Goal: Task Accomplishment & Management: Use online tool/utility

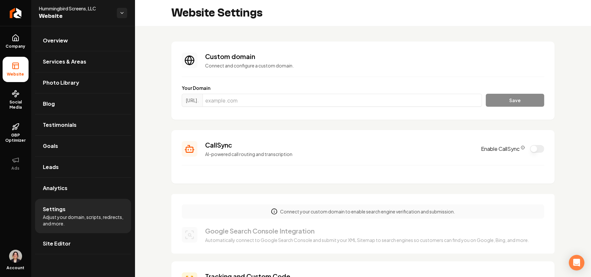
scroll to position [0, 4]
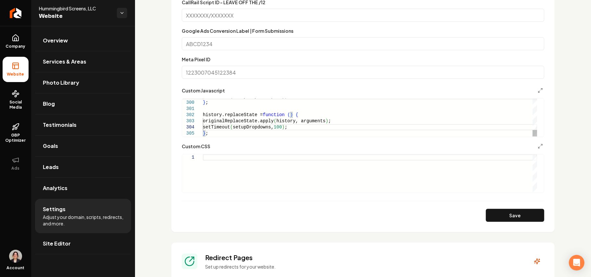
type textarea "**********"
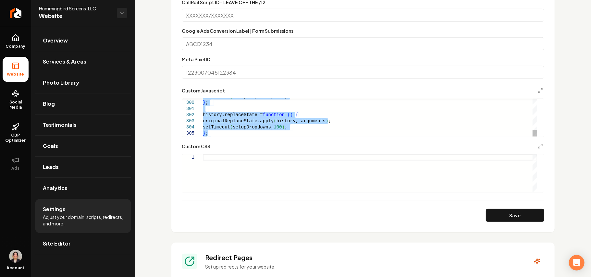
scroll to position [0, 0]
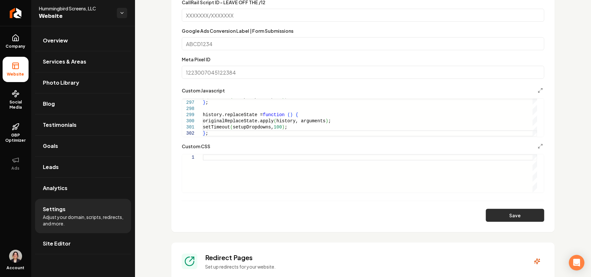
click at [497, 216] on button "Save" at bounding box center [515, 215] width 58 height 13
type textarea "**********"
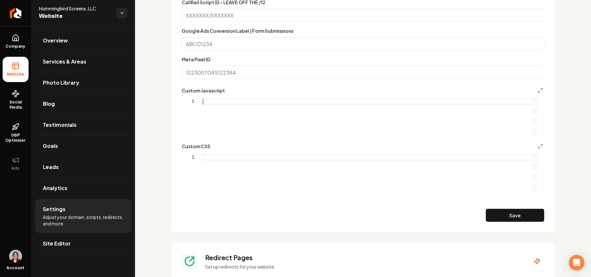
scroll to position [0, 0]
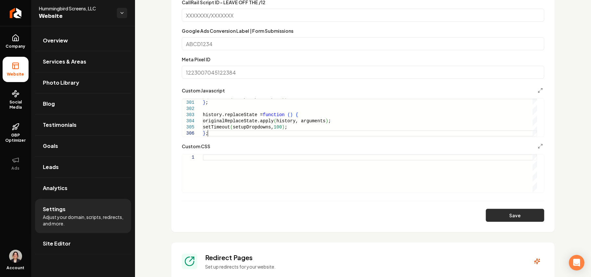
click at [507, 219] on button "Save" at bounding box center [515, 215] width 58 height 13
type textarea "**********"
click at [538, 91] on icon "Main content area" at bounding box center [540, 90] width 5 height 5
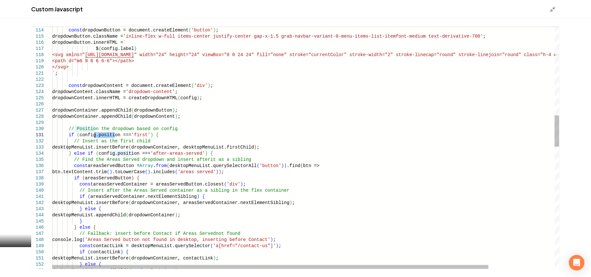
drag, startPoint x: 114, startPoint y: 136, endPoint x: 96, endPoint y: 136, distance: 18.2
click at [96, 136] on div "const dropdownButton = document.createElement ( 'button' ) ; dropdownButton.cla…" at bounding box center [344, 276] width 584 height 1890
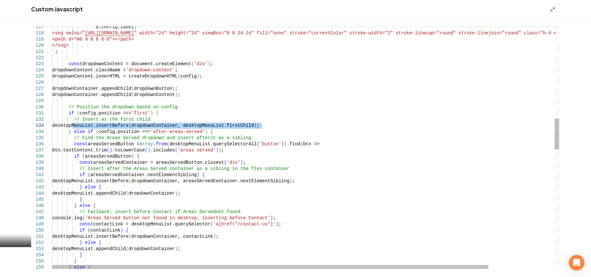
drag, startPoint x: 73, startPoint y: 126, endPoint x: 276, endPoint y: 125, distance: 203.8
click at [276, 125] on div "$ { config.label } <svg xmlns=" http://www.w3.org/2000/svg " width="24" height=…" at bounding box center [344, 254] width 584 height 1890
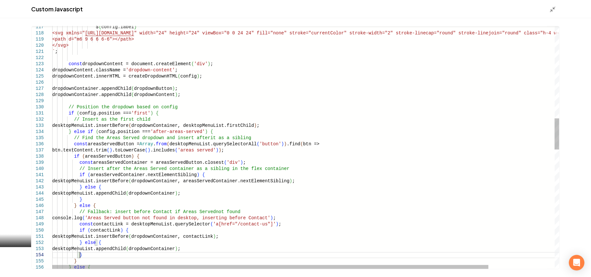
click at [84, 255] on div "$ { config.label } <svg xmlns=" http://www.w3.org/2000/svg " width="24" height=…" at bounding box center [344, 254] width 584 height 1890
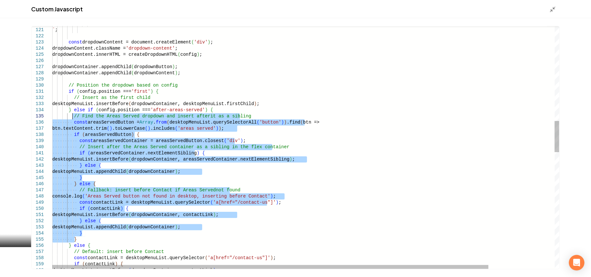
drag, startPoint x: 76, startPoint y: 238, endPoint x: 73, endPoint y: 117, distance: 120.4
click at [73, 117] on div "</svg> ` ; const dropdownContent = document.createElement ( 'div' ) ; dropdownC…" at bounding box center [344, 232] width 584 height 1890
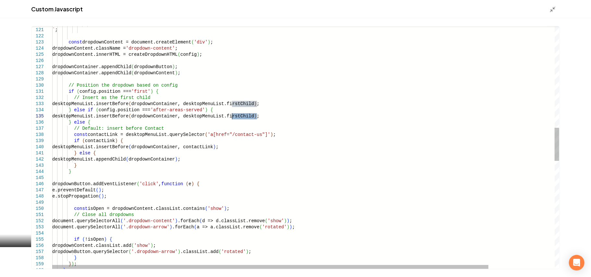
drag, startPoint x: 257, startPoint y: 115, endPoint x: 233, endPoint y: 116, distance: 24.3
click at [233, 116] on div "</svg> ` ; const dropdownContent = document.createElement ( 'div' ) ; dropdownC…" at bounding box center [344, 170] width 584 height 1767
click at [256, 119] on div "</svg> ` ; const dropdownContent = document.createElement ( 'div' ) ; dropdownC…" at bounding box center [344, 170] width 584 height 1767
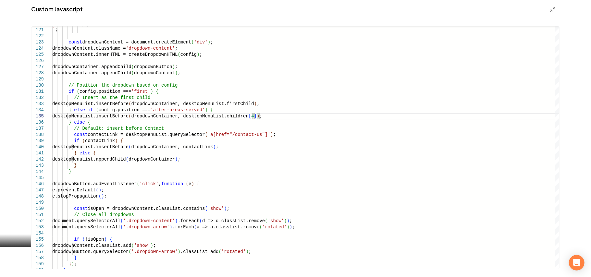
type textarea "**********"
click at [556, 7] on div "Main content area" at bounding box center [554, 9] width 10 height 7
click at [552, 8] on icon "Main content area" at bounding box center [552, 9] width 6 height 6
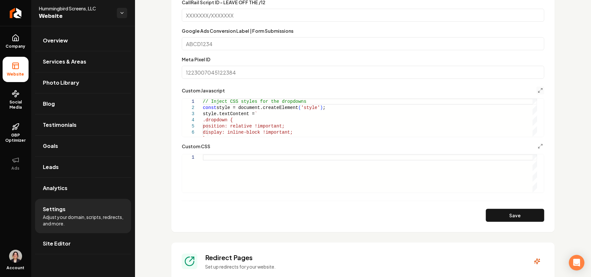
click at [520, 225] on section "**********" at bounding box center [362, 52] width 383 height 360
click at [519, 218] on button "Save" at bounding box center [515, 215] width 58 height 13
click at [541, 145] on polyline "Main content area" at bounding box center [541, 144] width 1 height 1
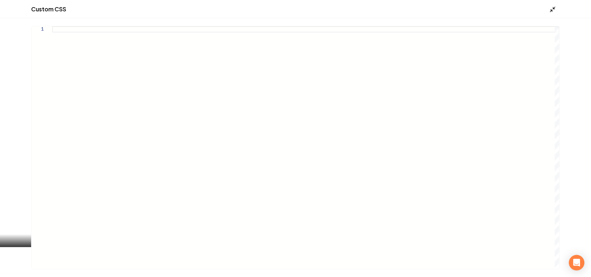
click at [550, 10] on div "Custom CSS" at bounding box center [295, 9] width 591 height 18
click at [550, 10] on icon "Main content area" at bounding box center [552, 9] width 6 height 6
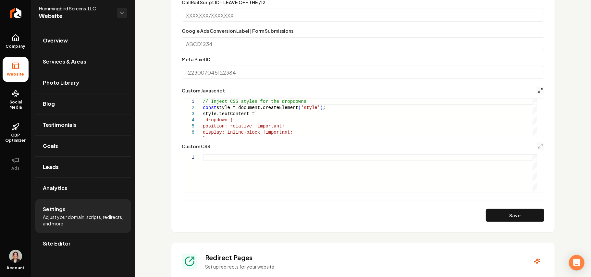
click at [538, 90] on icon "Main content area" at bounding box center [540, 90] width 5 height 5
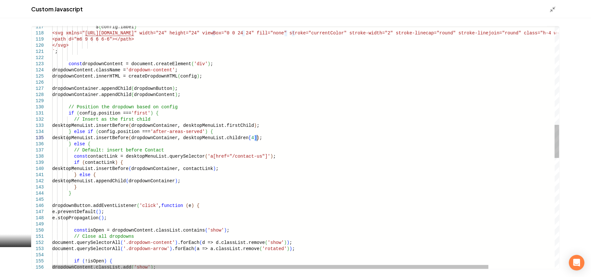
click at [256, 138] on div "$ { config.label } <svg xmlns=" http://www.w3.org/2000/svg " width="24" height=…" at bounding box center [344, 192] width 584 height 1767
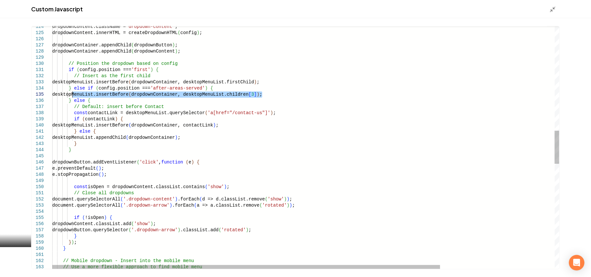
drag, startPoint x: 263, startPoint y: 96, endPoint x: 73, endPoint y: 95, distance: 189.8
click at [73, 95] on div "// Use a more flexible approach to find mobile men u } ) ; } // Mobile dropdown…" at bounding box center [380, 148] width 656 height 1767
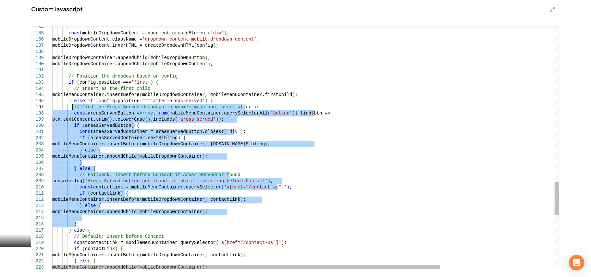
drag, startPoint x: 76, startPoint y: 225, endPoint x: 72, endPoint y: 107, distance: 118.2
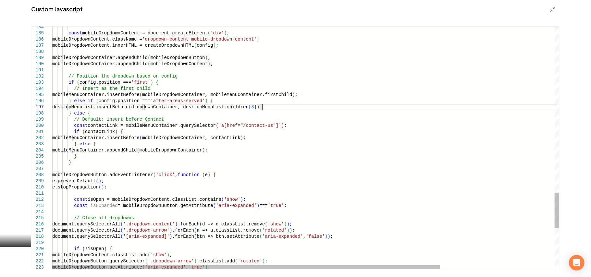
scroll to position [37, 212]
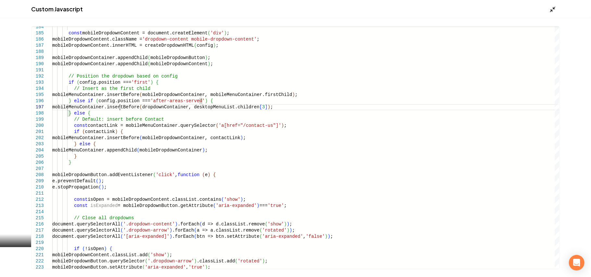
type textarea "**********"
click at [553, 7] on polyline "Main content area" at bounding box center [554, 8] width 2 height 2
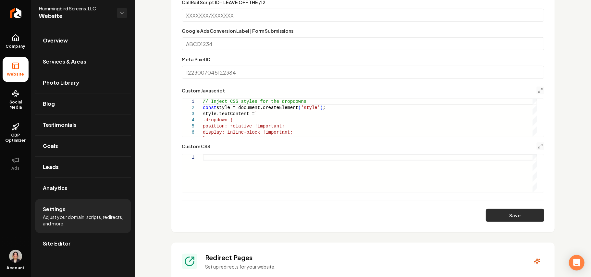
click at [498, 212] on button "Save" at bounding box center [515, 215] width 58 height 13
click at [538, 89] on icon "Main content area" at bounding box center [540, 90] width 5 height 5
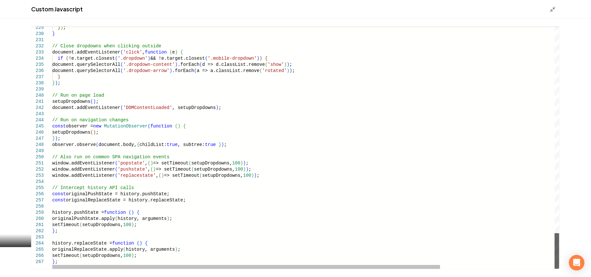
click at [555, 269] on div "Main content area" at bounding box center [557, 251] width 5 height 36
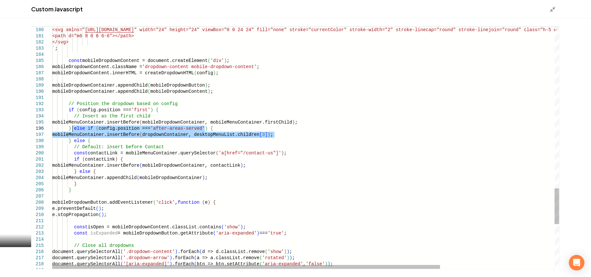
drag, startPoint x: 283, startPoint y: 135, endPoint x: 73, endPoint y: 128, distance: 210.7
type textarea "**********"
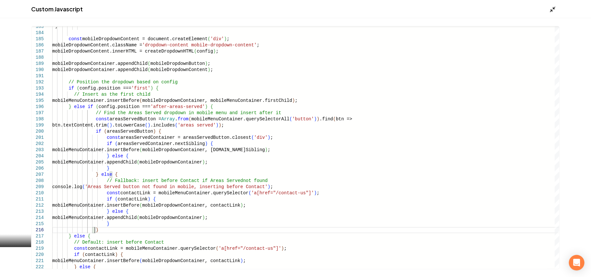
click at [552, 12] on icon "Main content area" at bounding box center [552, 9] width 6 height 6
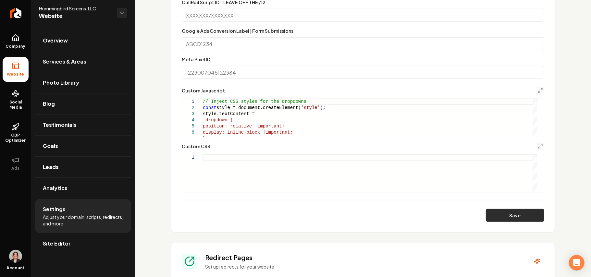
click at [500, 214] on button "Save" at bounding box center [515, 215] width 58 height 13
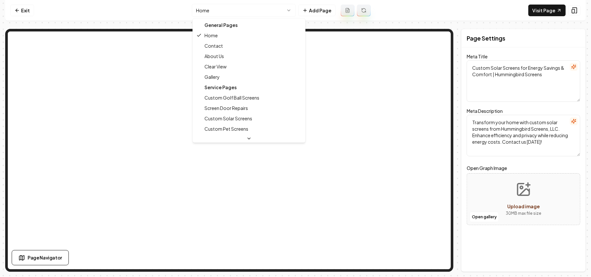
click at [240, 7] on html "Computer Required This feature is only available on a computer. Please switch t…" at bounding box center [295, 138] width 591 height 277
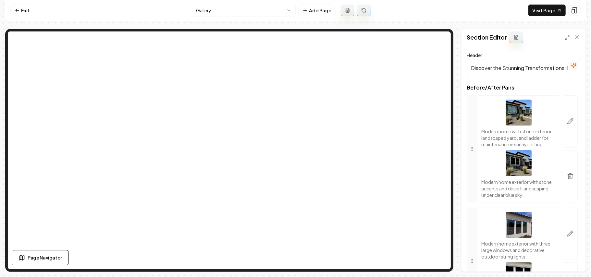
click at [461, 24] on div "Exit Gallery Add Page Visit Page Page Navigator Page Settings Section Editor He…" at bounding box center [295, 136] width 581 height 272
click at [578, 35] on icon at bounding box center [577, 37] width 6 height 6
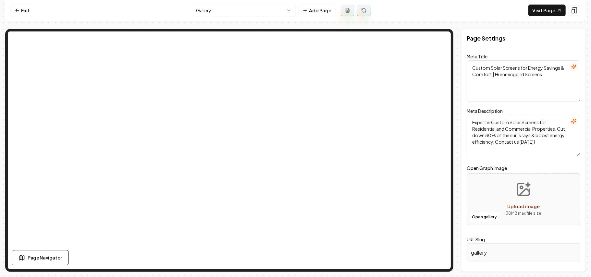
click at [496, 255] on input "gallery" at bounding box center [524, 252] width 114 height 18
click at [522, 257] on input "gallery" at bounding box center [524, 252] width 114 height 18
click at [521, 238] on div "URL Slug gallery" at bounding box center [524, 249] width 114 height 26
drag, startPoint x: 394, startPoint y: 0, endPoint x: 539, endPoint y: 8, distance: 145.9
click at [539, 8] on link "Visit Page" at bounding box center [546, 11] width 37 height 12
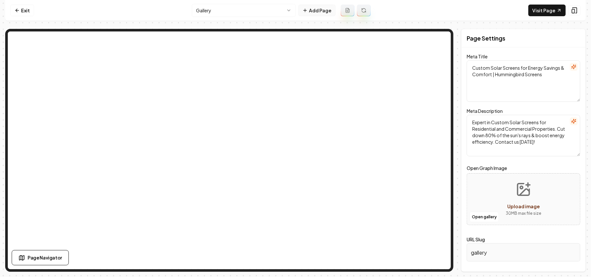
click at [308, 8] on icon at bounding box center [304, 10] width 5 height 5
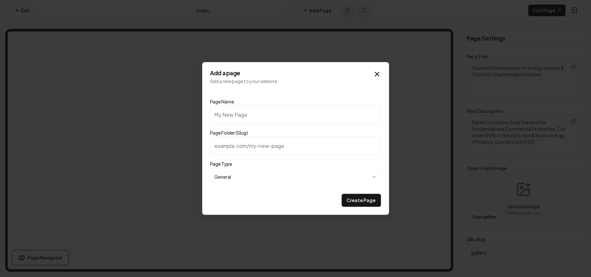
type input "Before and After"
type input "before-and-after"
type input "Before and After"
click at [354, 200] on button "Create Page" at bounding box center [361, 200] width 39 height 13
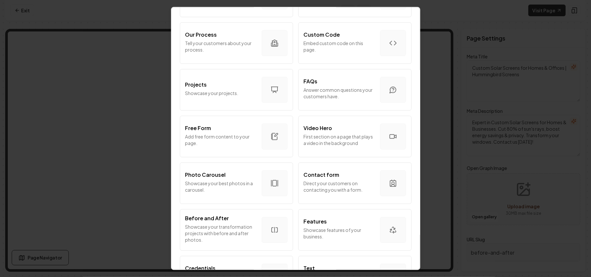
scroll to position [350, 0]
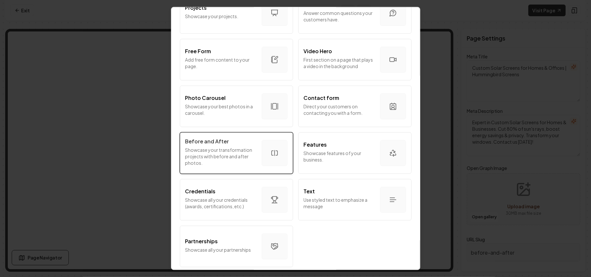
click at [231, 155] on p "Showcase your transformation projects with before and after photos." at bounding box center [220, 155] width 71 height 19
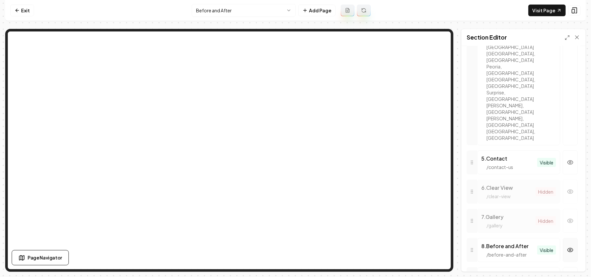
click at [567, 247] on icon "button" at bounding box center [570, 250] width 6 height 6
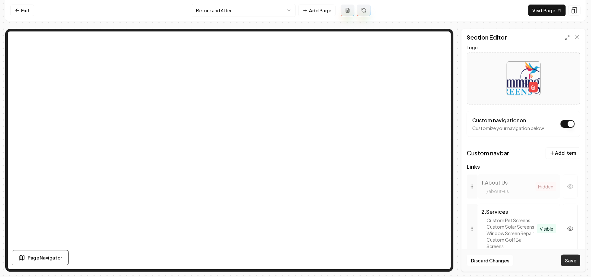
click at [574, 262] on button "Save" at bounding box center [570, 261] width 19 height 12
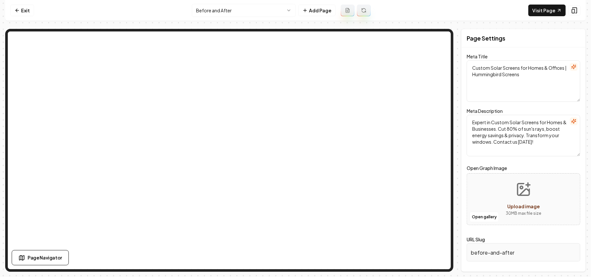
scroll to position [0, 0]
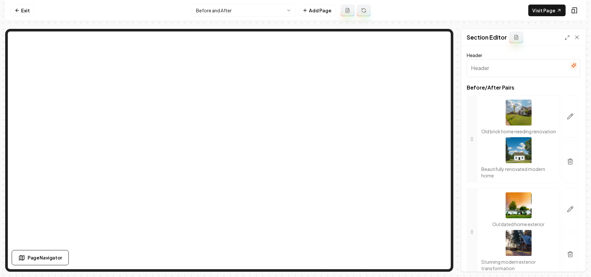
drag, startPoint x: 534, startPoint y: 73, endPoint x: 489, endPoint y: 73, distance: 45.4
click at [487, 73] on input "Header" at bounding box center [524, 68] width 114 height 18
paste input "Discover the Stunning Transformations: Before & After Gallery"
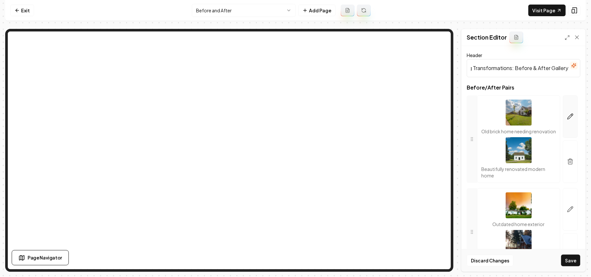
type input "Discover the Stunning Transformations: Before & After Gallery"
click at [563, 114] on button "button" at bounding box center [570, 116] width 15 height 43
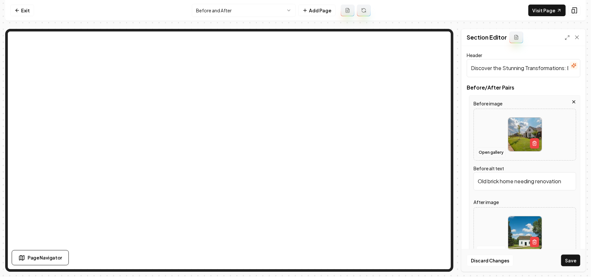
click at [481, 151] on button "Open gallery" at bounding box center [490, 152] width 29 height 10
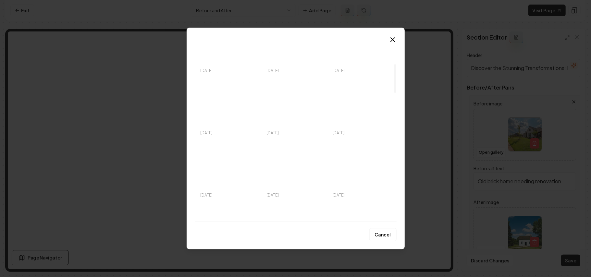
scroll to position [173, 0]
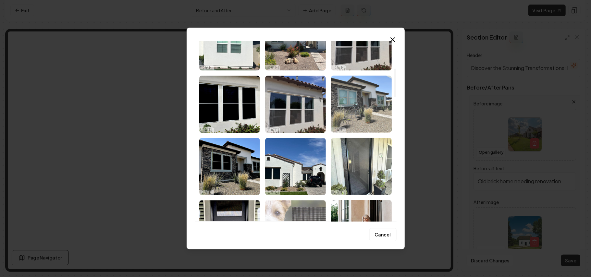
click at [356, 94] on img "Select image image_68712f735c7cd75eb8c64b6e.jpg" at bounding box center [361, 104] width 61 height 57
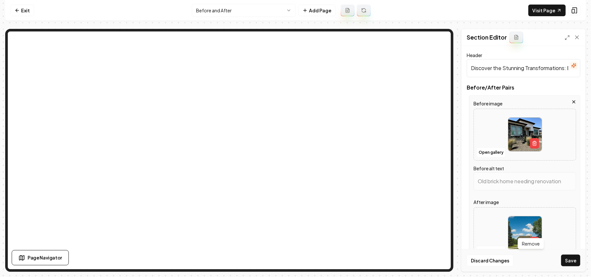
scroll to position [43, 0]
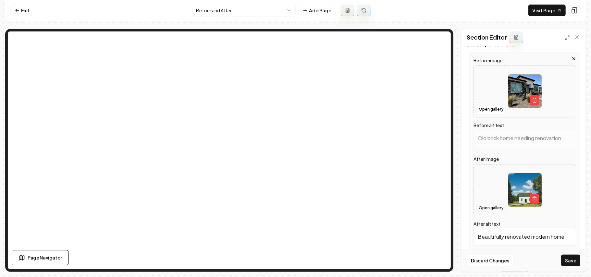
click at [492, 208] on button "Open gallery" at bounding box center [490, 208] width 29 height 10
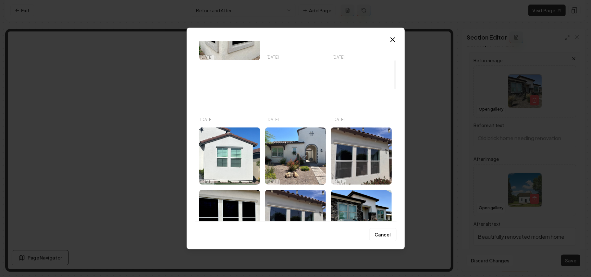
type input "Modern house with stone accents, green landscaping, and a ladder in the front y…"
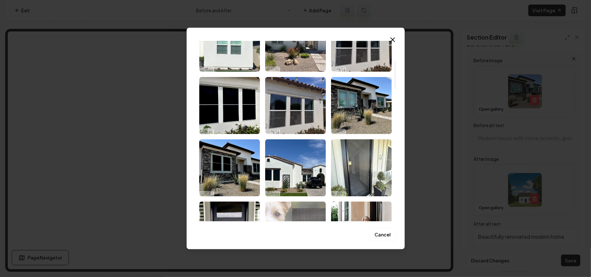
scroll to position [173, 0]
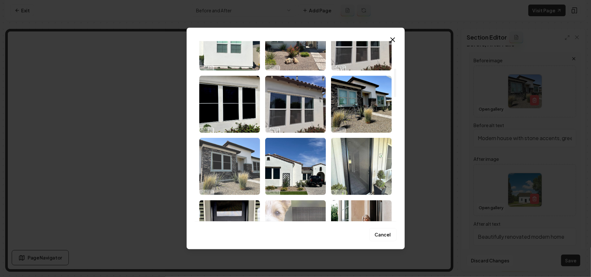
click at [238, 169] on img "Select image image_68712f515c7cd75eb8c53658.jpg" at bounding box center [229, 166] width 61 height 57
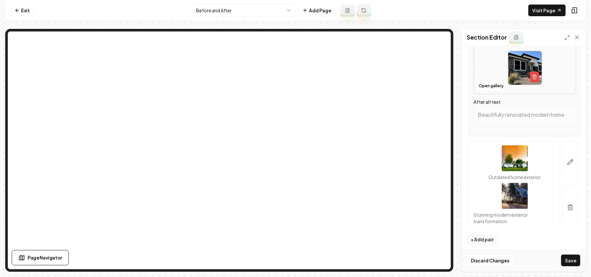
scroll to position [170, 0]
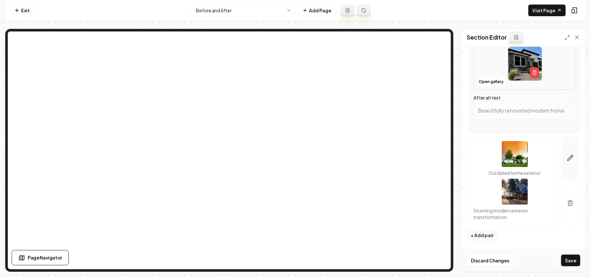
click at [568, 158] on icon "button" at bounding box center [571, 158] width 6 height 6
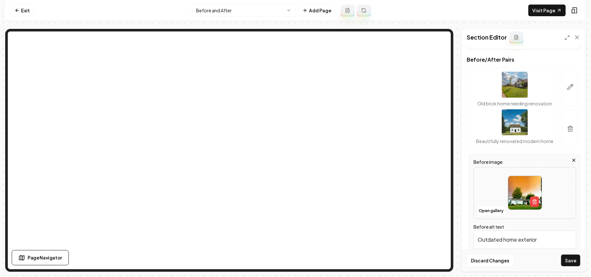
scroll to position [43, 0]
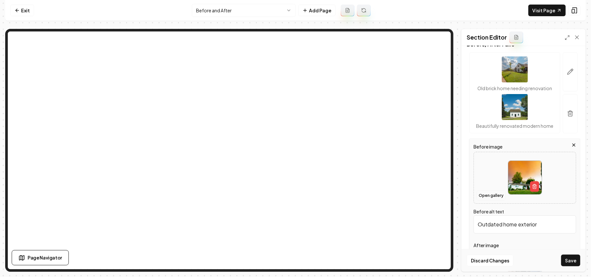
click at [496, 201] on button "Open gallery" at bounding box center [490, 195] width 29 height 10
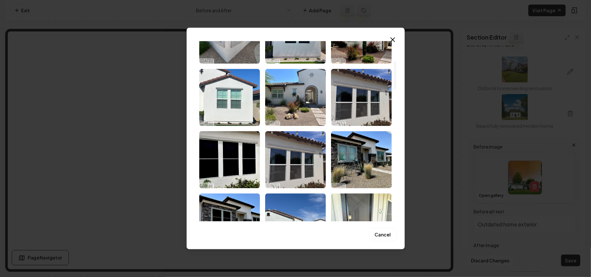
scroll to position [130, 0]
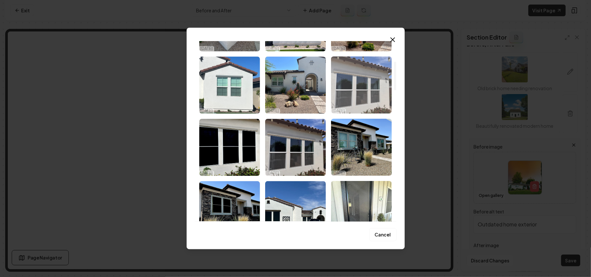
click at [368, 67] on img "Select image image_68712fd65c7cd75eb8c983d7.HEIC" at bounding box center [361, 84] width 61 height 57
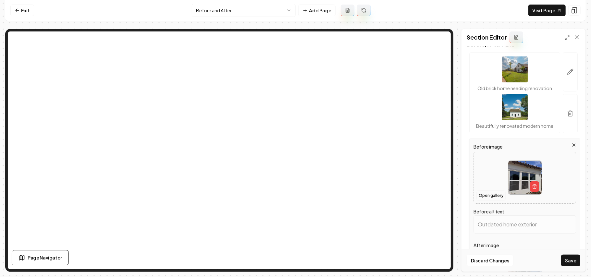
click at [488, 201] on button "Open gallery" at bounding box center [490, 195] width 29 height 10
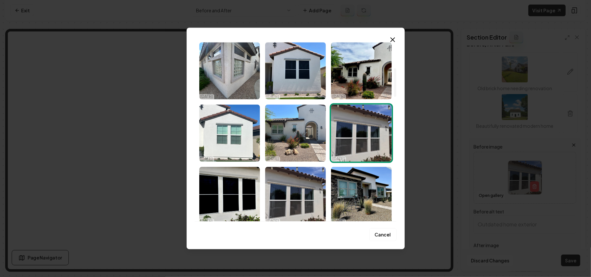
scroll to position [173, 0]
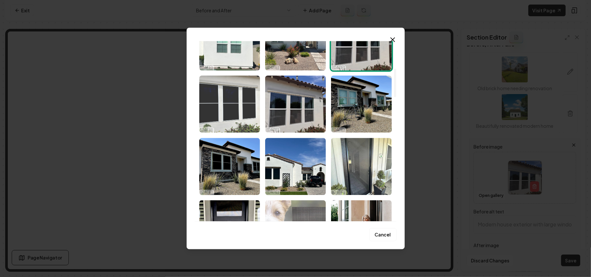
click at [239, 106] on img "Select image image_68712fd35c7cd75eb8c966fc.jpg" at bounding box center [229, 104] width 61 height 57
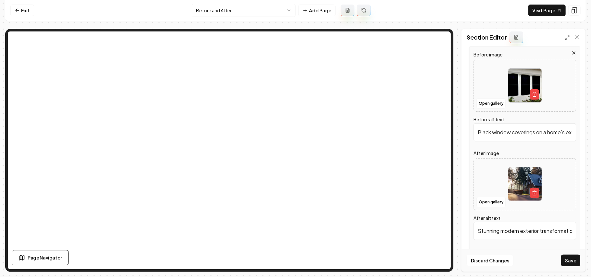
scroll to position [177, 0]
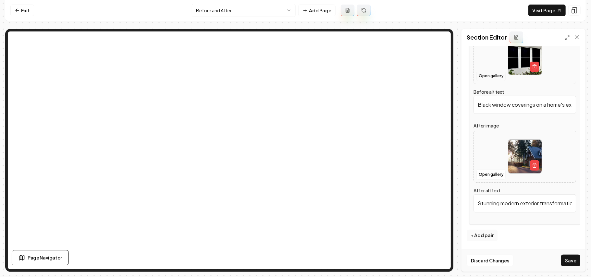
click at [491, 76] on button "Open gallery" at bounding box center [490, 76] width 29 height 10
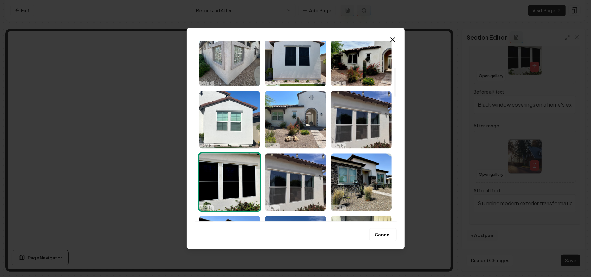
scroll to position [173, 0]
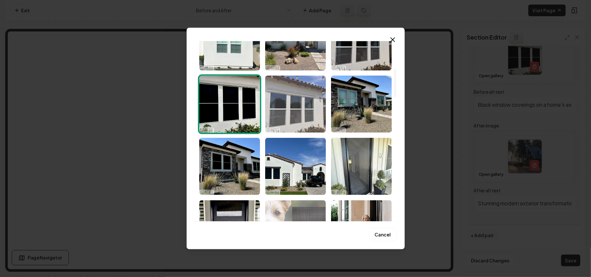
click at [297, 105] on img "Select image image_68712fca5c7cd75eb8c9265f.HEIC" at bounding box center [295, 104] width 61 height 57
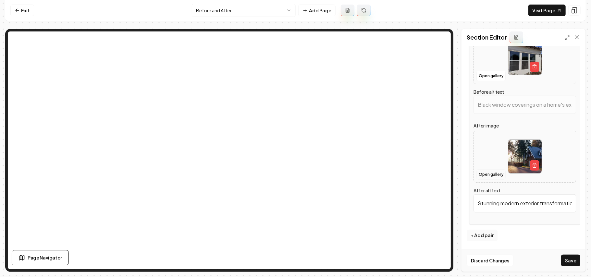
click at [497, 176] on button "Open gallery" at bounding box center [490, 174] width 29 height 10
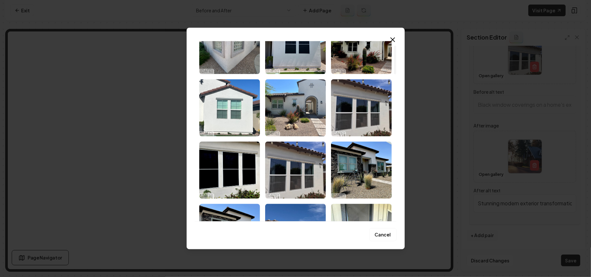
scroll to position [216, 0]
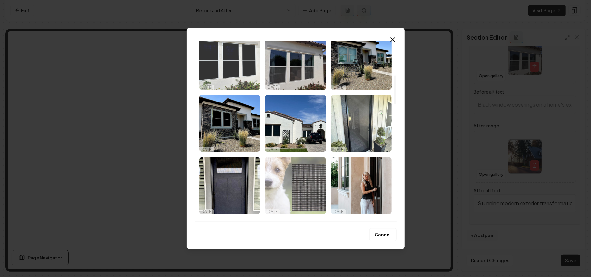
type input "Exterior view of a home with three large windows and outdoor string lights."
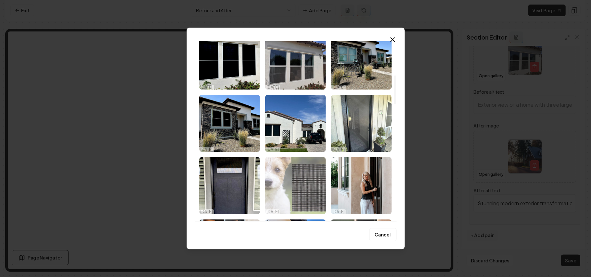
click at [243, 72] on img "Select image image_68712fd35c7cd75eb8c966fc.jpg" at bounding box center [229, 60] width 61 height 57
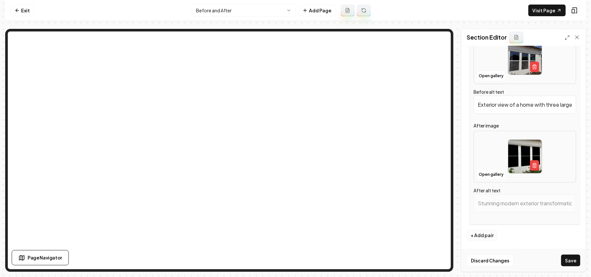
click at [487, 236] on button "+ Add pair" at bounding box center [482, 236] width 31 height 12
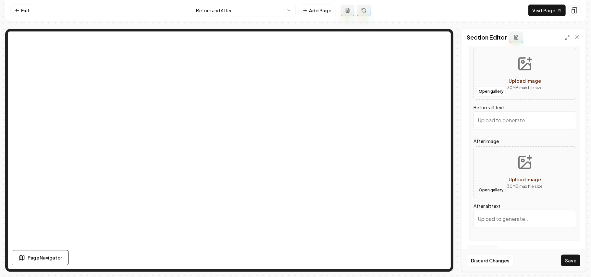
scroll to position [276, 0]
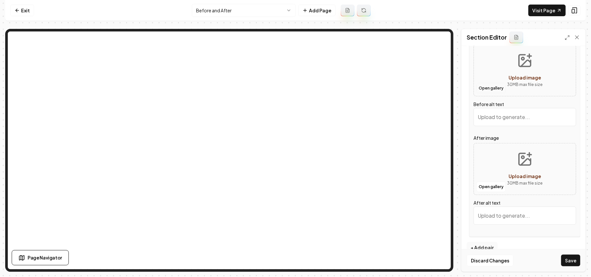
click at [492, 93] on button "Open gallery" at bounding box center [490, 88] width 29 height 10
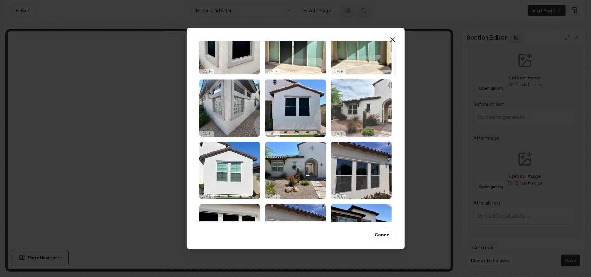
scroll to position [86, 0]
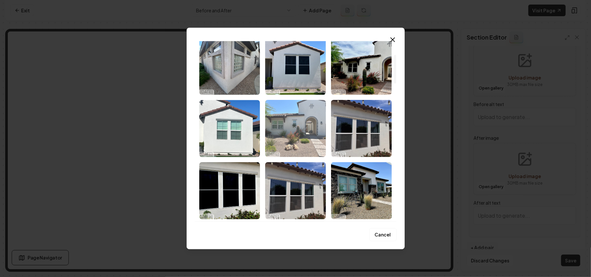
click at [309, 130] on img "Select image image_68712fdb5c7cd75eb8c9a46f.HEIC" at bounding box center [295, 128] width 61 height 57
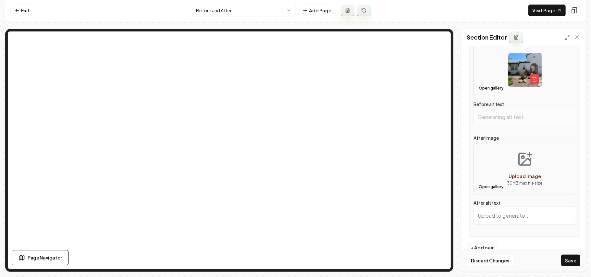
click at [499, 192] on button "Open gallery" at bounding box center [490, 187] width 29 height 10
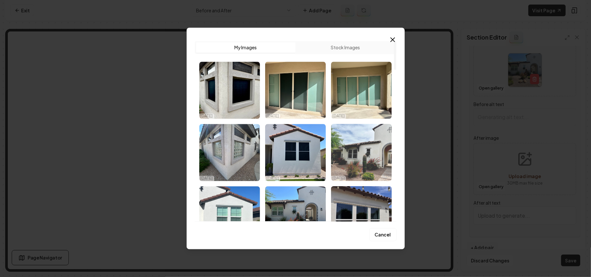
click at [365, 150] on img "Select image image_68712fe55c7cd75eb8ca00a8.jpg" at bounding box center [361, 152] width 61 height 57
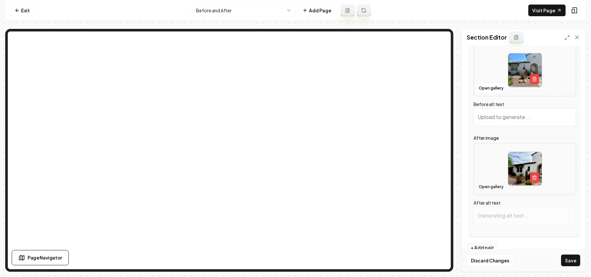
type input "Desert-style home with arched entry, landscaping, and cactus in front yard."
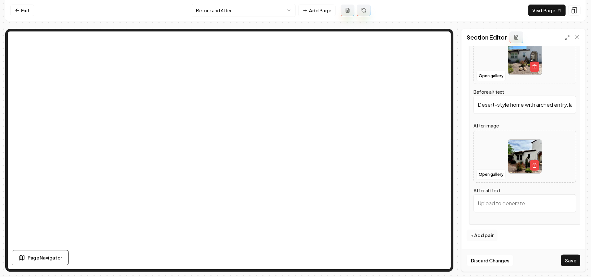
click at [482, 238] on button "+ Add pair" at bounding box center [482, 236] width 31 height 12
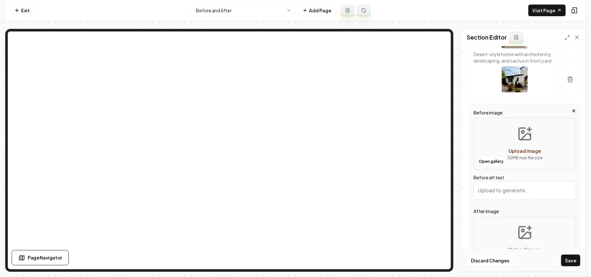
scroll to position [302, 0]
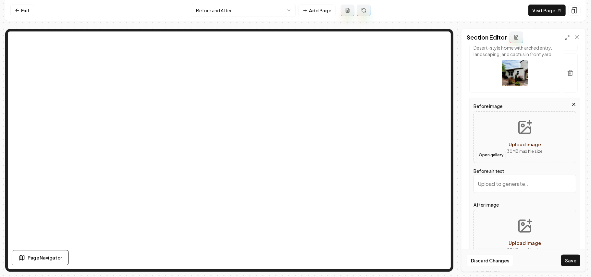
click at [494, 160] on button "Open gallery" at bounding box center [490, 155] width 29 height 10
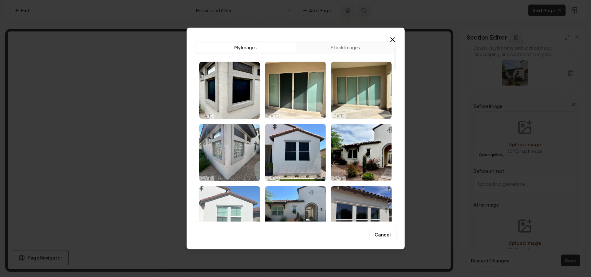
click at [238, 210] on img "Select image image_68712fe35c7cd75eb8c9eb8b.jpg" at bounding box center [229, 214] width 61 height 57
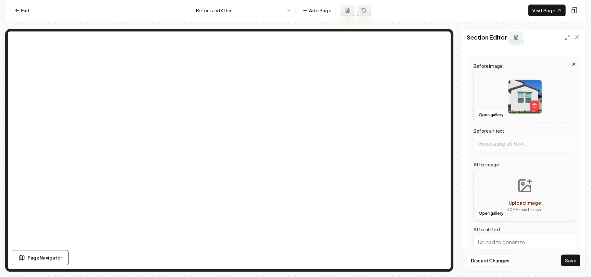
scroll to position [395, 0]
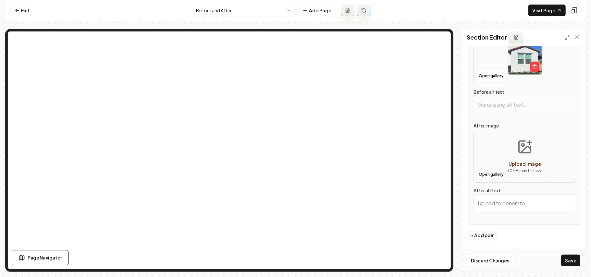
click at [487, 175] on button "Open gallery" at bounding box center [490, 174] width 29 height 10
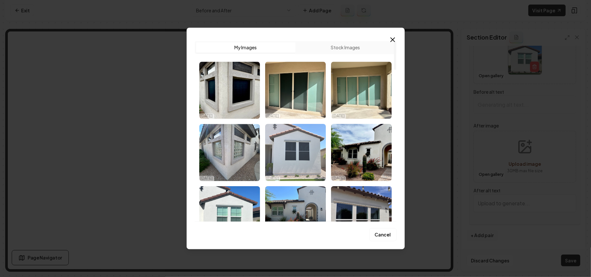
click at [292, 155] on img "Select image image_68712ff25c7cd75eb8ca5615.HEIC" at bounding box center [295, 152] width 61 height 57
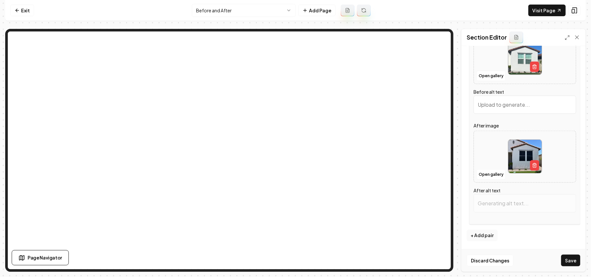
type input "White house exterior featuring two green-shuttered windows and a tiled roof."
click at [477, 235] on button "+ Add pair" at bounding box center [482, 236] width 31 height 12
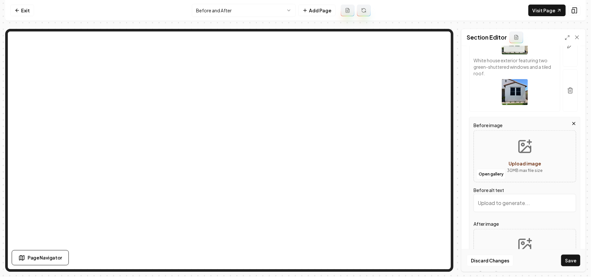
scroll to position [421, 0]
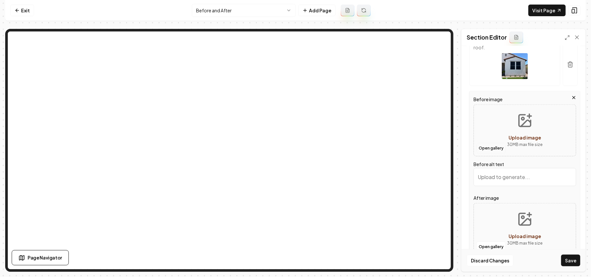
click at [484, 153] on button "Open gallery" at bounding box center [490, 148] width 29 height 10
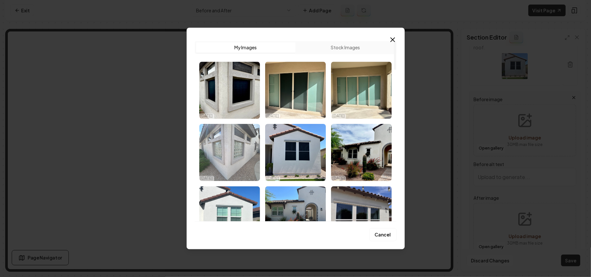
click at [227, 154] on img "Select image image_68712ff65c7cd75eb8ca808b.HEIC" at bounding box center [229, 152] width 61 height 57
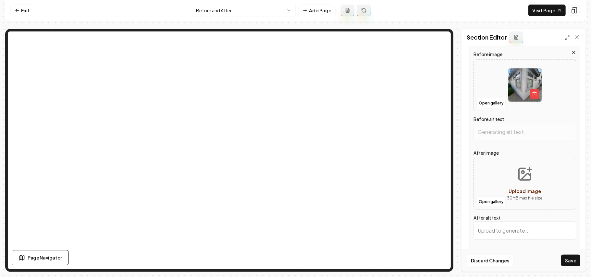
scroll to position [508, 0]
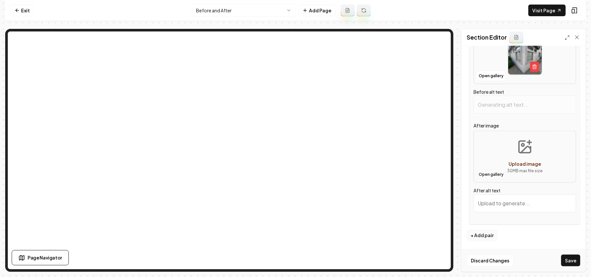
click at [486, 180] on button "Open gallery" at bounding box center [490, 174] width 29 height 10
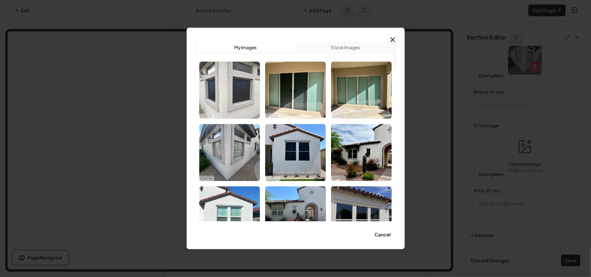
click at [206, 86] on img "Select image image_68712fff5c7cd75eb8cad32e.jpg" at bounding box center [229, 90] width 61 height 57
type input "Corner view of a house featuring decorative glass block windows and textured st…"
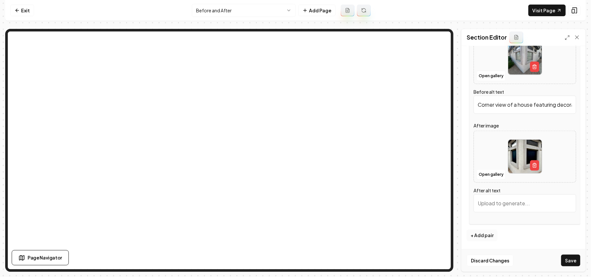
click at [482, 239] on button "+ Add pair" at bounding box center [482, 236] width 31 height 12
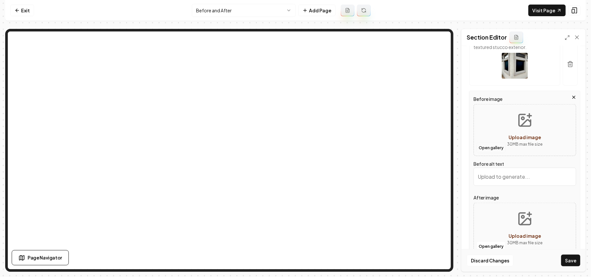
click at [483, 153] on button "Open gallery" at bounding box center [490, 148] width 29 height 10
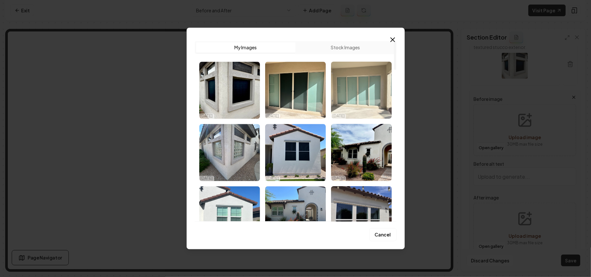
click at [353, 91] on img "Select image image_68712ffc5c7cd75eb8cac46e.HEIC" at bounding box center [361, 90] width 61 height 57
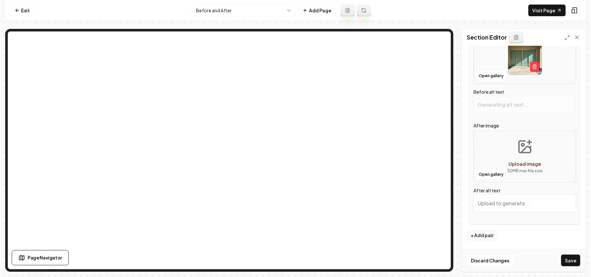
scroll to position [626, 0]
click at [493, 172] on button "Open gallery" at bounding box center [490, 174] width 29 height 10
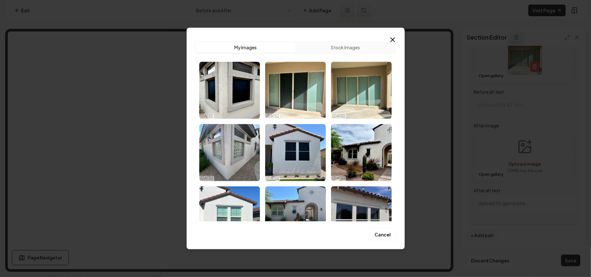
type input "Sliding glass doors leading to a bright outdoor patio space in a modern home."
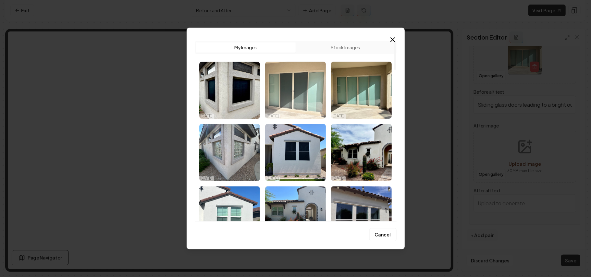
click at [295, 89] on img "Select image image_68712ffe5c7cd75eb8cacec6.HEIC" at bounding box center [295, 90] width 61 height 57
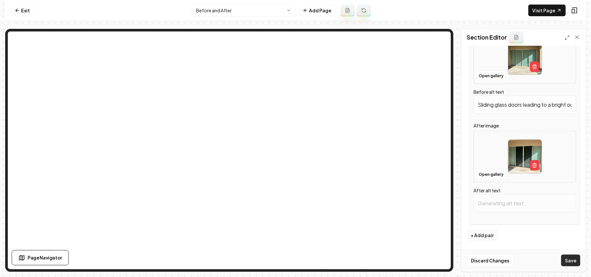
click at [569, 256] on button "Save" at bounding box center [570, 261] width 19 height 12
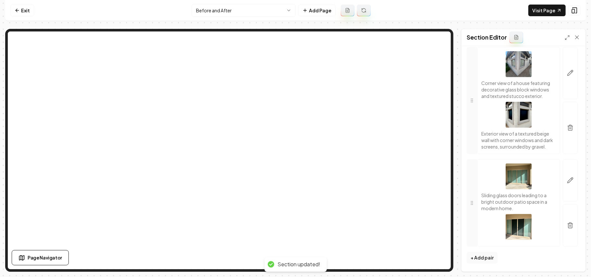
scroll to position [525, 0]
click at [17, 8] on icon at bounding box center [17, 10] width 5 height 5
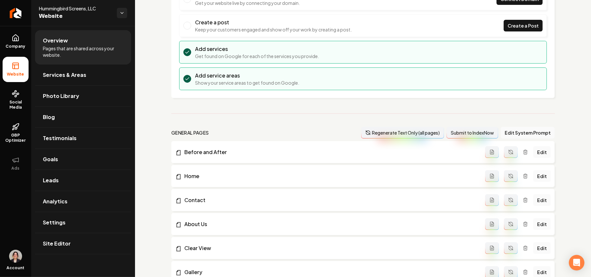
scroll to position [163, 0]
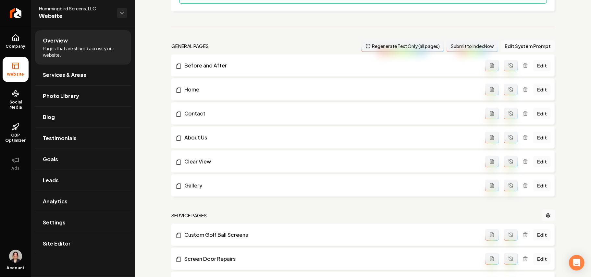
click at [523, 185] on icon "Main content area" at bounding box center [525, 185] width 5 height 5
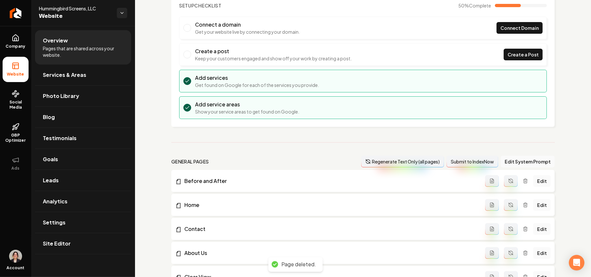
scroll to position [0, 0]
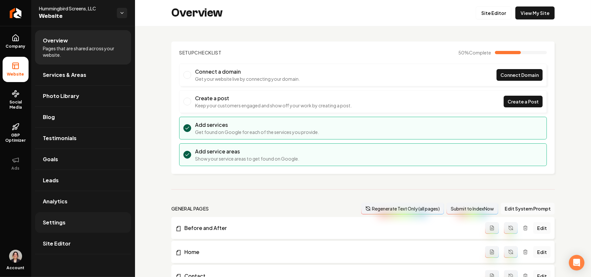
click at [49, 225] on span "Settings" at bounding box center [54, 223] width 23 height 8
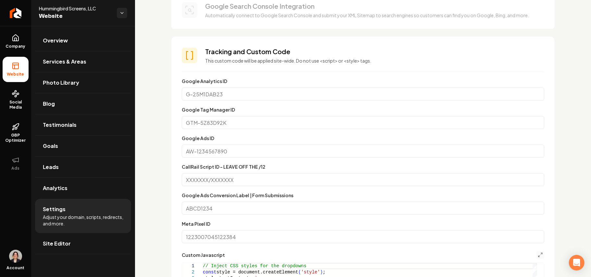
scroll to position [306, 0]
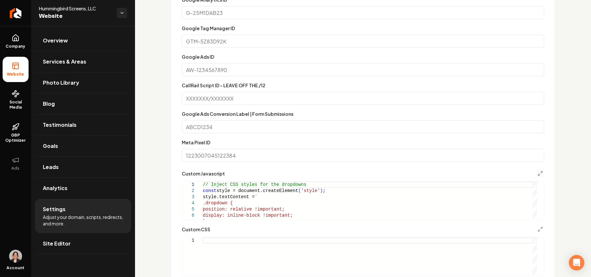
click at [536, 170] on button "Main content area" at bounding box center [540, 174] width 8 height 8
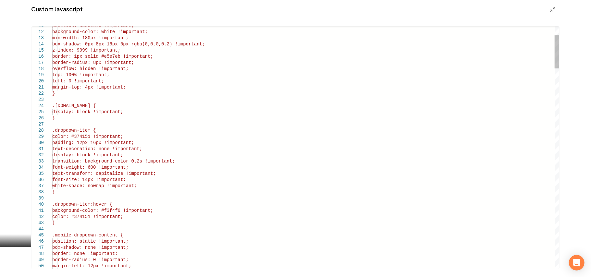
type textarea "**********"
click at [553, 9] on icon "Main content area" at bounding box center [552, 9] width 6 height 6
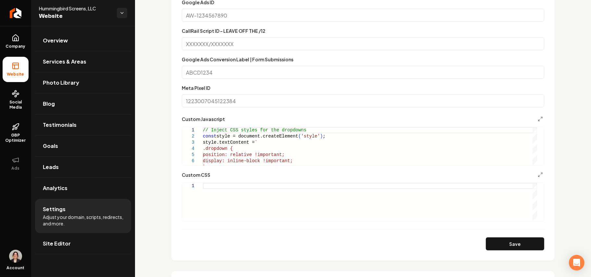
scroll to position [436, 0]
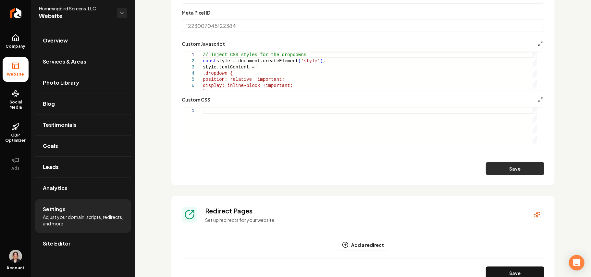
click at [523, 170] on button "Save" at bounding box center [515, 168] width 58 height 13
click at [536, 40] on button "Main content area" at bounding box center [540, 44] width 8 height 8
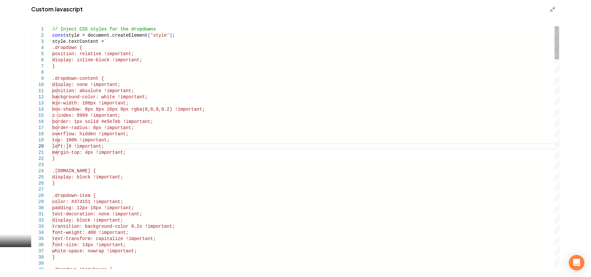
type textarea "**********"
click at [558, 11] on div "Main content area" at bounding box center [554, 9] width 10 height 7
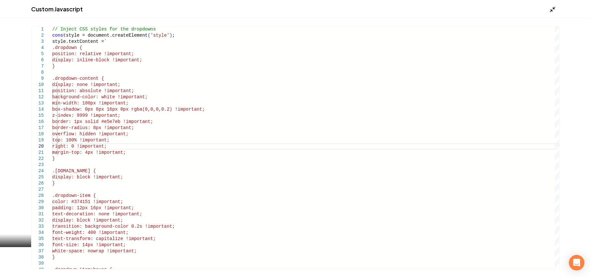
click at [556, 11] on div "Main content area" at bounding box center [554, 9] width 10 height 7
click at [554, 10] on icon "Main content area" at bounding box center [552, 9] width 6 height 6
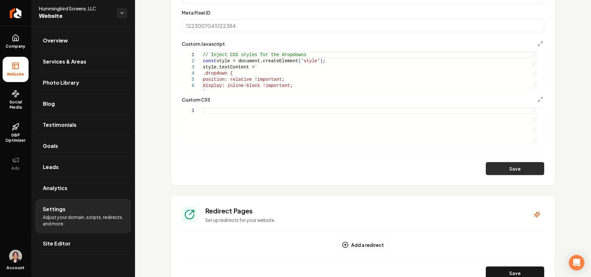
click at [505, 172] on button "Save" at bounding box center [515, 168] width 58 height 13
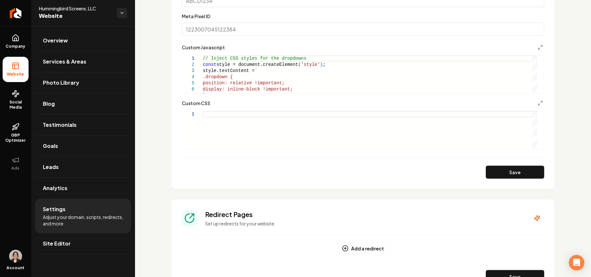
scroll to position [433, 0]
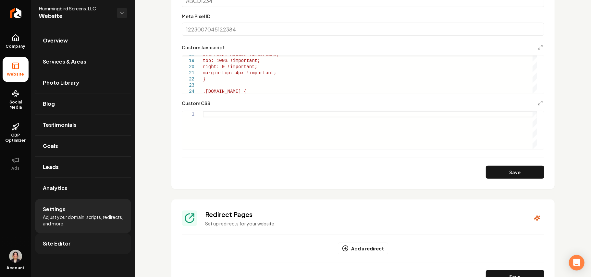
click at [53, 245] on span "Site Editor" at bounding box center [57, 244] width 28 height 8
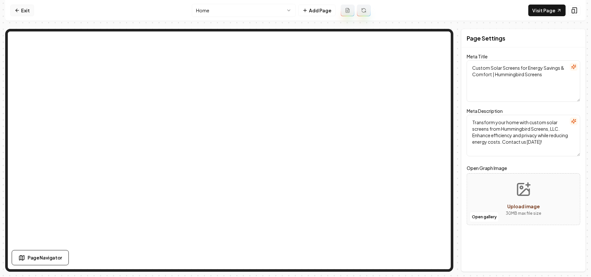
click at [26, 12] on link "Exit" at bounding box center [22, 11] width 24 height 12
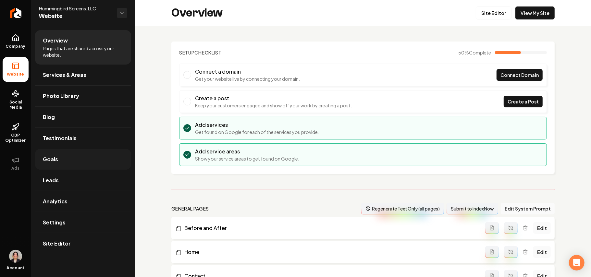
click at [70, 157] on link "Goals" at bounding box center [83, 159] width 96 height 21
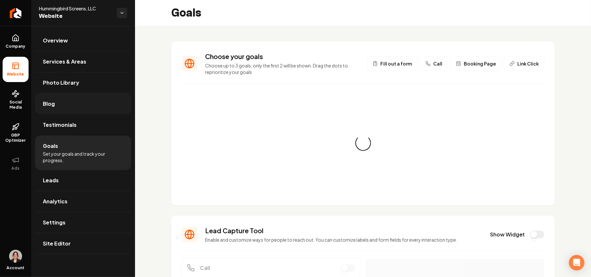
click at [58, 96] on link "Blog" at bounding box center [83, 103] width 96 height 21
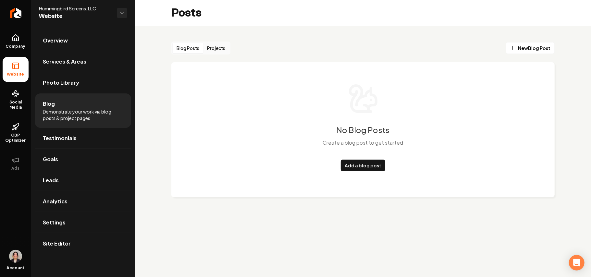
click at [217, 50] on button "Projects" at bounding box center [216, 48] width 26 height 10
click at [80, 51] on link "Services & Areas" at bounding box center [83, 61] width 96 height 21
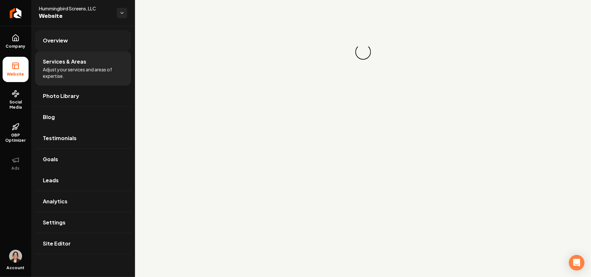
click at [68, 37] on link "Overview" at bounding box center [83, 40] width 96 height 21
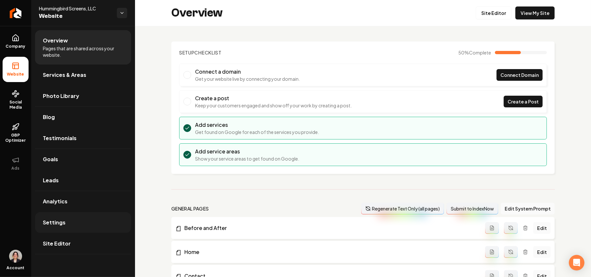
click at [54, 218] on link "Settings" at bounding box center [83, 222] width 96 height 21
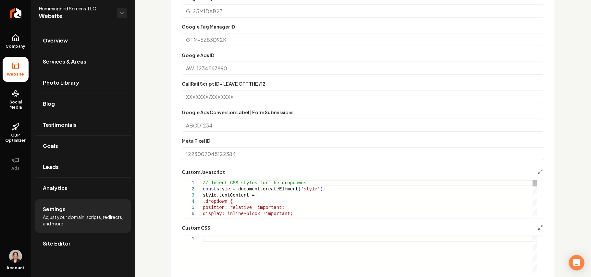
scroll to position [433, 0]
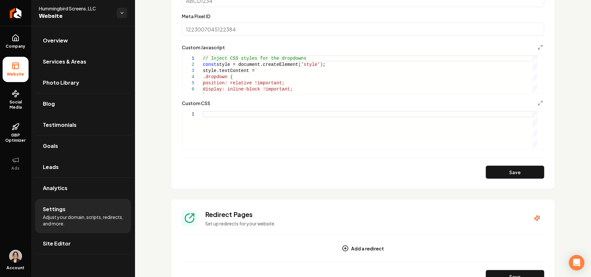
click at [527, 49] on div "Custom Javascript" at bounding box center [363, 47] width 362 height 8
click at [538, 48] on polyline "Main content area" at bounding box center [538, 48] width 1 height 1
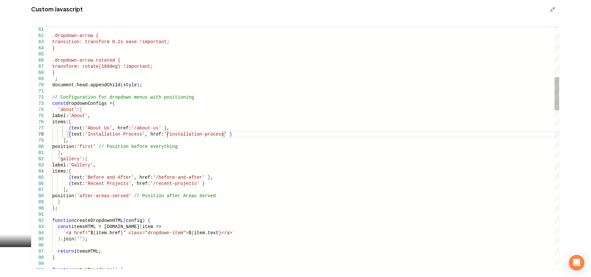
scroll to position [0, 0]
drag, startPoint x: 167, startPoint y: 134, endPoint x: 217, endPoint y: 134, distance: 50.6
drag, startPoint x: 191, startPoint y: 183, endPoint x: 154, endPoint y: 186, distance: 37.1
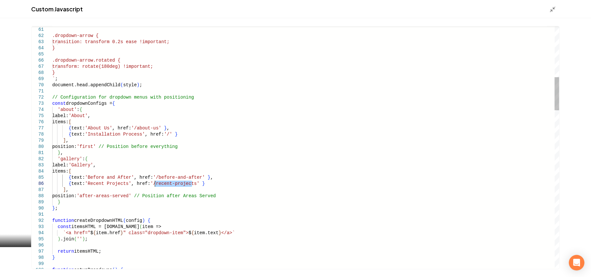
type textarea "**********"
click at [548, 10] on div "Custom Javascript" at bounding box center [295, 9] width 591 height 18
click at [552, 7] on icon "Main content area" at bounding box center [552, 9] width 6 height 6
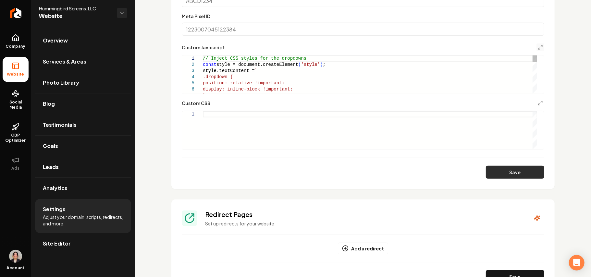
click at [520, 173] on button "Save" at bounding box center [515, 172] width 58 height 13
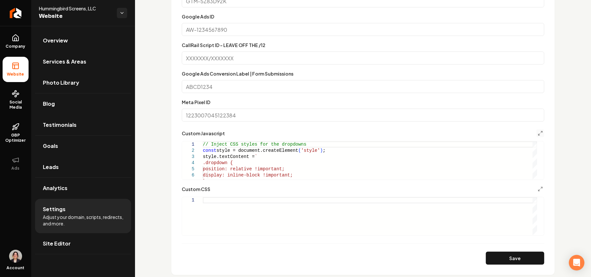
scroll to position [216, 0]
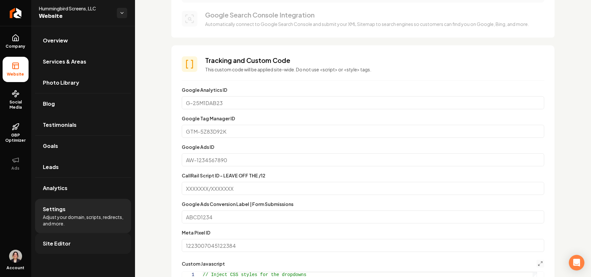
click at [76, 241] on link "Site Editor" at bounding box center [83, 243] width 96 height 21
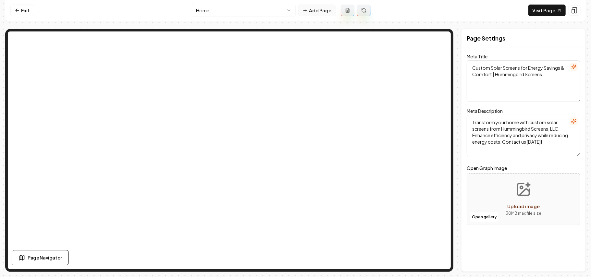
click at [313, 8] on button "Add Page" at bounding box center [316, 11] width 37 height 12
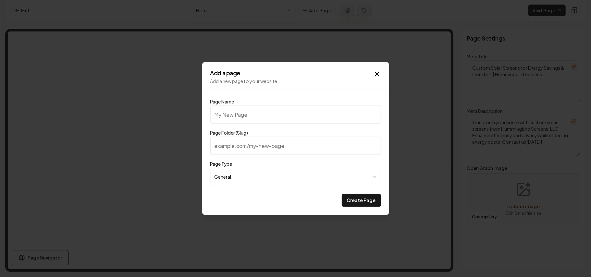
type input "T"
type input "t"
type input "Te"
type input "te"
type input "Tes"
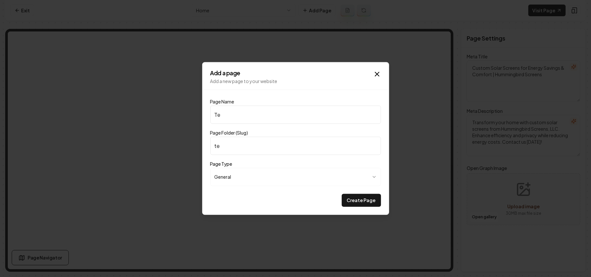
type input "tes"
type input "Test"
type input "test"
type input "Testi"
type input "testi"
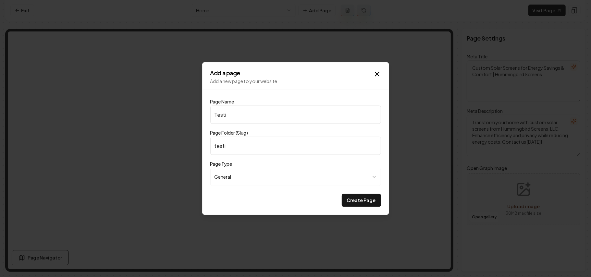
type input "Testim"
type input "testim"
type input "Testimo"
type input "testimo"
type input "Testimon"
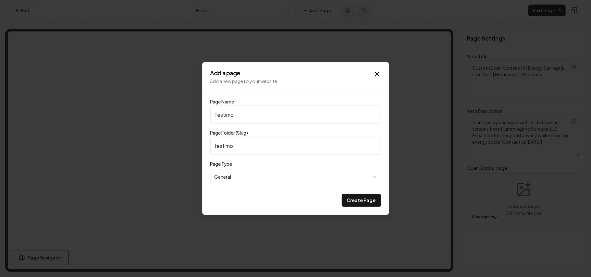
type input "testimon"
type input "Testimoni"
type input "testimoni"
type input "Testimonia"
type input "testimonia"
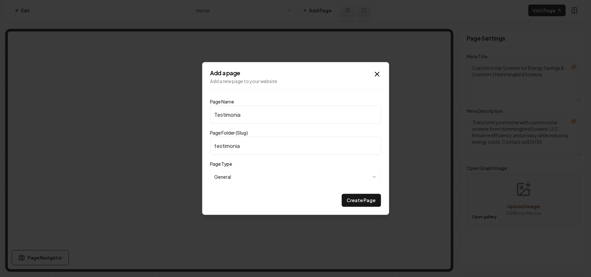
type input "Testimonial"
type input "testimonial"
type input "Testimonials"
type input "testimonials"
type input "Testimonials"
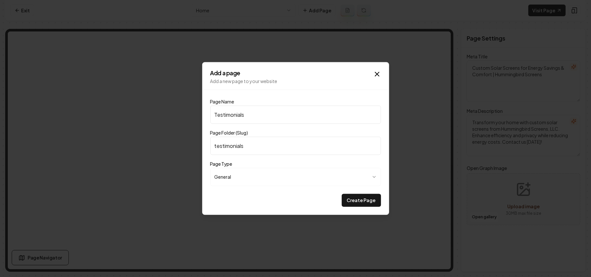
click at [342, 194] on button "Create Page" at bounding box center [361, 200] width 39 height 13
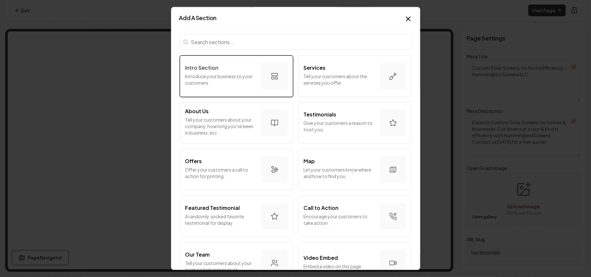
click at [217, 87] on div "Intro Section Introduce your business to your customers." at bounding box center [220, 76] width 71 height 25
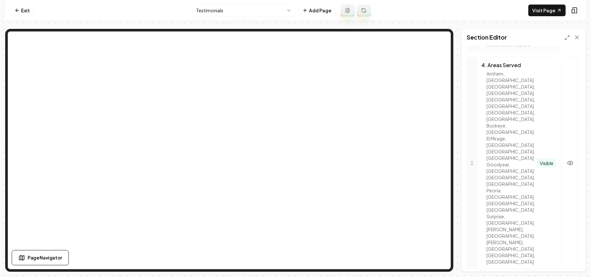
scroll to position [421, 0]
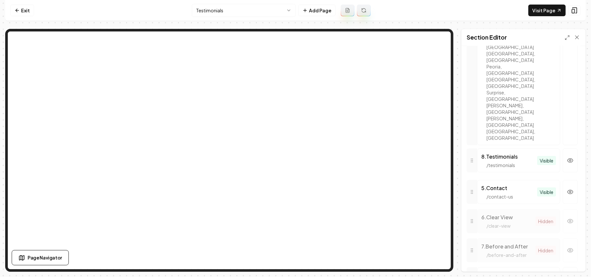
drag, startPoint x: 471, startPoint y: 196, endPoint x: 478, endPoint y: 107, distance: 89.9
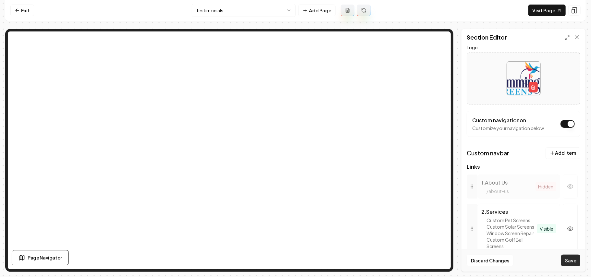
click at [569, 261] on button "Save" at bounding box center [570, 261] width 19 height 12
click at [309, 11] on button "Add Page" at bounding box center [316, 11] width 37 height 12
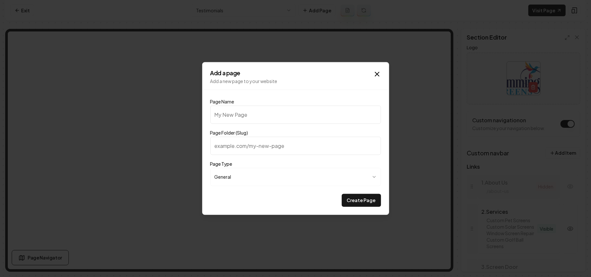
paste input "FAQ"
type input "FAQ"
type input "faq"
type input "FAQ"
click at [364, 200] on button "Create Page" at bounding box center [361, 200] width 39 height 13
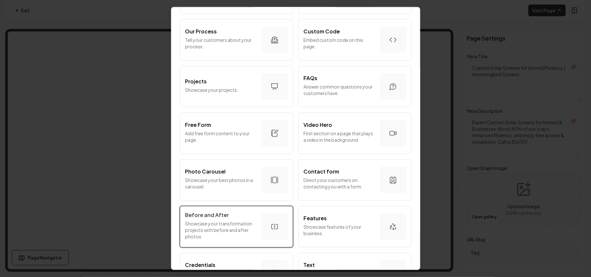
scroll to position [221, 0]
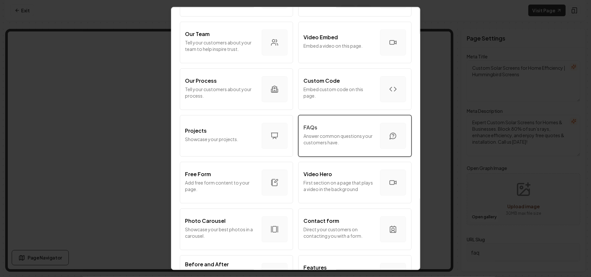
click at [306, 142] on p "Answer common questions your customers have." at bounding box center [339, 139] width 71 height 13
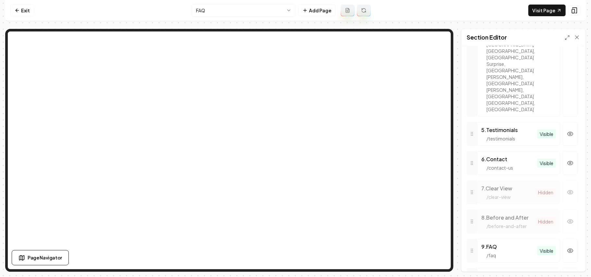
scroll to position [459, 0]
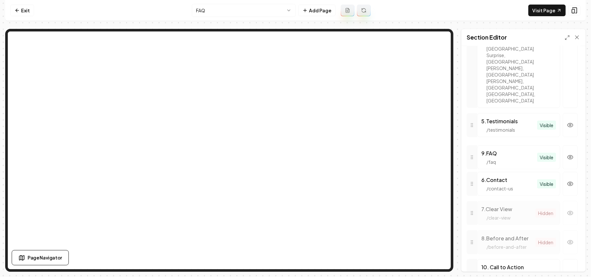
drag, startPoint x: 472, startPoint y: 190, endPoint x: 471, endPoint y: 103, distance: 87.3
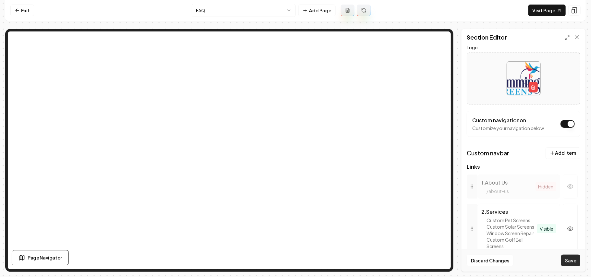
click at [567, 260] on button "Save" at bounding box center [570, 261] width 19 height 12
click at [539, 12] on link "Visit Page" at bounding box center [546, 11] width 37 height 12
click at [12, 17] on nav "Exit FAQ Add Page Visit Page" at bounding box center [295, 10] width 581 height 21
click at [12, 14] on link "Exit" at bounding box center [22, 11] width 24 height 12
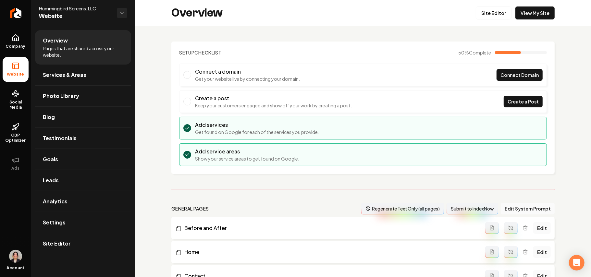
click at [56, 245] on span "Site Editor" at bounding box center [57, 244] width 28 height 8
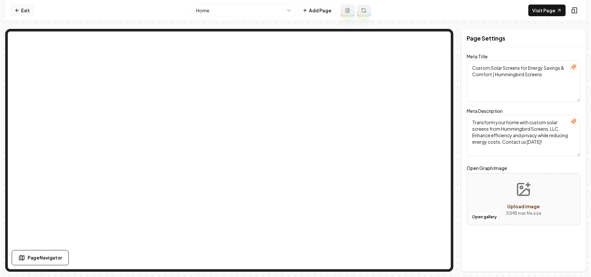
click at [28, 9] on link "Exit" at bounding box center [22, 11] width 24 height 12
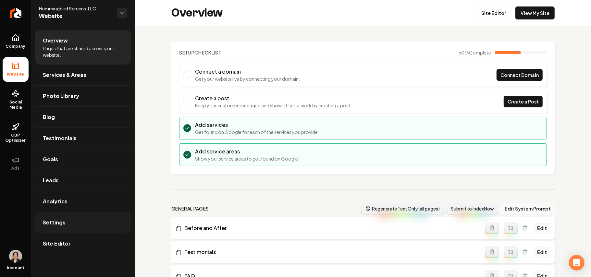
click at [58, 229] on link "Settings" at bounding box center [83, 222] width 96 height 21
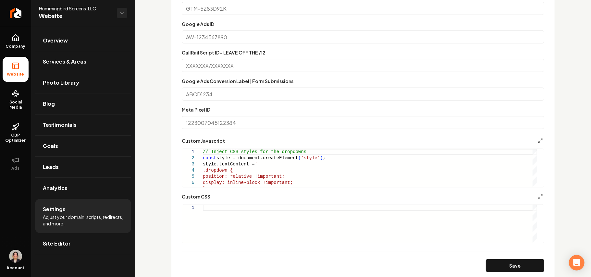
scroll to position [433, 0]
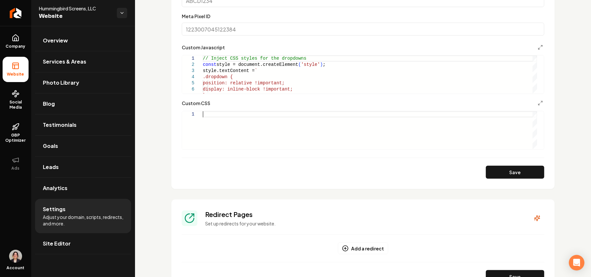
click at [258, 120] on div "Main content area" at bounding box center [370, 130] width 334 height 38
click at [492, 174] on button "Save" at bounding box center [515, 172] width 58 height 13
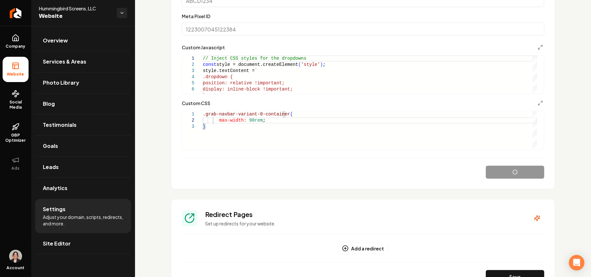
type textarea "**********"
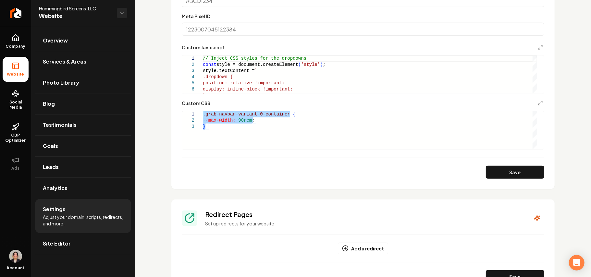
drag, startPoint x: 217, startPoint y: 136, endPoint x: 172, endPoint y: 114, distance: 50.8
click at [203, 114] on div ".grab-navbar-variant-0-container { max-width: 90rem ; }" at bounding box center [370, 130] width 334 height 38
drag, startPoint x: 172, startPoint y: 113, endPoint x: 181, endPoint y: 111, distance: 9.7
click at [172, 113] on section "**********" at bounding box center [362, 9] width 383 height 360
click at [203, 122] on div ".grab-navbar-variant-0-container { max-width: 90rem ; }" at bounding box center [370, 130] width 334 height 38
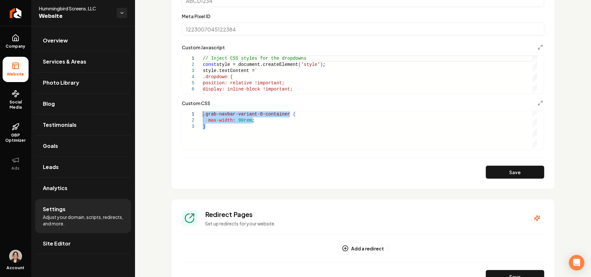
drag, startPoint x: 211, startPoint y: 129, endPoint x: 195, endPoint y: 108, distance: 25.9
click at [203, 111] on div ".grab-navbar-variant-0-container { max-width: 90rem ; }" at bounding box center [370, 130] width 334 height 38
click at [497, 174] on button "Save" at bounding box center [515, 172] width 58 height 13
click at [225, 129] on div "Main content area" at bounding box center [370, 130] width 334 height 38
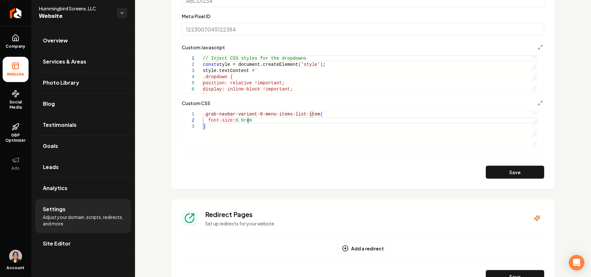
scroll to position [6, 47]
click at [506, 175] on button "Save" at bounding box center [515, 172] width 58 height 13
click at [310, 112] on div ".grab-navbar-variant-0-menu-items-list-item { font-size: 0.9rem ; }" at bounding box center [370, 130] width 334 height 38
drag, startPoint x: 331, startPoint y: 116, endPoint x: 316, endPoint y: 115, distance: 15.3
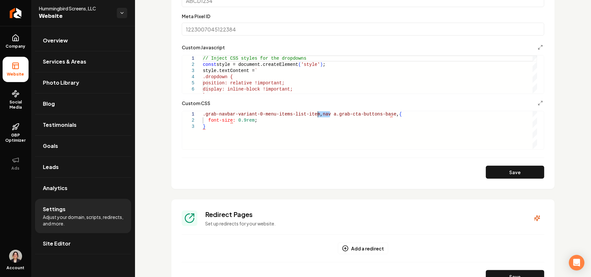
click at [316, 115] on div ".grab-navbar-variant-0-menu-items-list-item , nav a.grab-cta-buttons-base , { f…" at bounding box center [370, 130] width 334 height 38
click at [313, 115] on div ".grab-navbar-variant-0-menu-items-list-item , nav a.grab-cta-buttons-base , { f…" at bounding box center [370, 130] width 334 height 38
drag, startPoint x: 314, startPoint y: 115, endPoint x: 382, endPoint y: 112, distance: 67.9
click at [382, 112] on div ".grab-navbar-variant-0-menu-items-list-item , nav a.grab-cta-buttons-base , { f…" at bounding box center [370, 130] width 334 height 38
click at [391, 115] on div ".grab-navbar-variant-0-menu-items-list-item , nav a.grab-cta-buttons-base , { f…" at bounding box center [370, 130] width 334 height 38
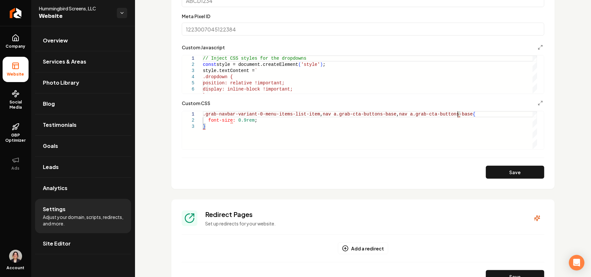
click at [410, 112] on div ".grab-navbar-variant-0-menu-items-list-item , nav a.grab-cta-buttons-base , nav…" at bounding box center [370, 130] width 334 height 38
click at [403, 115] on div ".grab-navbar-variant-0-menu-items-list-item , nav a.grab-cta-buttons-base , nav…" at bounding box center [370, 130] width 334 height 38
click at [497, 177] on button "Save" at bounding box center [515, 172] width 58 height 13
type textarea "**********"
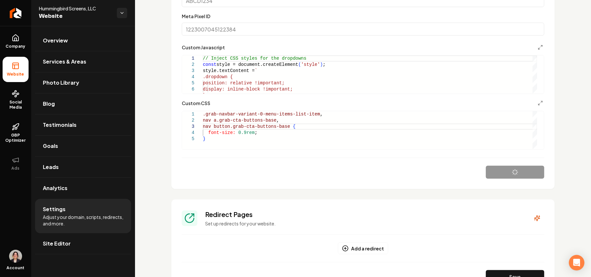
scroll to position [6, 109]
click at [58, 240] on link "Site Editor" at bounding box center [83, 243] width 96 height 21
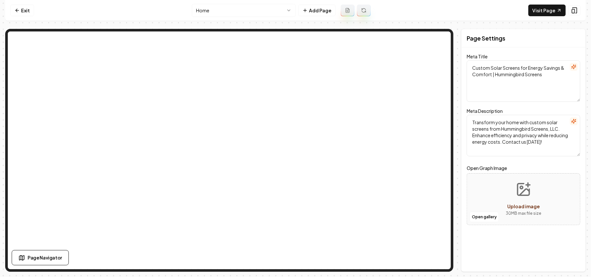
click at [221, 8] on html "Computer Required This feature is only available on a computer. Please switch t…" at bounding box center [295, 138] width 591 height 277
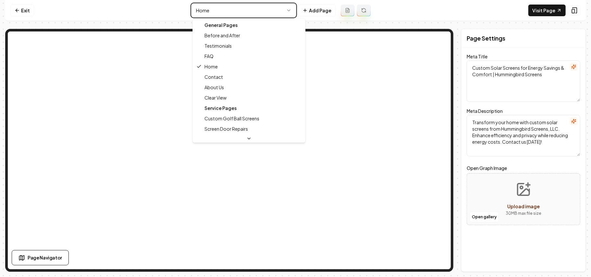
type textarea "Custom Solar Screens for Home Efficiency | Hummingbird Screens"
type textarea "Expert Custom Solar Screens for Homes & Businesses. Block 80% of sun’s rays, en…"
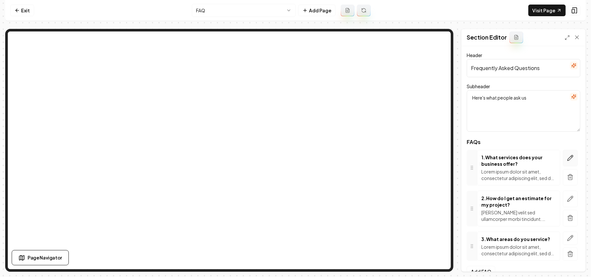
click at [571, 157] on icon "button" at bounding box center [571, 156] width 1 height 1
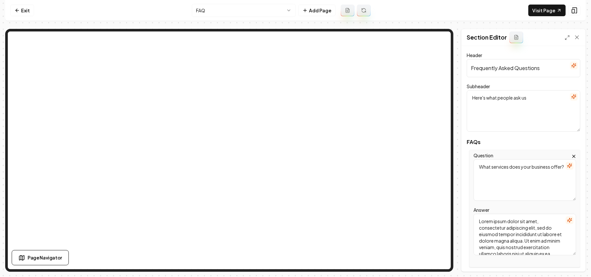
click at [567, 222] on icon "button" at bounding box center [569, 220] width 5 height 5
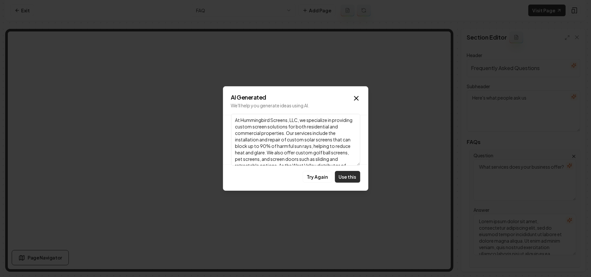
click at [350, 177] on button "Use this" at bounding box center [347, 177] width 25 height 12
type textarea "At Hummingbird Screens, LLC, we specialize in providing custom screen solutions…"
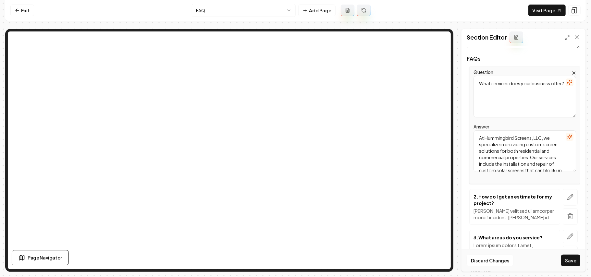
scroll to position [86, 0]
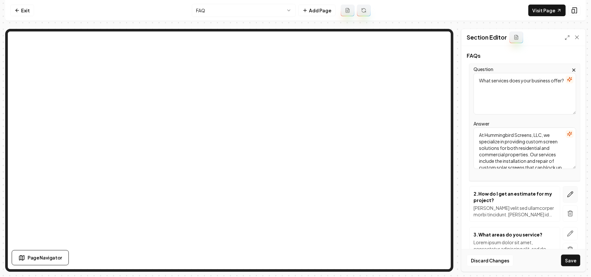
click at [567, 194] on icon "button" at bounding box center [570, 194] width 6 height 6
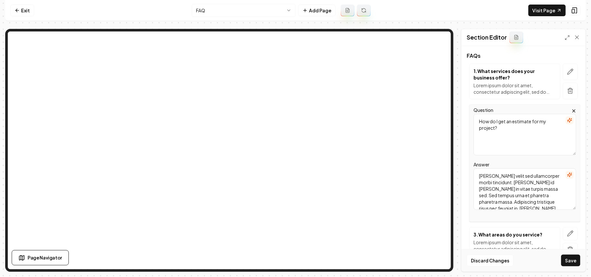
click at [567, 173] on icon "button" at bounding box center [569, 174] width 5 height 5
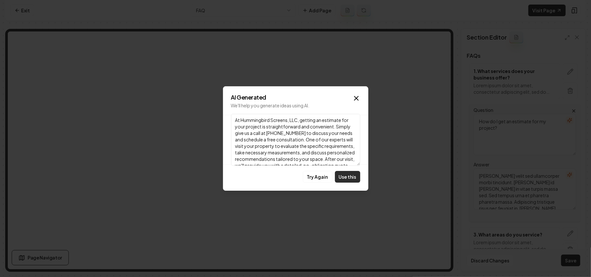
click at [352, 175] on button "Use this" at bounding box center [347, 177] width 25 height 12
type textarea "At Hummingbird Screens, LLC, getting an estimate for your project is straightfo…"
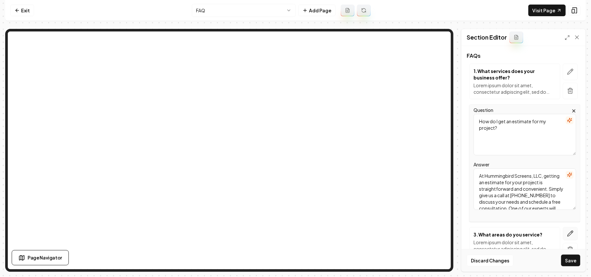
click at [567, 231] on icon "button" at bounding box center [570, 233] width 6 height 6
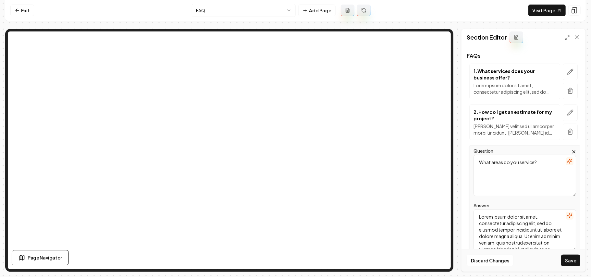
scroll to position [125, 0]
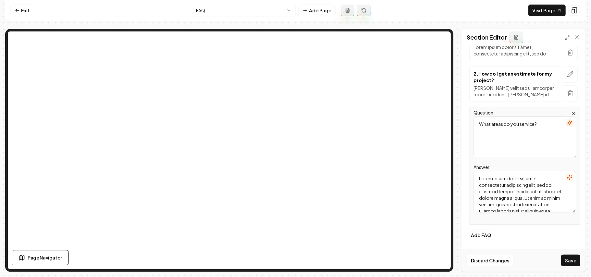
click at [567, 175] on icon "button" at bounding box center [569, 177] width 4 height 4
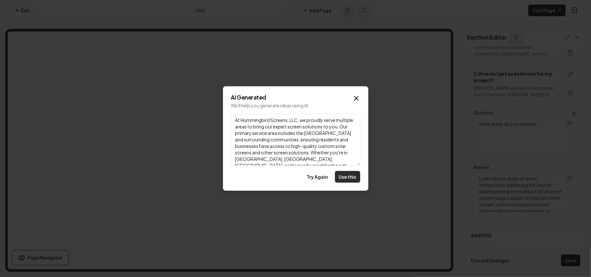
click at [351, 174] on button "Use this" at bounding box center [347, 177] width 25 height 12
type textarea "At Hummingbird Screens, LLC, we proudly serve multiple areas to bring our exper…"
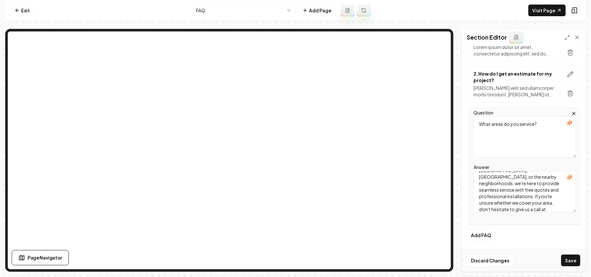
scroll to position [86, 0]
click at [568, 263] on button "Save" at bounding box center [570, 261] width 19 height 12
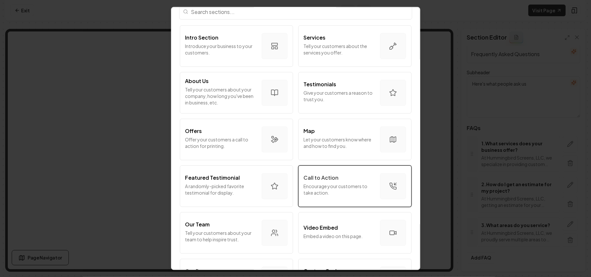
scroll to position [43, 0]
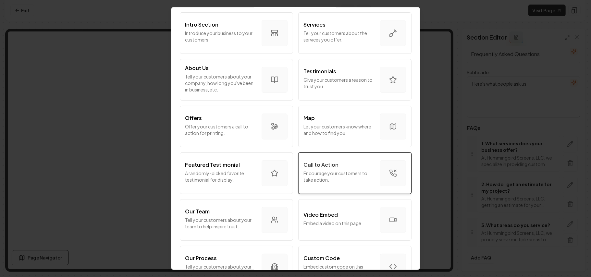
click at [352, 172] on p "Encourage your customers to take action." at bounding box center [339, 176] width 71 height 13
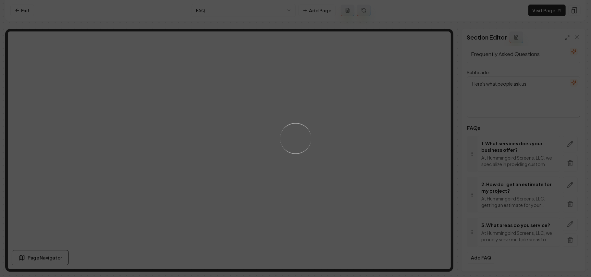
scroll to position [0, 0]
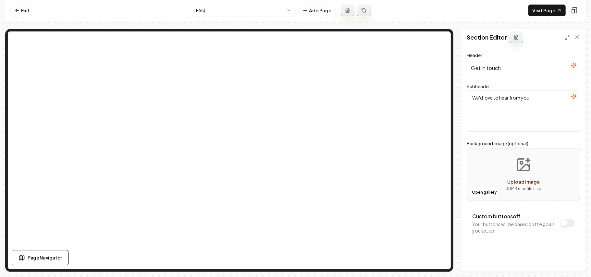
click at [571, 99] on icon "button" at bounding box center [573, 96] width 5 height 5
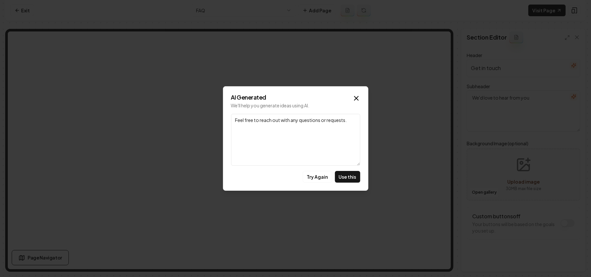
click at [348, 172] on button "Use this" at bounding box center [347, 177] width 25 height 12
type textarea "Feel free to reach out with any questions or requests."
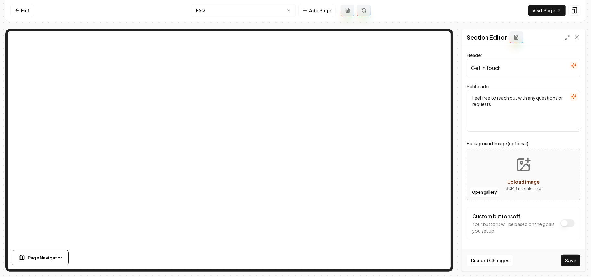
click at [571, 66] on icon "button" at bounding box center [573, 65] width 4 height 4
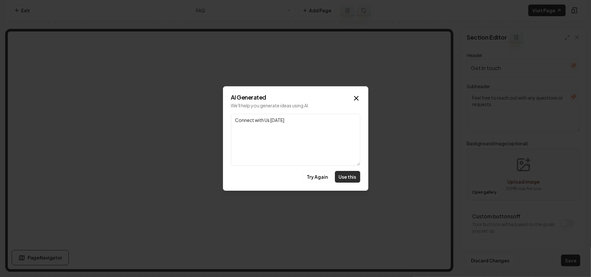
click at [351, 182] on button "Use this" at bounding box center [347, 177] width 25 height 12
type input "Connect with Us Today"
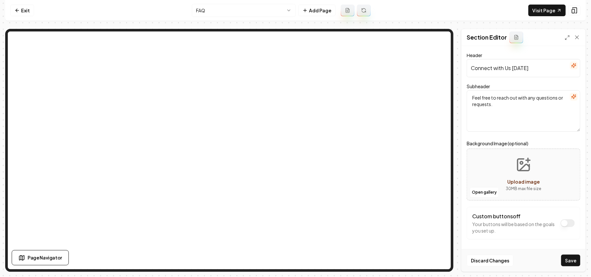
click at [570, 257] on button "Save" at bounding box center [570, 261] width 19 height 12
click at [469, 192] on div "Open gallery Upload image 30 MB max file size" at bounding box center [524, 175] width 114 height 52
click at [478, 190] on button "Open gallery" at bounding box center [484, 192] width 29 height 10
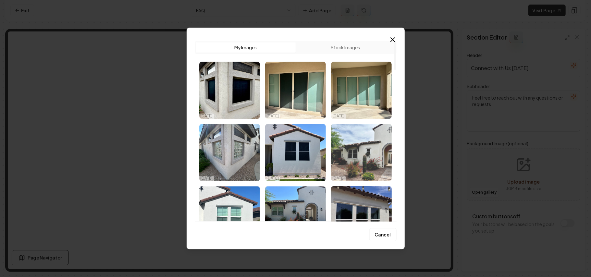
click at [366, 154] on img "Select image image_68712fe55c7cd75eb8ca00a8.jpg" at bounding box center [361, 152] width 61 height 57
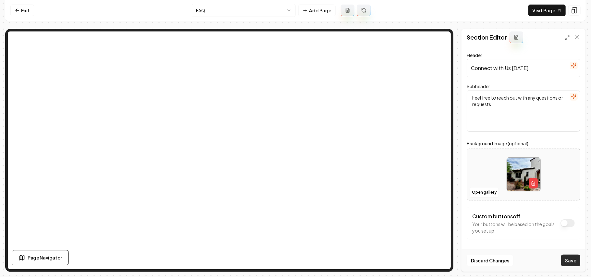
click at [574, 263] on button "Save" at bounding box center [570, 261] width 19 height 12
click at [225, 6] on html "Computer Required This feature is only available on a computer. Please switch t…" at bounding box center [295, 138] width 591 height 277
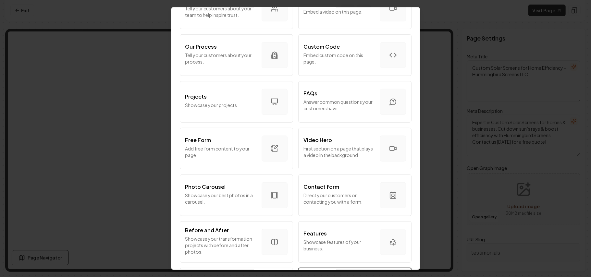
scroll to position [346, 0]
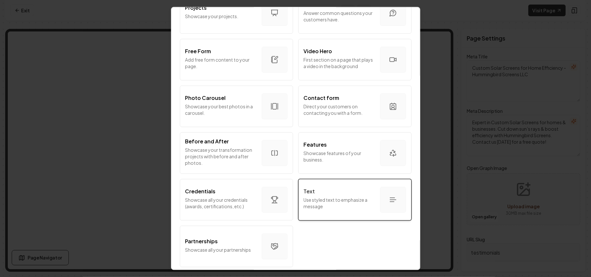
click at [334, 213] on button "Text Use styled text to emphasize a message" at bounding box center [354, 200] width 113 height 42
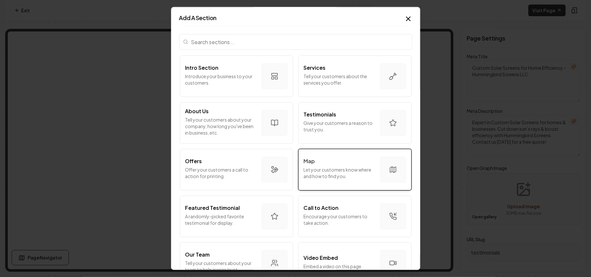
scroll to position [43, 0]
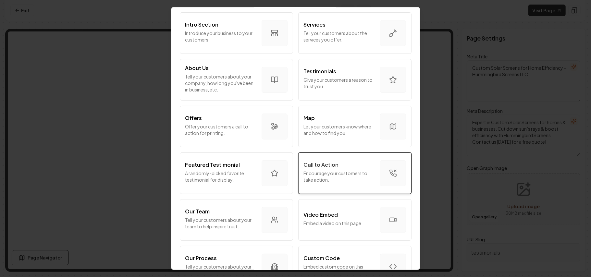
click at [338, 165] on div "Call to Action" at bounding box center [339, 165] width 71 height 8
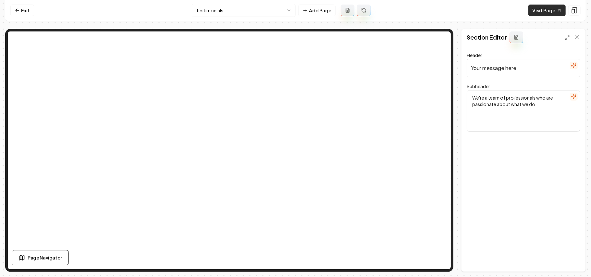
click at [546, 10] on link "Visit Page" at bounding box center [546, 11] width 37 height 12
paste textarea "Honest feedback that drives us forward"
type textarea "Honest feedback that drives us forward."
paste input "People behind the prais"
click at [493, 68] on input "People behind the praise" at bounding box center [524, 68] width 114 height 18
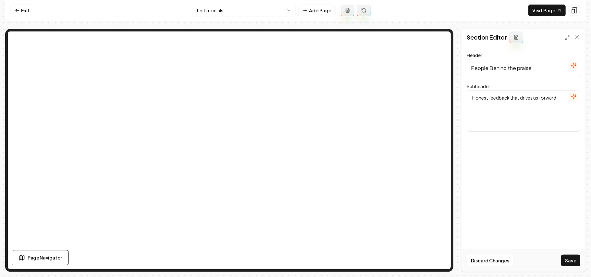
click at [508, 68] on input "People Behind the praise" at bounding box center [524, 68] width 114 height 18
click at [518, 68] on input "People Behind The praise" at bounding box center [524, 68] width 114 height 18
type input "People Behind The Praise"
click at [567, 257] on button "Save" at bounding box center [570, 261] width 19 height 12
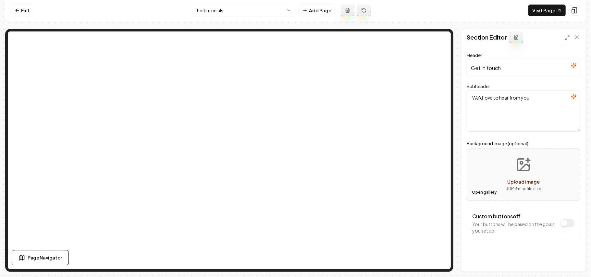
click at [491, 193] on button "Open gallery" at bounding box center [484, 192] width 29 height 10
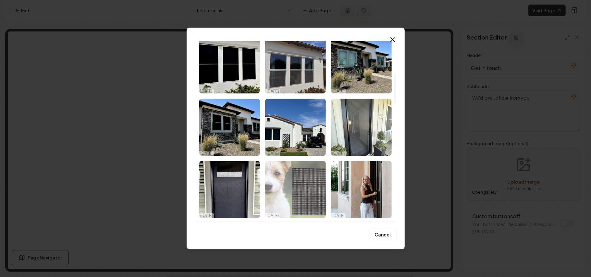
scroll to position [216, 0]
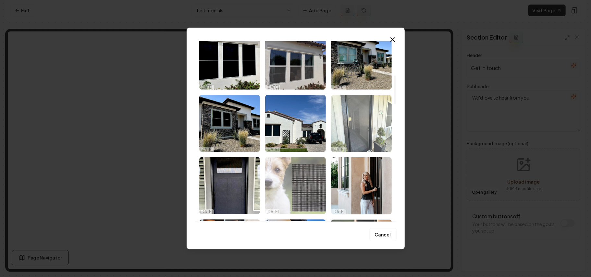
click at [364, 139] on img "Select image image_68712ac15c7cd75eb89f1e45.jpg" at bounding box center [361, 123] width 61 height 57
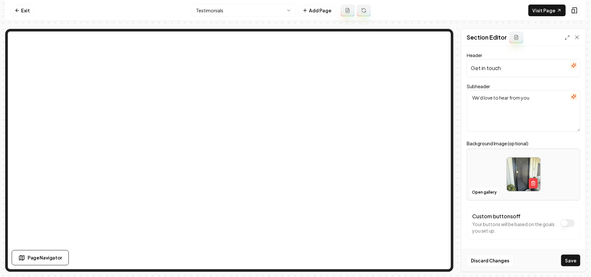
click at [571, 97] on icon "button" at bounding box center [573, 96] width 4 height 4
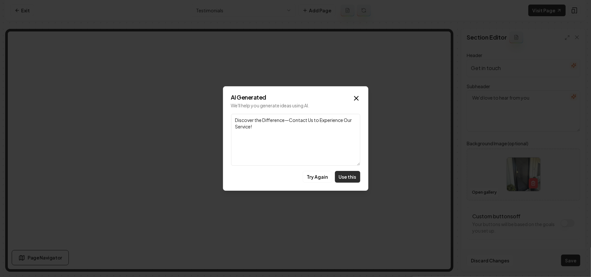
click at [351, 178] on button "Use this" at bounding box center [347, 177] width 25 height 12
type textarea "Discover the Difference—Contact Us to Experience Our Service!"
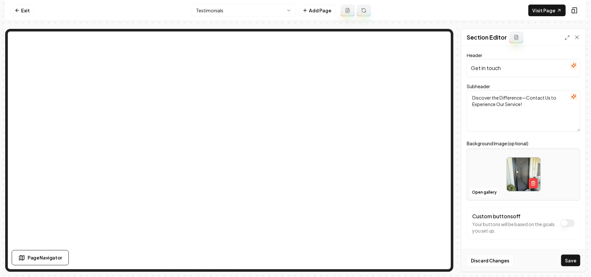
click at [571, 67] on icon "button" at bounding box center [573, 65] width 5 height 5
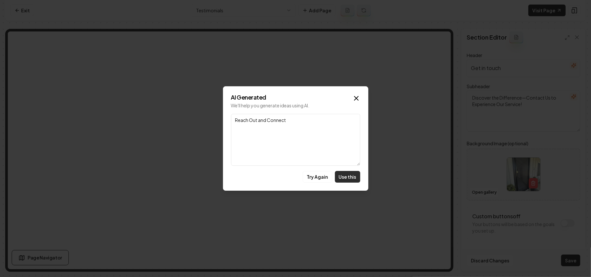
click at [352, 172] on button "Use this" at bounding box center [347, 177] width 25 height 12
type input "Reach Out and Connect"
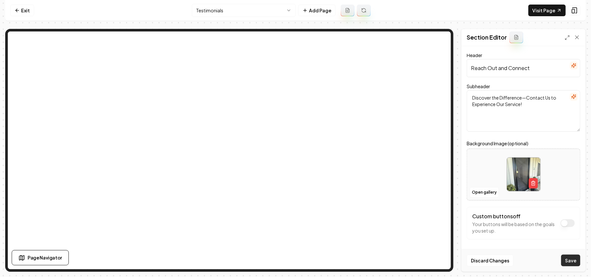
click at [573, 258] on button "Save" at bounding box center [570, 261] width 19 height 12
click at [20, 12] on link "Exit" at bounding box center [22, 11] width 24 height 12
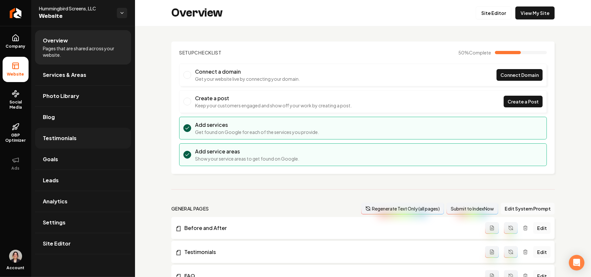
click at [72, 139] on span "Testimonials" at bounding box center [60, 138] width 34 height 8
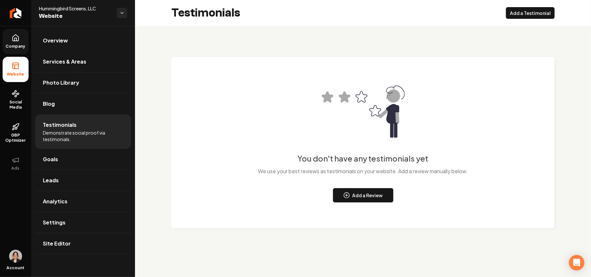
click at [15, 38] on icon at bounding box center [16, 39] width 2 height 3
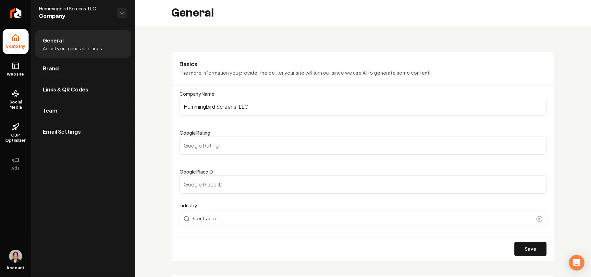
click at [214, 103] on input "Hummingbird Screens, LLC" at bounding box center [362, 107] width 367 height 18
click at [7, 66] on link "Website" at bounding box center [16, 69] width 26 height 25
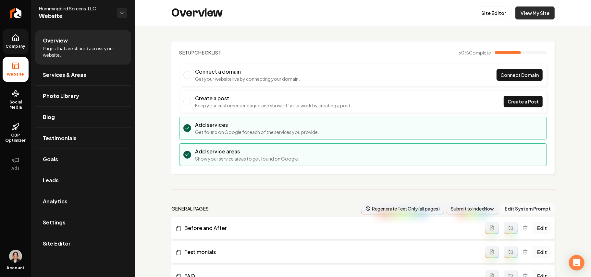
click at [528, 11] on link "View My Site" at bounding box center [534, 12] width 39 height 13
click at [483, 10] on link "Site Editor" at bounding box center [494, 12] width 36 height 13
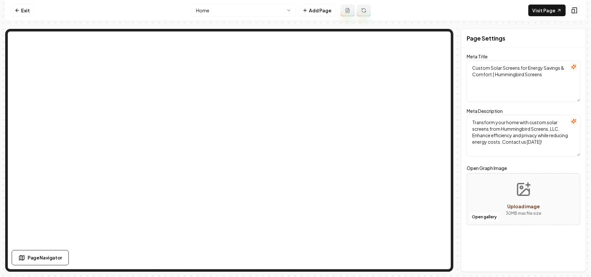
click at [230, 7] on html "Computer Required This feature is only available on a computer. Please switch t…" at bounding box center [295, 138] width 591 height 277
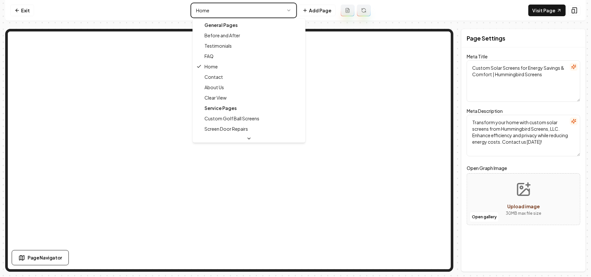
type textarea "Custom Solar Screens for Home Efficiency | Hummingbird Screens"
type textarea "Expert Custom Solar Screens for Homes & Businesses. Block 80% of sun’s rays, en…"
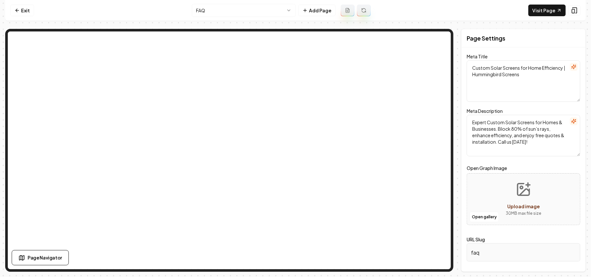
click at [282, 17] on nav "Exit FAQ Add Page Visit Page" at bounding box center [295, 10] width 581 height 21
click at [278, 16] on html "Computer Required This feature is only available on a computer. Please switch t…" at bounding box center [295, 138] width 591 height 277
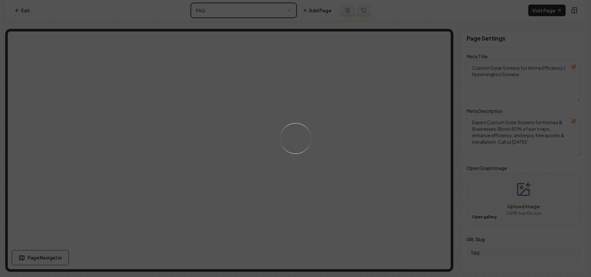
type textarea "Custom Solar Screens for Home Efficiency - Hummingbird Screens LLC"
type textarea "Expert in Custom Solar Screens for homes & businesses. Cut down sun’s rays & bo…"
type input "testimonials"
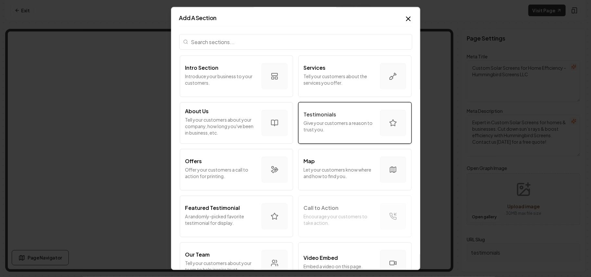
click at [347, 121] on p "Give your customers a reason to trust you." at bounding box center [339, 126] width 71 height 13
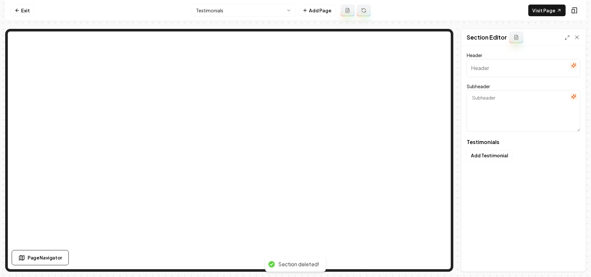
type input "Our clients love us"
type textarea "Here's some of what they had to say"
click at [575, 65] on icon "button" at bounding box center [573, 65] width 5 height 5
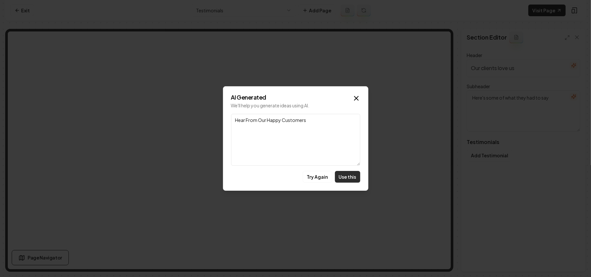
click at [350, 175] on button "Use this" at bounding box center [347, 177] width 25 height 12
type input "Hear From Our Happy Customers"
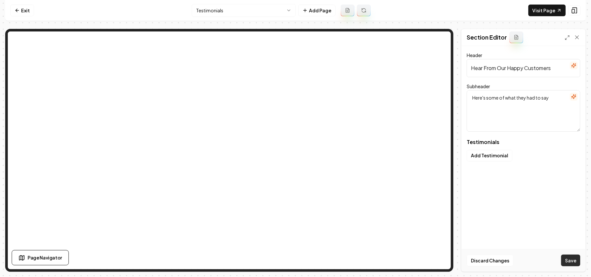
click at [572, 262] on button "Save" at bounding box center [570, 261] width 19 height 12
click at [30, 12] on link "Exit" at bounding box center [22, 11] width 24 height 12
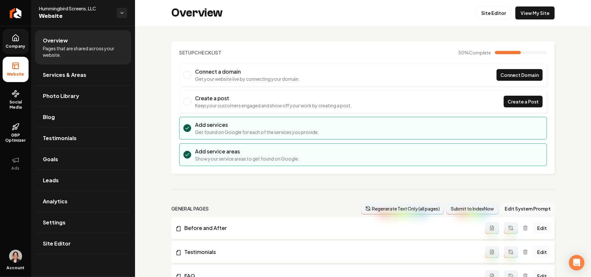
click at [17, 37] on icon at bounding box center [16, 38] width 8 height 8
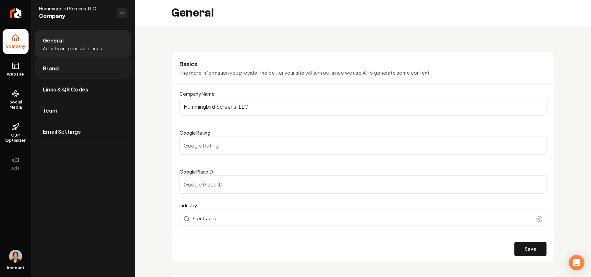
click at [65, 72] on link "Brand" at bounding box center [83, 68] width 96 height 21
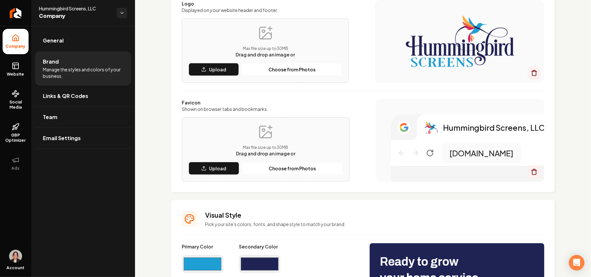
scroll to position [173, 0]
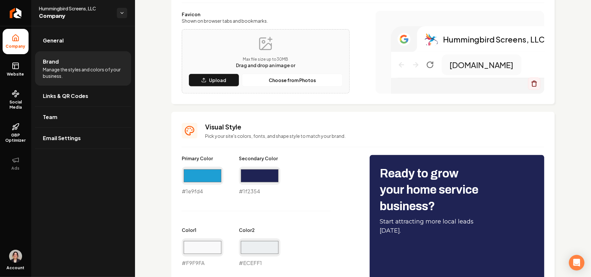
click at [195, 191] on div "#1e9fd4 #1e9fd4" at bounding box center [203, 181] width 42 height 29
copy div "#1e9fd4"
click at [6, 69] on link "Website" at bounding box center [16, 69] width 26 height 25
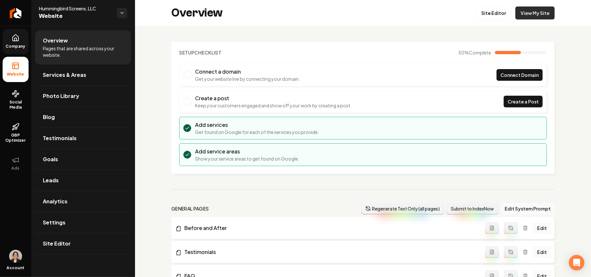
click at [529, 9] on link "View My Site" at bounding box center [534, 12] width 39 height 13
click at [11, 44] on span "Company" at bounding box center [15, 46] width 25 height 5
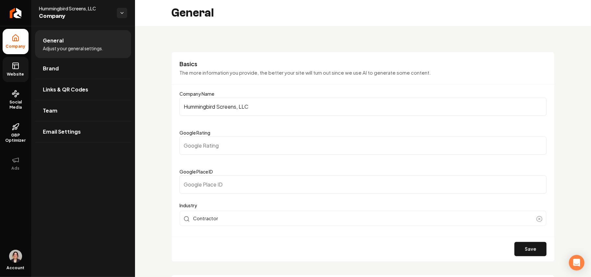
click at [296, 112] on input "Hummingbird Screens, LLC" at bounding box center [362, 107] width 367 height 18
click at [295, 112] on input "Hummingbird Screens, LLC" at bounding box center [362, 107] width 367 height 18
click at [296, 106] on input "Hummingbird Screens, LLC" at bounding box center [362, 107] width 367 height 18
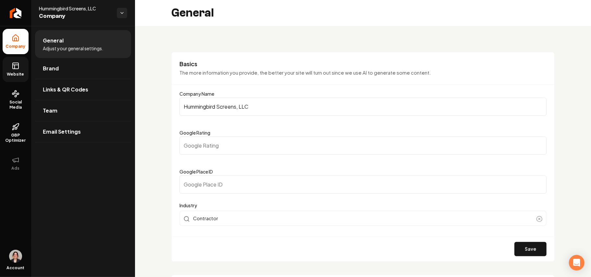
click at [212, 181] on input "Google Place ID" at bounding box center [362, 185] width 367 height 18
paste input "ChIJBxDB4vSXowsRzOkq73bV500"
type input "ChIJBxDB4vSXowsRzOkq73bV500"
click at [521, 247] on button "Save" at bounding box center [530, 249] width 32 height 14
type input "0"
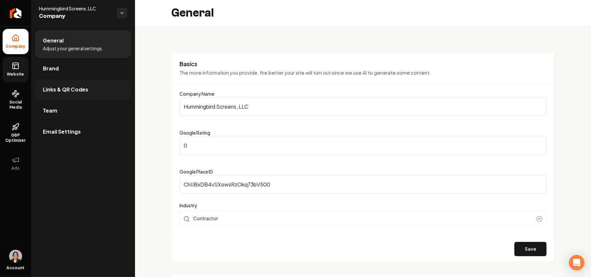
click at [61, 86] on span "Links & QR Codes" at bounding box center [65, 90] width 45 height 8
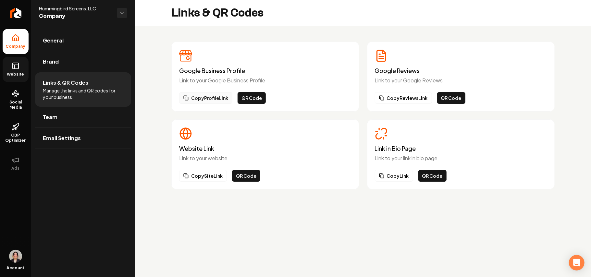
click at [202, 100] on button "Copy Profile Link" at bounding box center [205, 98] width 53 height 12
click at [13, 60] on link "Website" at bounding box center [16, 69] width 26 height 25
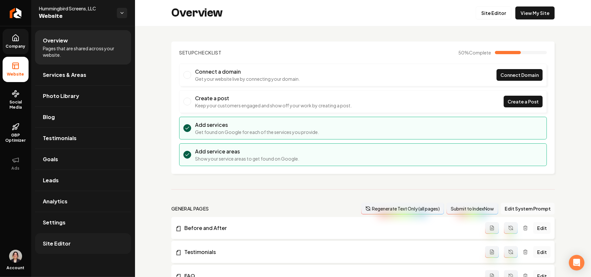
click at [76, 246] on link "Site Editor" at bounding box center [83, 243] width 96 height 21
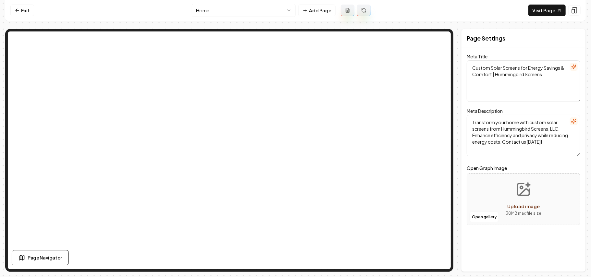
click at [258, 13] on html "Computer Required This feature is only available on a computer. Please switch t…" at bounding box center [295, 138] width 591 height 277
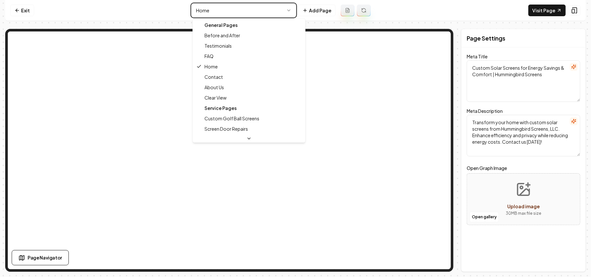
type textarea "Custom Solar Screens for Home Efficiency - Hummingbird Screens LLC"
type textarea "Expert in Custom Solar Screens for homes & businesses. Cut down sun’s rays & bo…"
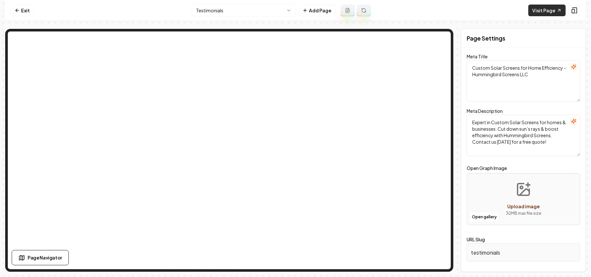
click at [544, 11] on link "Visit Page" at bounding box center [546, 11] width 37 height 12
click at [34, 11] on nav "Exit Testimonials Add Page Visit Page" at bounding box center [295, 10] width 581 height 21
click at [30, 10] on link "Exit" at bounding box center [22, 11] width 24 height 12
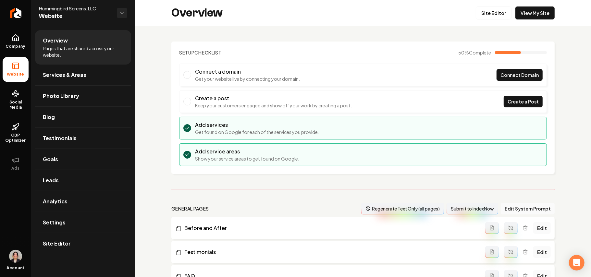
click at [17, 28] on ul "Company Website Social Media GBP Optimizer Ads" at bounding box center [15, 102] width 31 height 153
click at [9, 37] on link "Company" at bounding box center [16, 41] width 26 height 25
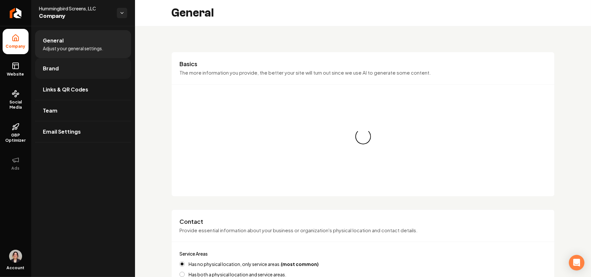
click at [68, 70] on link "Brand" at bounding box center [83, 68] width 96 height 21
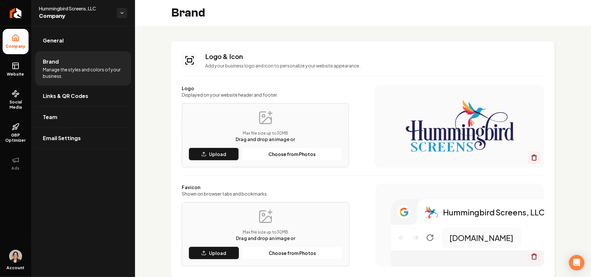
scroll to position [260, 0]
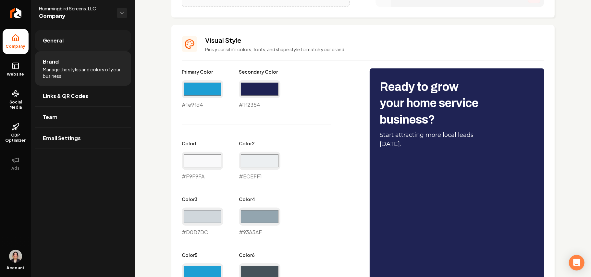
click at [49, 42] on span "General" at bounding box center [53, 41] width 21 height 8
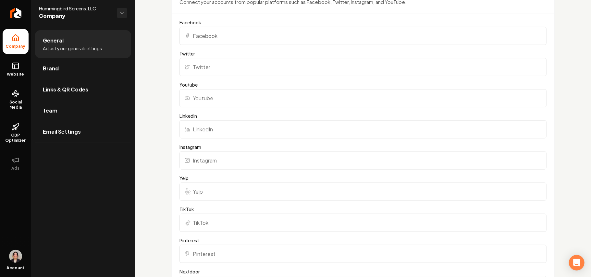
scroll to position [479, 0]
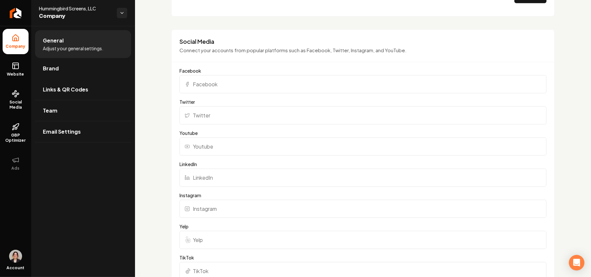
click at [229, 94] on form "Facebook Twitter Youtube LinkedIn Instagram Yelp TikTok Pinterest Nextdoor Bett…" at bounding box center [362, 240] width 367 height 347
click at [229, 87] on input "Facebook" at bounding box center [362, 84] width 367 height 18
paste input "https://www.facebook.com/people/Hummingbird-Screens/61559288243611/"
type input "https://www.facebook.com/people/Hummingbird-Screens/61559288243611/"
click at [197, 207] on input "Instagram" at bounding box center [362, 209] width 367 height 18
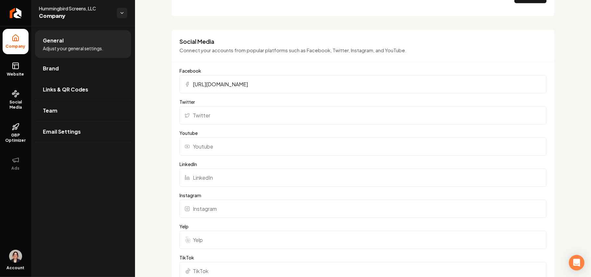
paste input "https://www.instagram.com/hummingbirdscreens/"
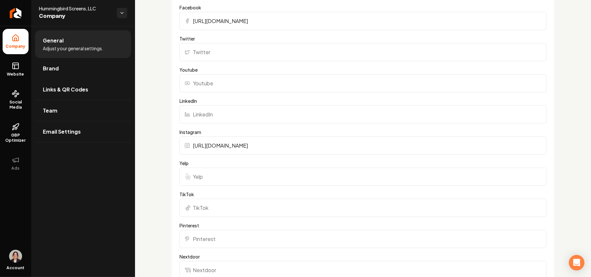
scroll to position [652, 0]
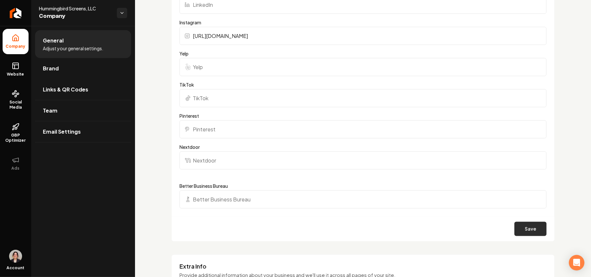
type input "https://www.instagram.com/hummingbirdscreens/"
click at [514, 224] on button "Save" at bounding box center [530, 229] width 32 height 14
click at [512, 226] on div "Save" at bounding box center [363, 228] width 383 height 25
click at [10, 73] on span "Website" at bounding box center [16, 74] width 22 height 5
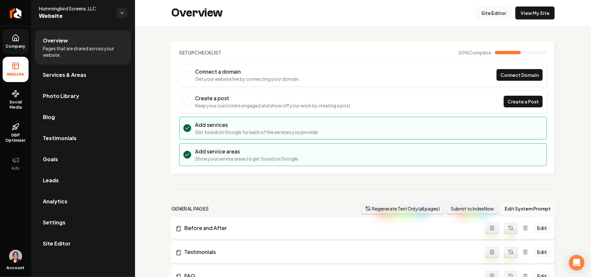
click at [477, 9] on link "Site Editor" at bounding box center [494, 12] width 36 height 13
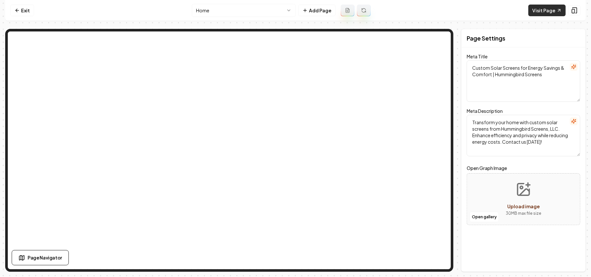
click at [535, 13] on link "Visit Page" at bounding box center [546, 11] width 37 height 12
click at [26, 8] on link "Exit" at bounding box center [22, 11] width 24 height 12
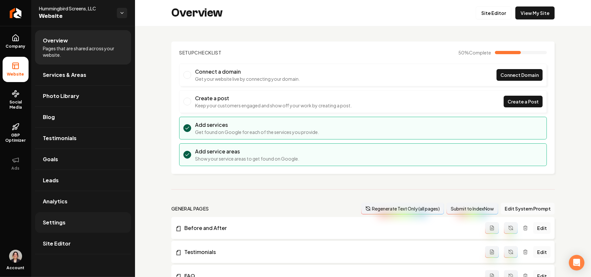
click at [64, 221] on span "Settings" at bounding box center [54, 223] width 23 height 8
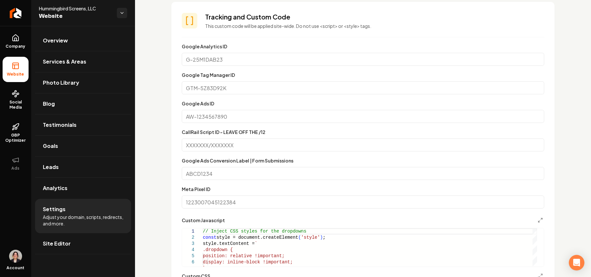
scroll to position [346, 0]
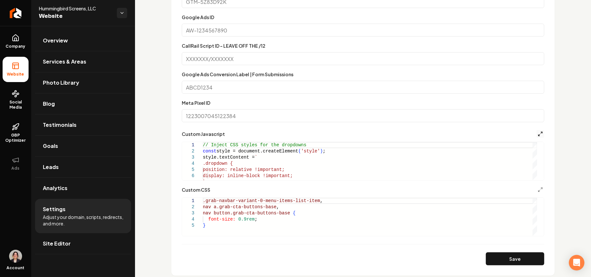
click at [538, 135] on line "Main content area" at bounding box center [539, 135] width 2 height 2
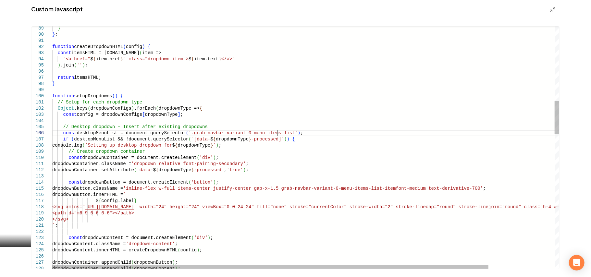
scroll to position [0, 0]
drag, startPoint x: 277, startPoint y: 131, endPoint x: 184, endPoint y: 134, distance: 92.9
type textarea "**********"
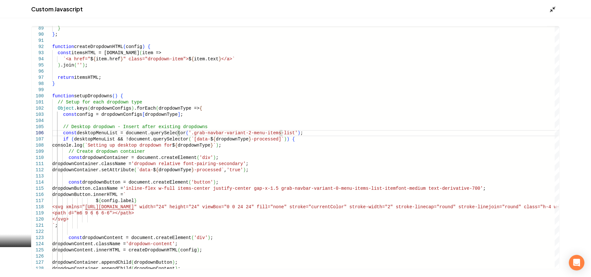
click at [555, 9] on icon "Main content area" at bounding box center [552, 9] width 6 height 6
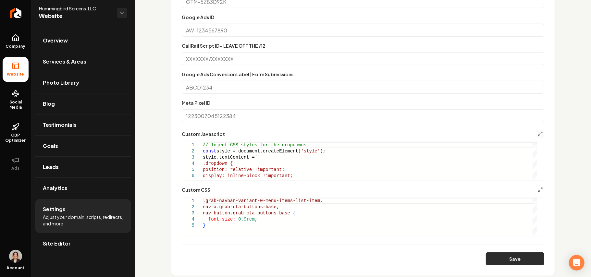
click at [495, 258] on button "Save" at bounding box center [515, 258] width 58 height 13
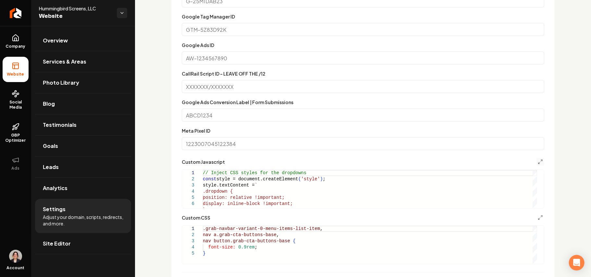
scroll to position [303, 0]
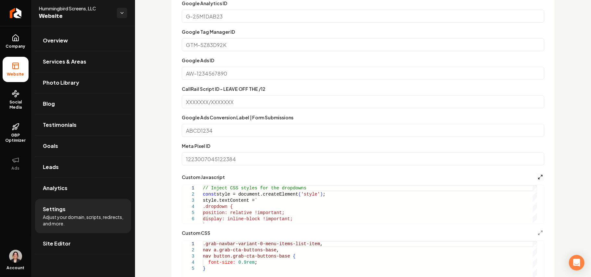
click at [541, 175] on polyline "Main content area" at bounding box center [541, 175] width 1 height 1
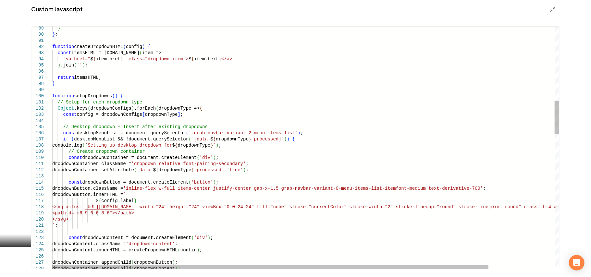
drag, startPoint x: 278, startPoint y: 132, endPoint x: 185, endPoint y: 135, distance: 93.2
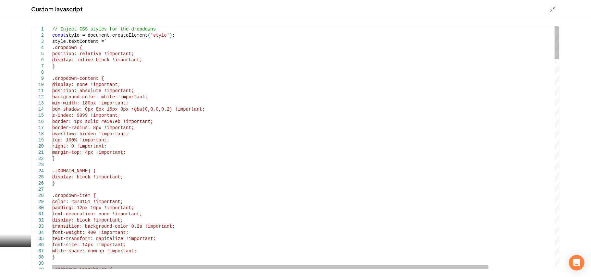
type textarea "**********"
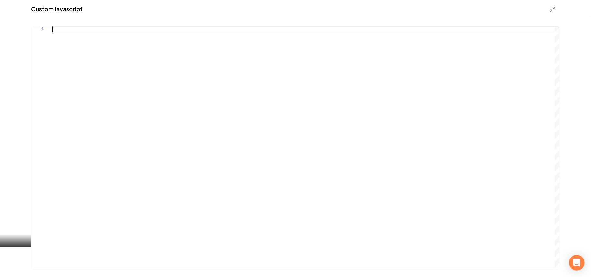
type textarea "**"
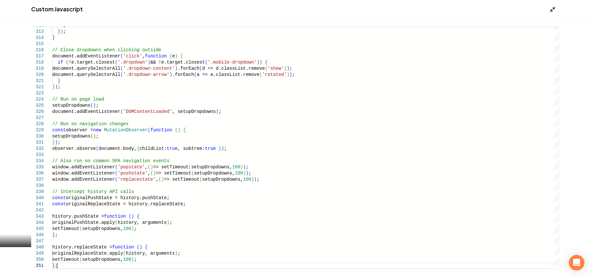
click at [552, 8] on icon "Main content area" at bounding box center [552, 9] width 6 height 6
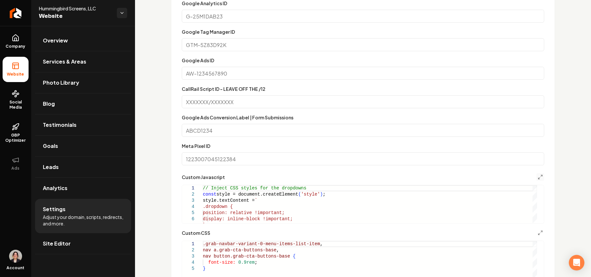
scroll to position [433, 0]
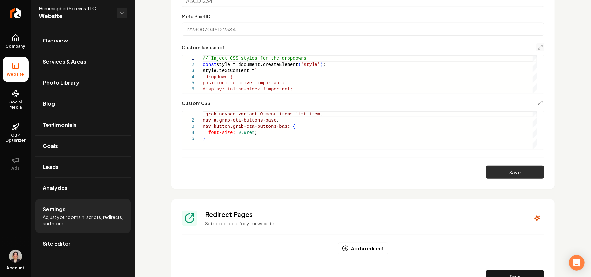
click at [518, 176] on button "Save" at bounding box center [515, 172] width 58 height 13
type textarea "**********"
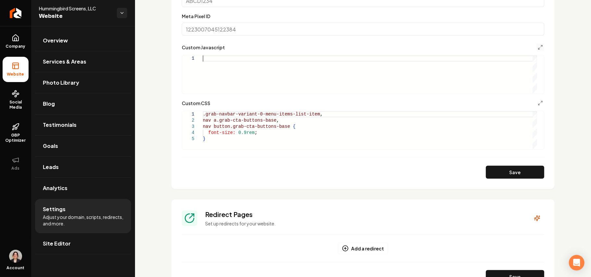
type textarea "**********"
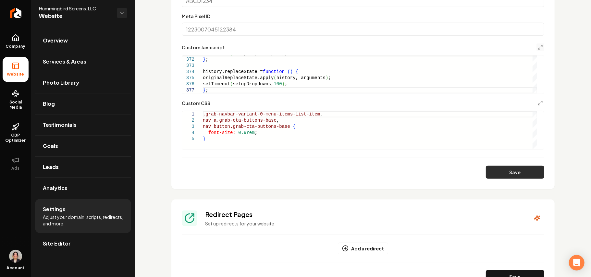
click at [514, 168] on button "Save" at bounding box center [515, 172] width 58 height 13
click at [538, 45] on icon "Main content area" at bounding box center [540, 47] width 5 height 5
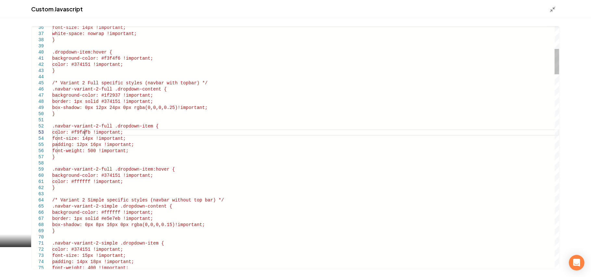
type textarea "**********"
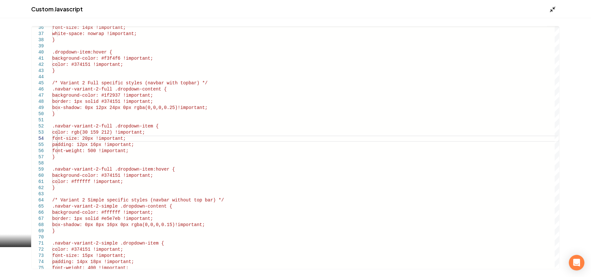
click at [556, 11] on icon "Main content area" at bounding box center [552, 9] width 6 height 6
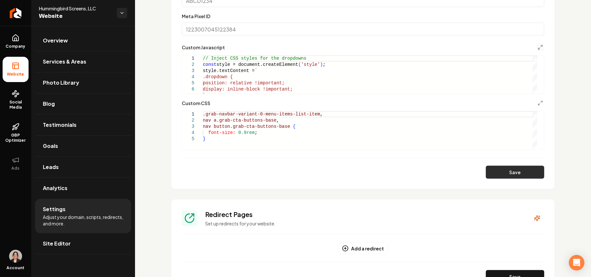
click at [508, 167] on button "Save" at bounding box center [515, 172] width 58 height 13
click at [538, 46] on icon "Main content area" at bounding box center [540, 47] width 5 height 5
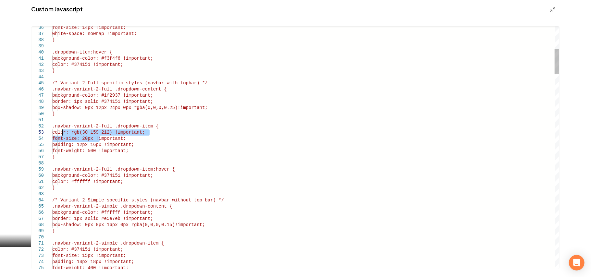
drag, startPoint x: 101, startPoint y: 139, endPoint x: 62, endPoint y: 133, distance: 38.7
drag, startPoint x: 137, startPoint y: 140, endPoint x: 62, endPoint y: 134, distance: 75.2
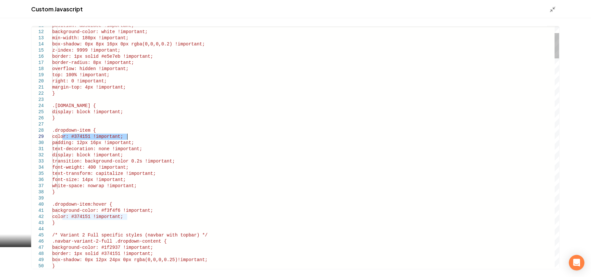
drag, startPoint x: 62, startPoint y: 136, endPoint x: 128, endPoint y: 137, distance: 65.5
type textarea "**********"
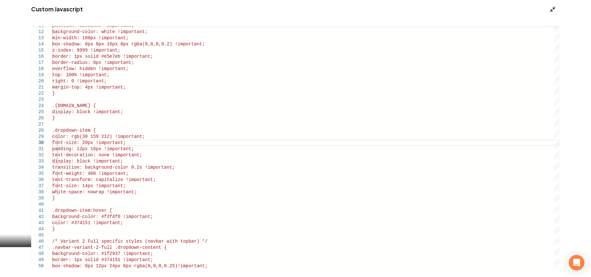
click at [553, 7] on polyline "Main content area" at bounding box center [554, 8] width 2 height 2
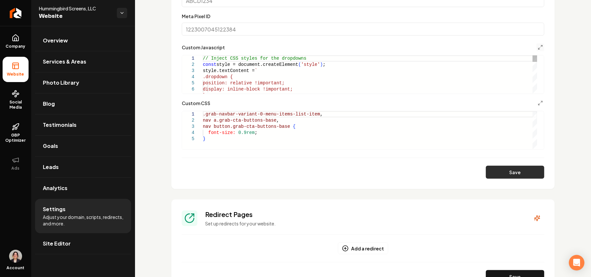
click at [523, 173] on button "Save" at bounding box center [515, 172] width 58 height 13
click at [538, 45] on icon "Main content area" at bounding box center [540, 47] width 5 height 5
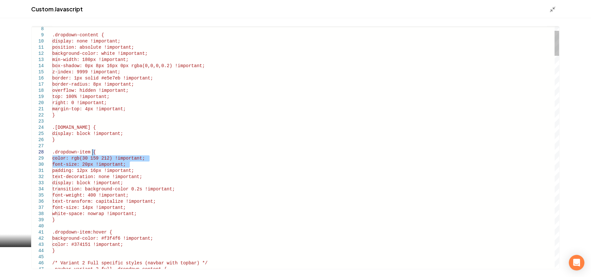
drag, startPoint x: 142, startPoint y: 165, endPoint x: 138, endPoint y: 155, distance: 10.9
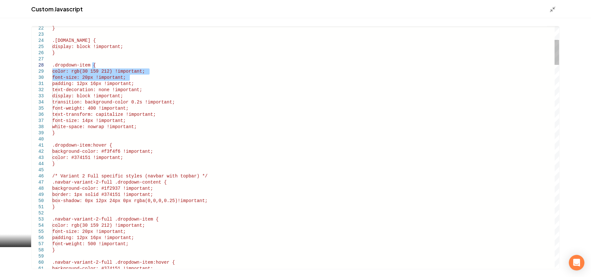
drag, startPoint x: 148, startPoint y: 77, endPoint x: 153, endPoint y: 70, distance: 8.2
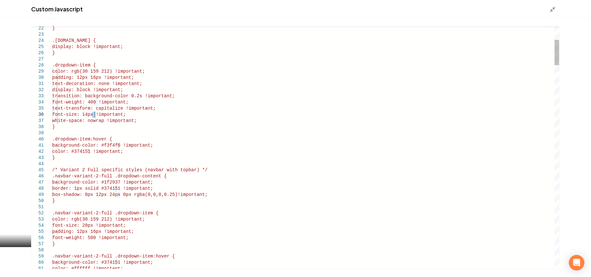
type textarea "**********"
click at [552, 11] on icon "Main content area" at bounding box center [552, 9] width 6 height 6
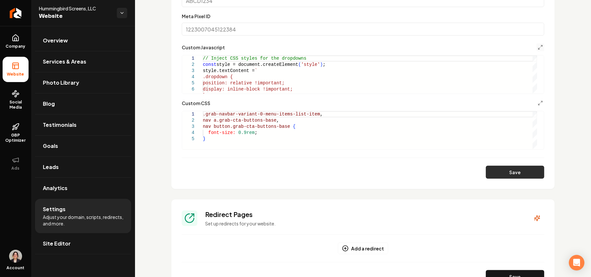
click at [507, 175] on button "Save" at bounding box center [515, 172] width 58 height 13
click at [536, 44] on button "Main content area" at bounding box center [540, 47] width 8 height 8
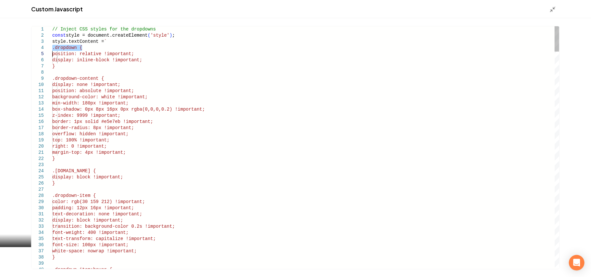
scroll to position [0, 0]
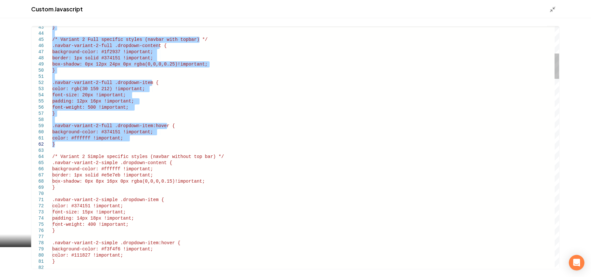
drag, startPoint x: 53, startPoint y: 49, endPoint x: 76, endPoint y: 144, distance: 97.8
type textarea "**********"
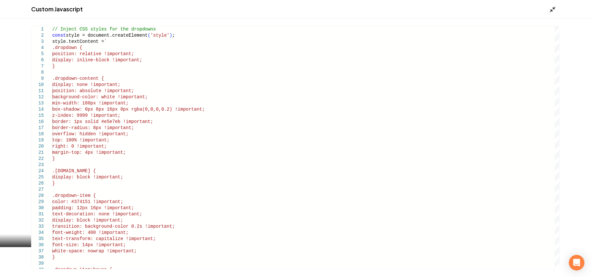
click at [553, 9] on icon "Main content area" at bounding box center [552, 9] width 6 height 6
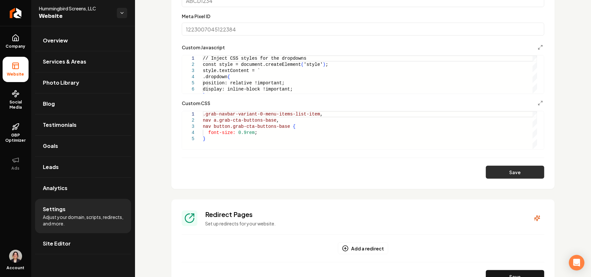
click at [504, 175] on button "Save" at bounding box center [515, 172] width 58 height 13
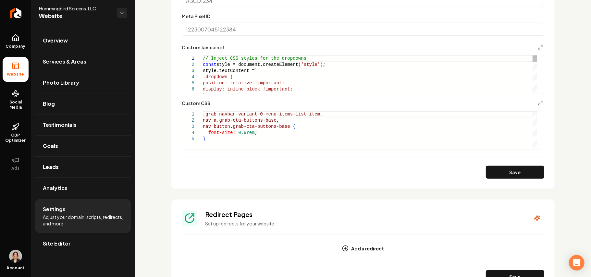
type textarea "**********"
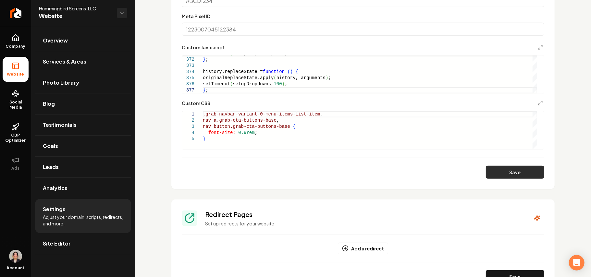
click at [496, 172] on button "Save" at bounding box center [515, 172] width 58 height 13
type textarea "**********"
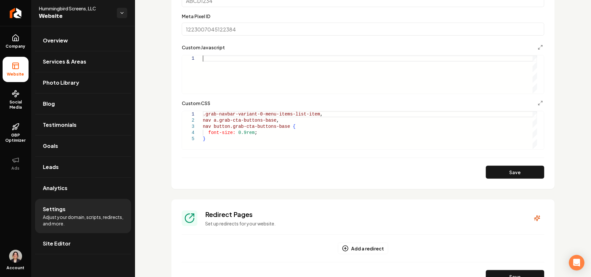
scroll to position [0, 0]
type textarea "**********"
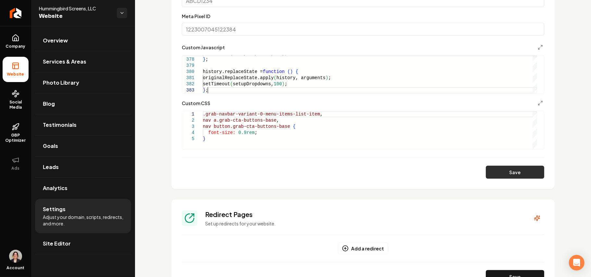
click at [522, 171] on button "Save" at bounding box center [515, 172] width 58 height 13
click at [538, 45] on icon "Main content area" at bounding box center [540, 47] width 5 height 5
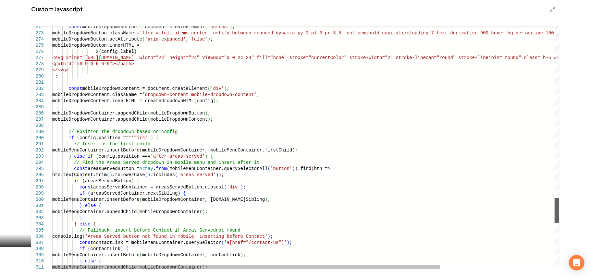
click at [555, 207] on div "Main content area" at bounding box center [557, 210] width 5 height 25
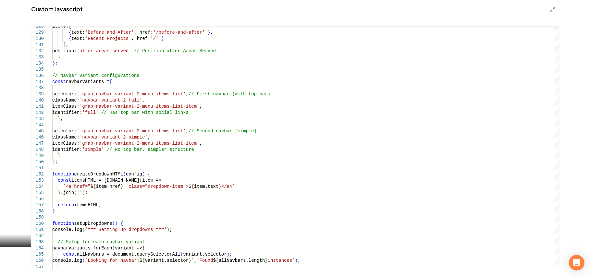
click at [560, 119] on div "167 163 164 165 166 160 161 162 156 157 158 159 153 154 155 149 150 151 152 146…" at bounding box center [295, 147] width 591 height 259
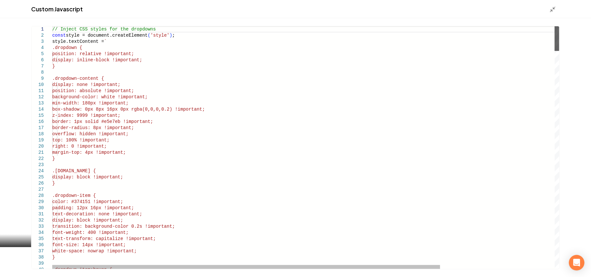
click at [559, 26] on div "Main content area" at bounding box center [557, 38] width 5 height 25
type textarea "**********"
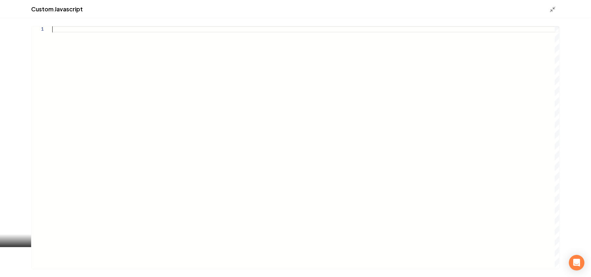
type textarea "**********"
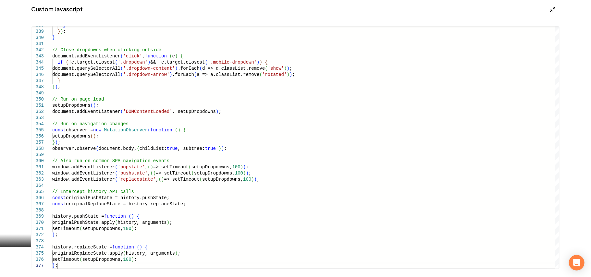
click at [553, 8] on icon "Main content area" at bounding box center [552, 9] width 6 height 6
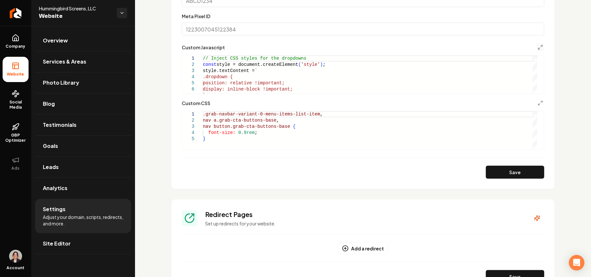
click at [504, 166] on button "Save" at bounding box center [515, 172] width 58 height 13
click at [538, 48] on polyline "Main content area" at bounding box center [538, 48] width 1 height 1
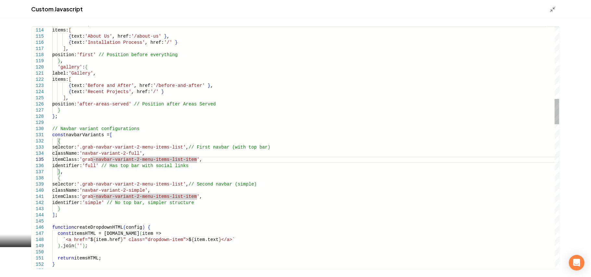
scroll to position [25, 147]
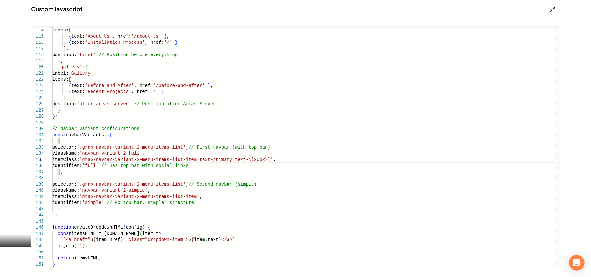
type textarea "**********"
click at [552, 10] on line "Main content area" at bounding box center [551, 11] width 2 height 2
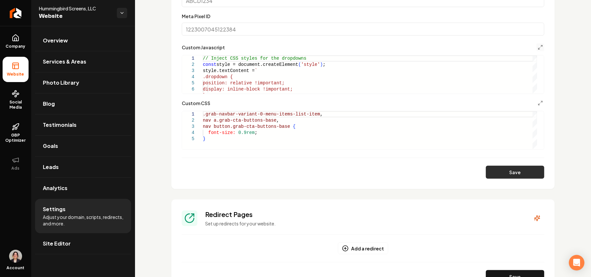
click at [500, 168] on button "Save" at bounding box center [515, 172] width 58 height 13
click at [538, 49] on icon "Main content area" at bounding box center [540, 47] width 5 height 5
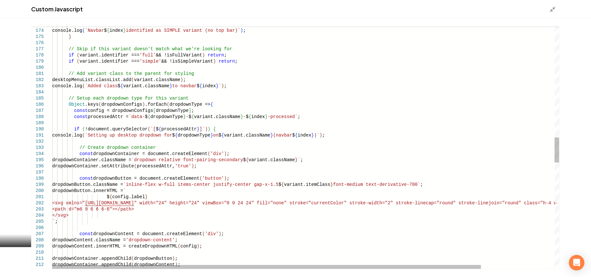
click at [191, 165] on div "dropdownContent.innerHTML = createDropdo wnHTML ( config ) ; dropdownContainer.…" at bounding box center [349, 125] width 594 height 2328
type textarea "**********"
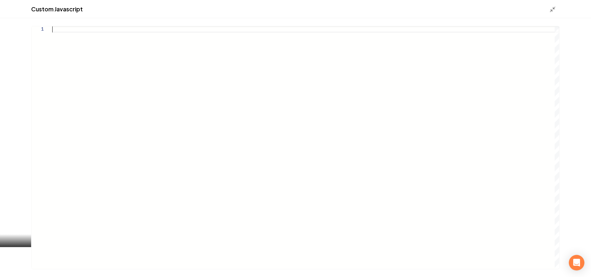
type textarea "**"
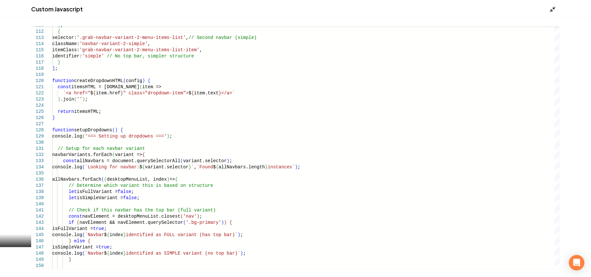
click at [556, 7] on icon "Main content area" at bounding box center [552, 9] width 6 height 6
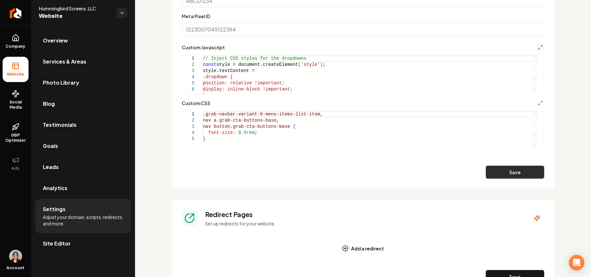
click at [505, 170] on button "Save" at bounding box center [515, 172] width 58 height 13
click at [538, 46] on icon "Main content area" at bounding box center [540, 47] width 5 height 5
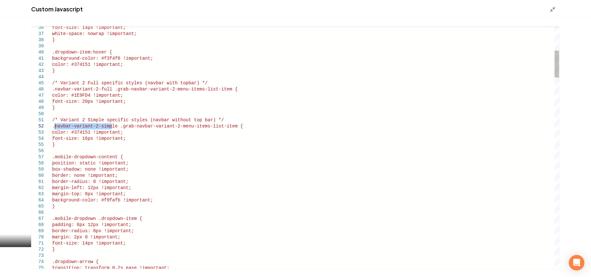
drag, startPoint x: 96, startPoint y: 127, endPoint x: 54, endPoint y: 128, distance: 42.5
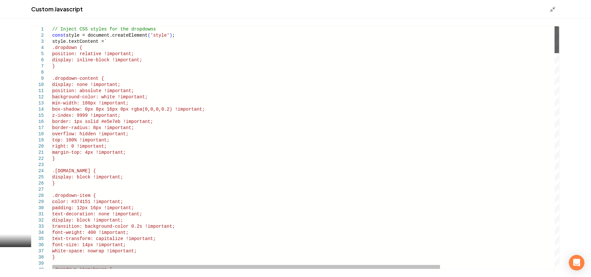
click at [558, 26] on div "Main content area" at bounding box center [557, 39] width 5 height 27
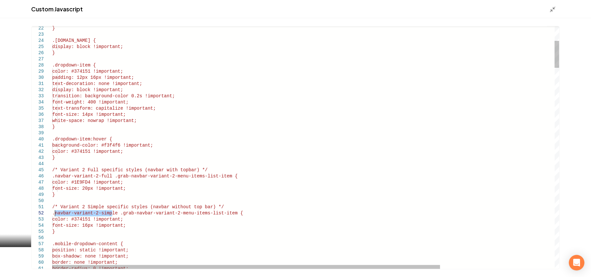
drag, startPoint x: 106, startPoint y: 177, endPoint x: 56, endPoint y: 175, distance: 50.7
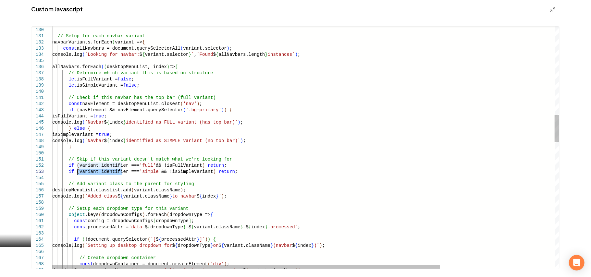
drag, startPoint x: 122, startPoint y: 173, endPoint x: 78, endPoint y: 172, distance: 44.5
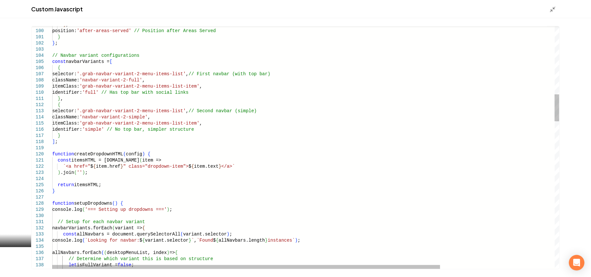
type textarea "**********"
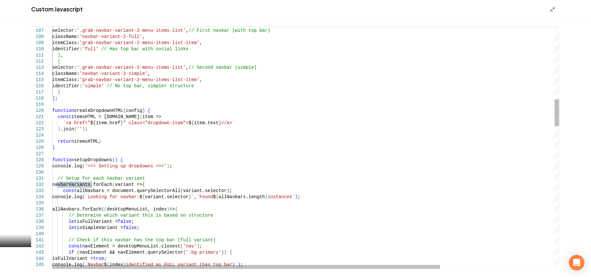
scroll to position [433, 0]
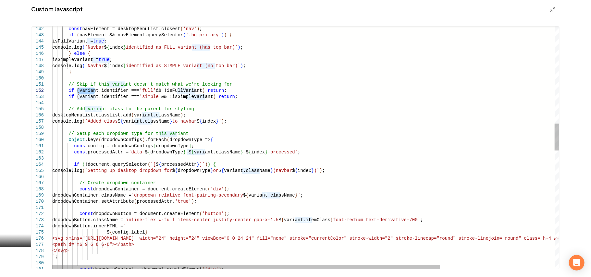
click at [326, 112] on div "const navElement = desktopMenuList.closest ( 'nav' ) ; if ( navElement && navEl…" at bounding box center [380, 241] width 656 height 2168
type textarea "**********"
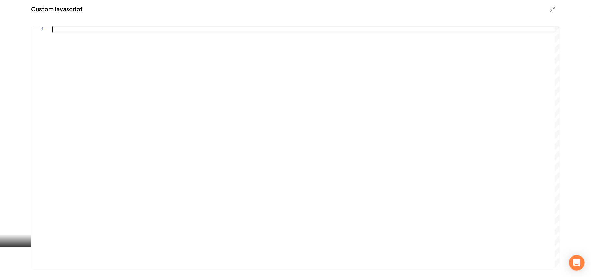
type textarea "**********"
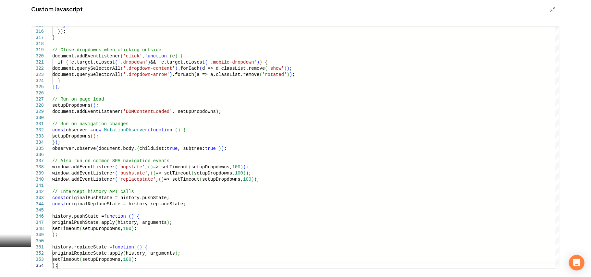
click at [552, 8] on icon "Main content area" at bounding box center [552, 9] width 6 height 6
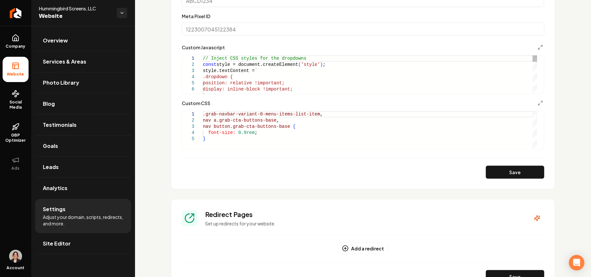
click at [514, 179] on section "**********" at bounding box center [362, 9] width 383 height 360
click at [514, 172] on button "Save" at bounding box center [515, 172] width 58 height 13
click at [538, 50] on icon "Main content area" at bounding box center [540, 47] width 5 height 5
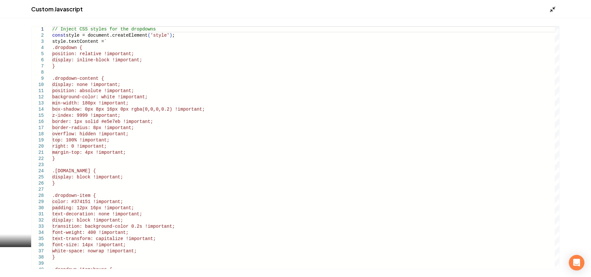
click at [553, 6] on icon "Main content area" at bounding box center [552, 9] width 6 height 6
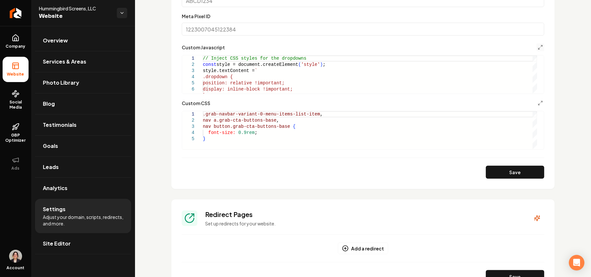
click at [248, 158] on div "Main content area" at bounding box center [363, 158] width 362 height 0
click at [243, 146] on div ".grab-navbar-variant-0-menu-items-list-item , nav a.grab-cta-buttons-base , nav…" at bounding box center [370, 130] width 334 height 38
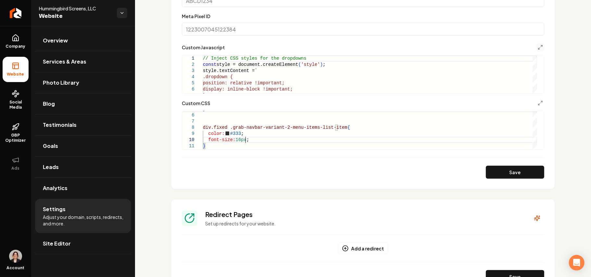
scroll to position [55, 42]
click at [523, 174] on button "Save" at bounding box center [515, 172] width 58 height 13
click at [240, 132] on div "} div.fixed .grab-navbar-variant-2-menu-items-list-item { color: #333 ; font-si…" at bounding box center [370, 115] width 334 height 68
drag, startPoint x: 265, startPoint y: 133, endPoint x: 242, endPoint y: 132, distance: 23.7
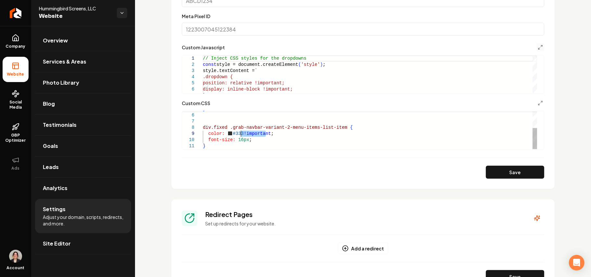
click at [242, 132] on div "} div.fixed .grab-navbar-variant-2-menu-items-list-item { color: #333 !importan…" at bounding box center [370, 115] width 334 height 68
click at [246, 139] on div "} div.fixed .grab-navbar-variant-2-menu-items-list-item { color: #333 !importan…" at bounding box center [370, 115] width 334 height 68
click at [495, 170] on button "Save" at bounding box center [515, 172] width 58 height 13
drag, startPoint x: 241, startPoint y: 134, endPoint x: 232, endPoint y: 133, distance: 8.5
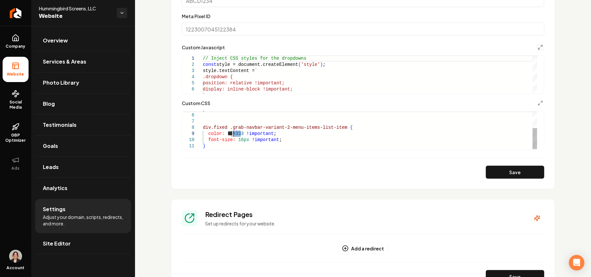
click at [232, 133] on div "} div.fixed .grab-navbar-variant-2-menu-items-list-item { color: #333 !importan…" at bounding box center [370, 115] width 334 height 68
drag, startPoint x: 240, startPoint y: 139, endPoint x: 236, endPoint y: 139, distance: 4.6
click at [236, 139] on div "} div.fixed .grab-navbar-variant-2-menu-items-list-item { color: #666 !importan…" at bounding box center [370, 115] width 334 height 68
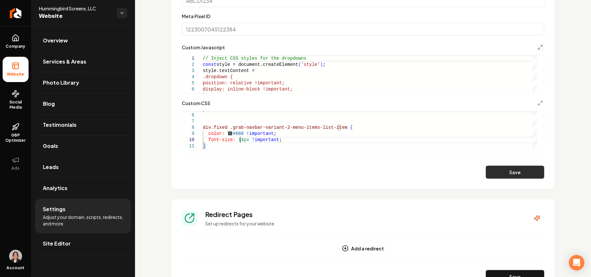
type textarea "**********"
click at [505, 173] on button "Save" at bounding box center [515, 172] width 58 height 13
click at [537, 46] on button "Main content area" at bounding box center [540, 47] width 8 height 8
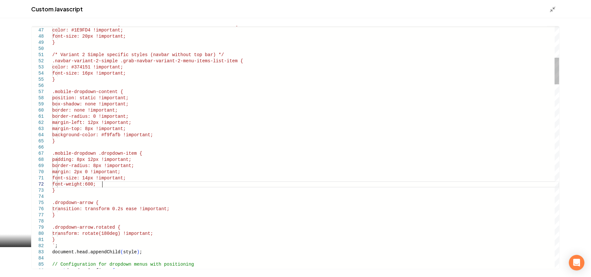
scroll to position [6, 49]
type textarea "**********"
click at [553, 7] on polyline "Main content area" at bounding box center [554, 8] width 2 height 2
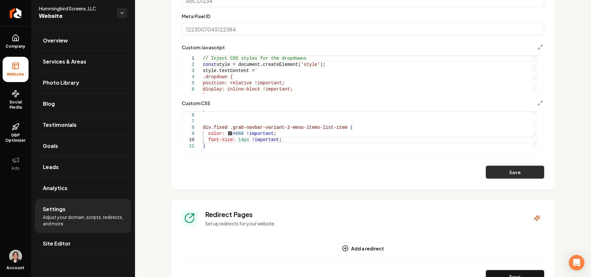
click at [508, 171] on button "Save" at bounding box center [515, 172] width 58 height 13
click at [538, 45] on icon "Main content area" at bounding box center [540, 47] width 5 height 5
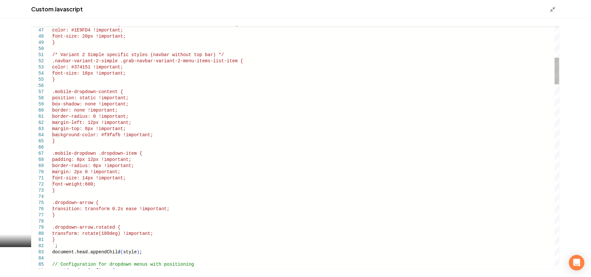
scroll to position [0, 0]
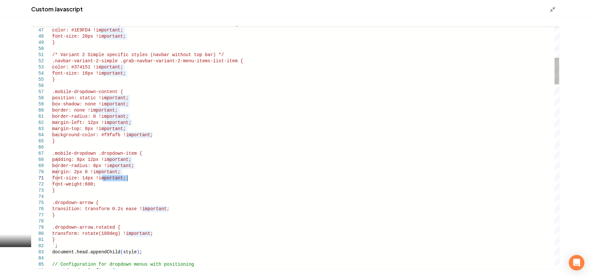
drag, startPoint x: 102, startPoint y: 177, endPoint x: 127, endPoint y: 176, distance: 25.7
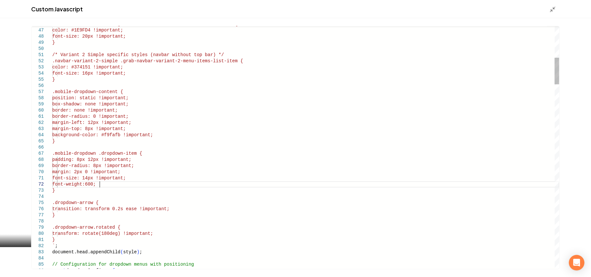
type textarea "**********"
click at [552, 6] on icon "Main content area" at bounding box center [552, 9] width 6 height 6
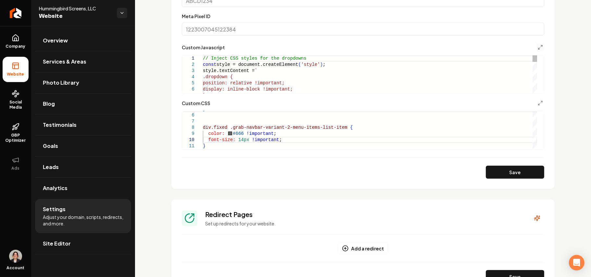
click at [525, 169] on button "Save" at bounding box center [515, 172] width 58 height 13
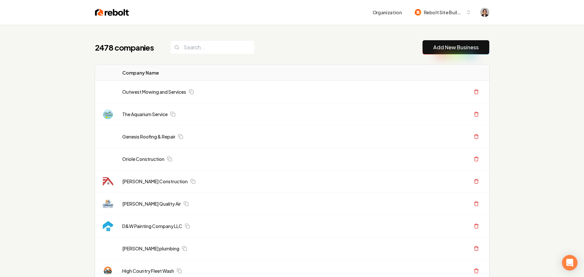
click at [456, 48] on link "Add New Business" at bounding box center [456, 47] width 45 height 8
click at [423, 52] on button "Add New Business" at bounding box center [456, 47] width 67 height 14
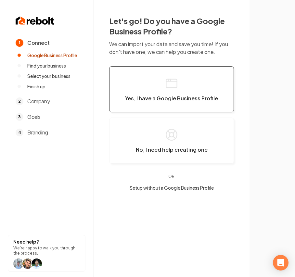
click at [135, 95] on span "Yes, I have a Google Business Profile" at bounding box center [171, 98] width 93 height 6
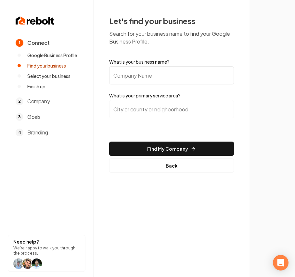
click at [154, 73] on input "What is your business name?" at bounding box center [171, 75] width 125 height 18
paste input "H2O & Fire Restoration"
type input "H2O & Fire Restoration"
click at [124, 110] on input "search" at bounding box center [171, 109] width 125 height 18
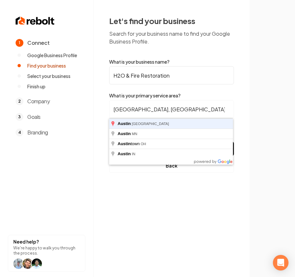
type input "Austin, TX"
click at [109, 141] on button "Find My Company" at bounding box center [171, 148] width 125 height 14
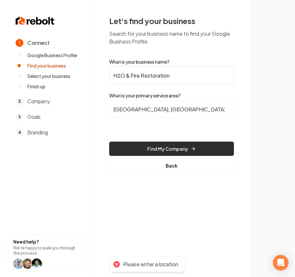
click at [156, 147] on button "Find My Company" at bounding box center [171, 148] width 125 height 14
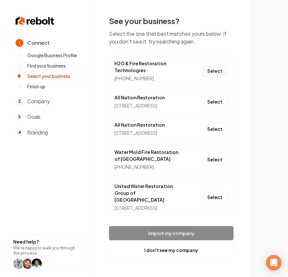
click at [220, 73] on button "Select" at bounding box center [215, 71] width 26 height 12
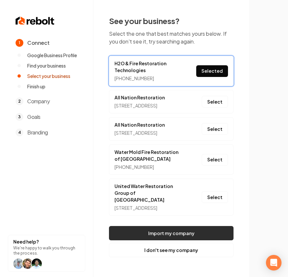
click at [180, 240] on button "Import my company" at bounding box center [171, 233] width 125 height 14
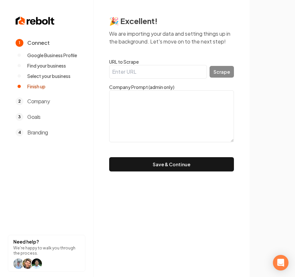
click at [145, 69] on input "URL to Scrape" at bounding box center [158, 72] width 98 height 14
paste input "https://www.h2oandfire.com/"
type input "https://www.h2oandfire.com/"
click at [217, 69] on button "Scrape" at bounding box center [221, 72] width 24 height 12
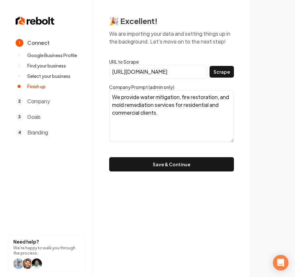
drag, startPoint x: 183, startPoint y: 120, endPoint x: 41, endPoint y: 78, distance: 148.4
click at [6, 63] on div "1 Connect Google Business Profile Find your business Select your business Finis…" at bounding box center [147, 138] width 295 height 277
paste textarea "Providing water mitigation, fire restoration, and mold remediation services for…"
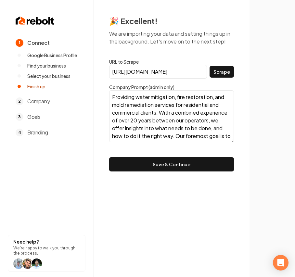
scroll to position [29, 0]
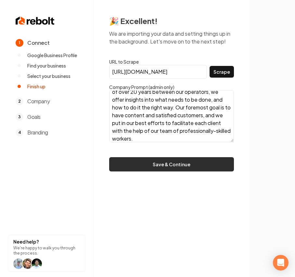
type textarea "Providing water mitigation, fire restoration, and mold remediation services for…"
click at [183, 168] on button "Save & Continue" at bounding box center [171, 164] width 125 height 14
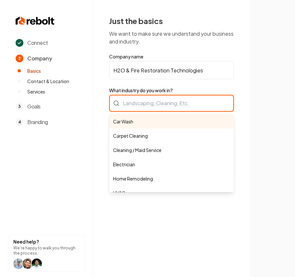
click at [143, 106] on div "Car Wash Carpet Cleaning Cleaning / Maid Service Electrician Home Remodeling HV…" at bounding box center [171, 103] width 125 height 17
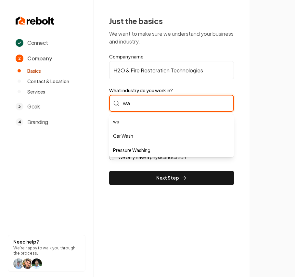
type input "w"
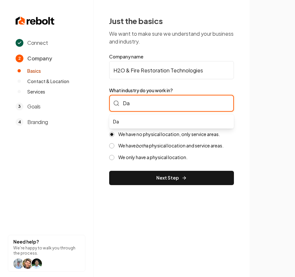
type input "D"
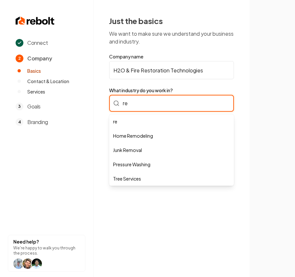
type input "r"
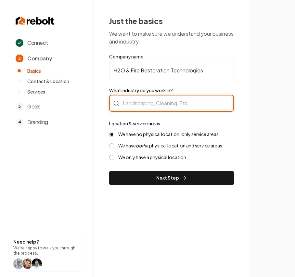
click at [143, 103] on div at bounding box center [171, 103] width 125 height 17
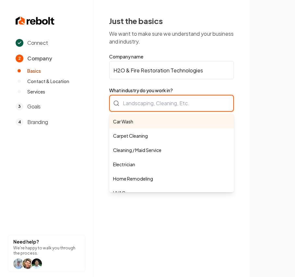
paste input "Water damage restoration"
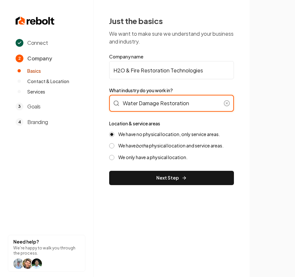
type input "Water Damage Restoration"
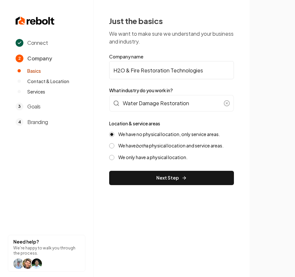
click at [178, 146] on label "We have both a physical location and service areas." at bounding box center [170, 145] width 105 height 6
click at [114, 146] on button "We have both a physical location and service areas." at bounding box center [111, 145] width 5 height 5
click at [144, 134] on label "We have no physical location, only service areas." at bounding box center [169, 134] width 102 height 6
click at [114, 134] on button "We have no physical location, only service areas." at bounding box center [111, 134] width 5 height 5
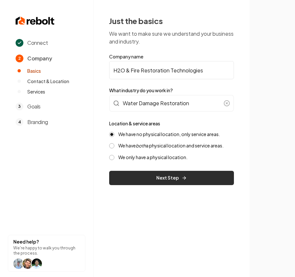
click at [164, 172] on button "Next Step" at bounding box center [171, 178] width 125 height 14
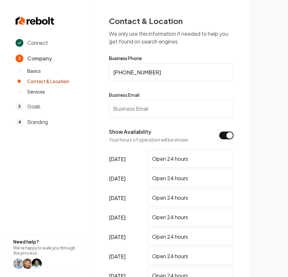
click at [177, 103] on input "Business Email" at bounding box center [171, 108] width 125 height 18
paste input "service@h2oandfire.com"
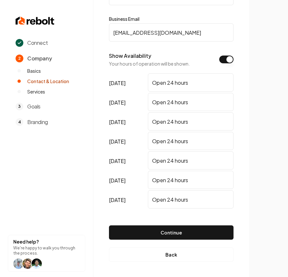
type input "service@h2oandfire.com"
click at [230, 60] on button "Show Availability" at bounding box center [226, 59] width 14 height 8
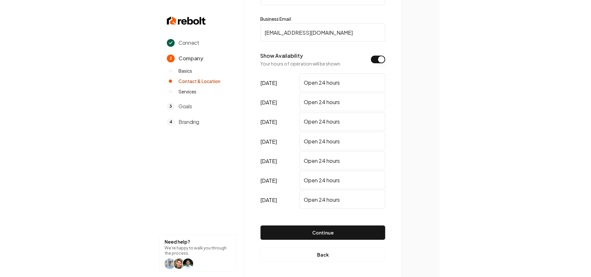
scroll to position [0, 0]
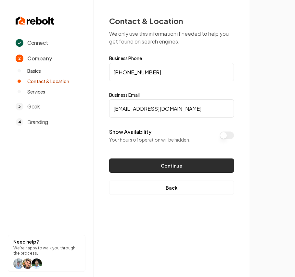
click at [191, 166] on button "Continue" at bounding box center [171, 165] width 125 height 14
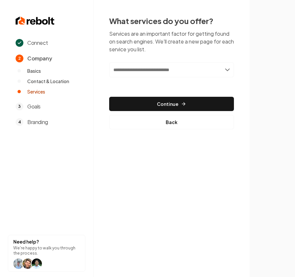
click at [125, 69] on input "text" at bounding box center [171, 69] width 125 height 15
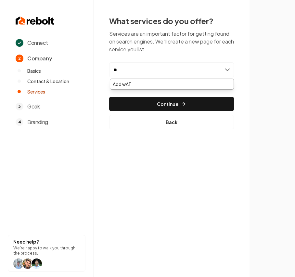
type input "*"
type input "**********"
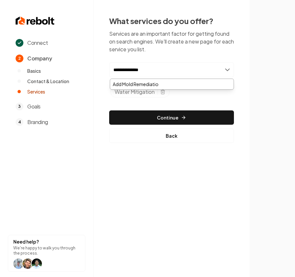
type input "**********"
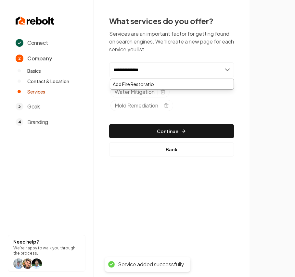
type input "**********"
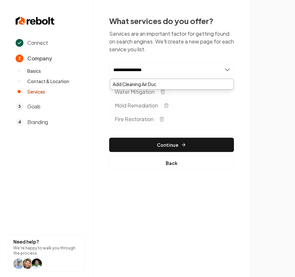
type input "**********"
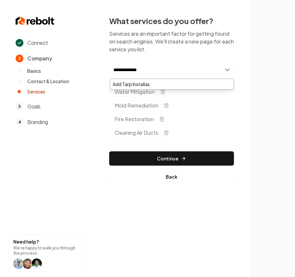
type input "**********"
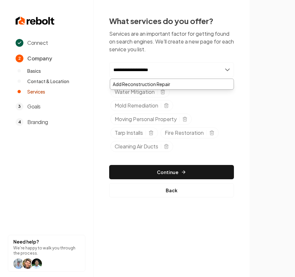
type input "**********"
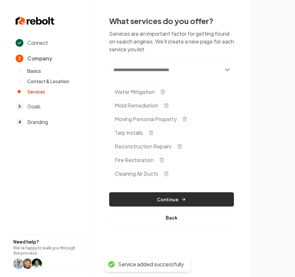
click at [151, 200] on button "Continue" at bounding box center [171, 199] width 125 height 14
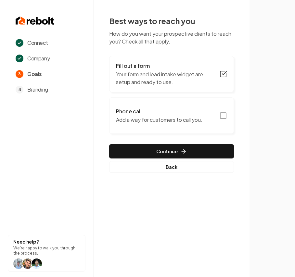
drag, startPoint x: 149, startPoint y: 80, endPoint x: 146, endPoint y: 113, distance: 33.9
click at [121, 97] on div "Fill out a form Your form and lead intake widget are setup and ready to use. Ph…" at bounding box center [171, 114] width 125 height 117
click at [146, 113] on h3 "Phone call" at bounding box center [159, 111] width 86 height 8
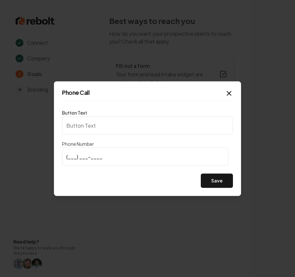
type input "Call us"
type input "(401) 426-3473"
click at [213, 182] on button "Save" at bounding box center [217, 180] width 32 height 14
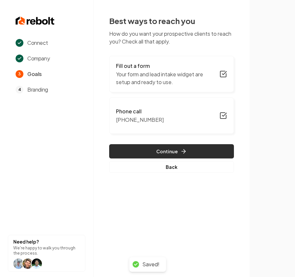
click at [180, 149] on icon "button" at bounding box center [183, 151] width 6 height 6
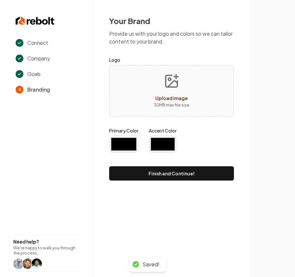
type input "#194d33"
type input "#70be00"
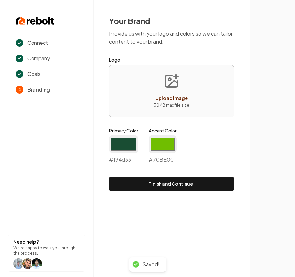
click at [137, 99] on div "Upload image 30 MB max file size" at bounding box center [171, 91] width 125 height 52
type input "**********"
click at [111, 149] on input "#194d33" at bounding box center [123, 144] width 29 height 18
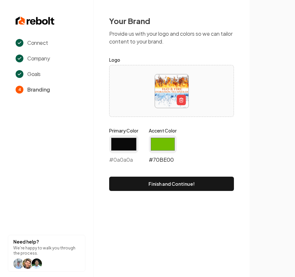
type input "#0a0a0a"
click at [169, 144] on input "#70be00" at bounding box center [163, 144] width 28 height 18
type input "#ff9e36"
click at [74, 224] on section "Connect Company Goals 4 Branding Need help? We're happy to walk you through the…" at bounding box center [46, 138] width 93 height 277
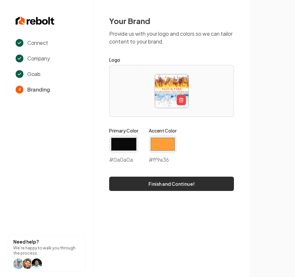
click at [138, 185] on button "Finish and Continue!" at bounding box center [171, 184] width 125 height 14
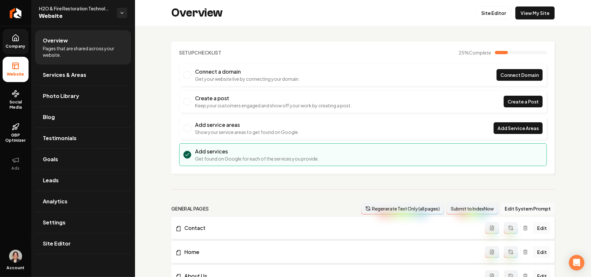
click at [16, 49] on span "Company" at bounding box center [15, 46] width 25 height 5
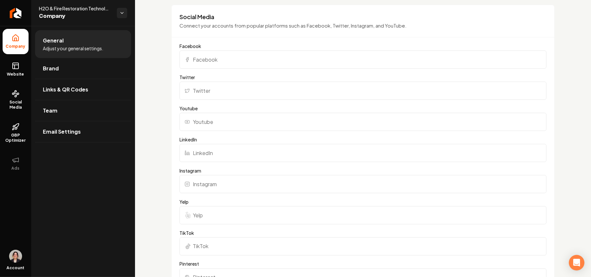
scroll to position [649, 0]
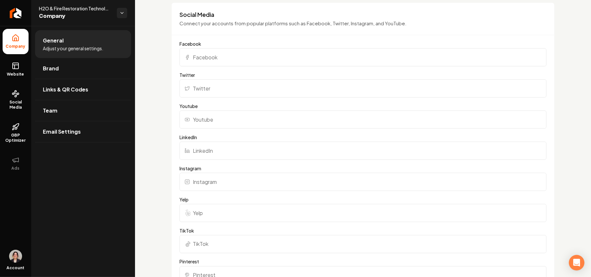
click at [210, 60] on input "Facebook" at bounding box center [362, 57] width 367 height 18
paste input "https://www.facebook.com/h2oandfirerestoration/"
type input "https://www.facebook.com/h2oandfirerestoration/"
click at [198, 217] on input "Yelp" at bounding box center [362, 213] width 367 height 18
paste input "https://www.yelp.com/biz/h2o-and-fire-restoration-technologies-leander"
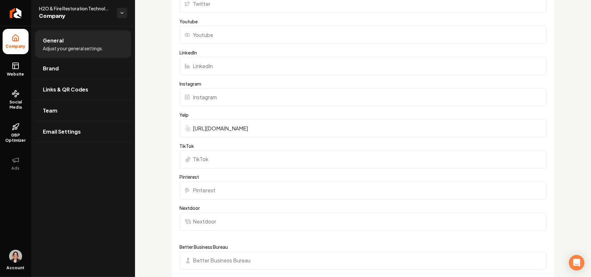
scroll to position [865, 0]
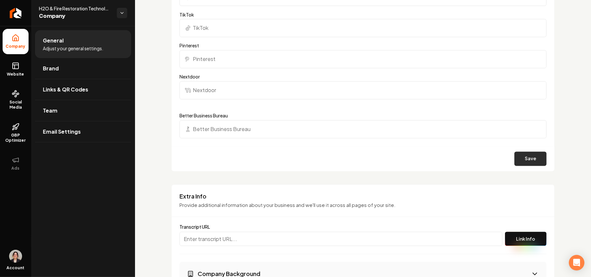
type input "https://www.yelp.com/biz/h2o-and-fire-restoration-technologies-leander"
click at [294, 164] on button "Save" at bounding box center [530, 159] width 32 height 14
click at [48, 72] on span "Brand" at bounding box center [51, 69] width 16 height 8
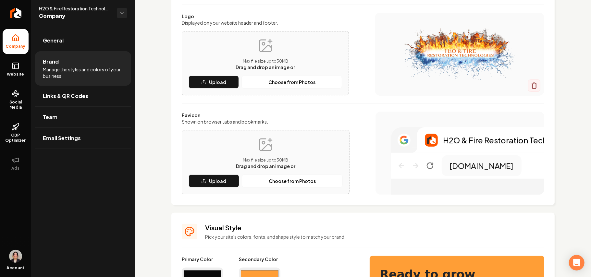
scroll to position [10, 0]
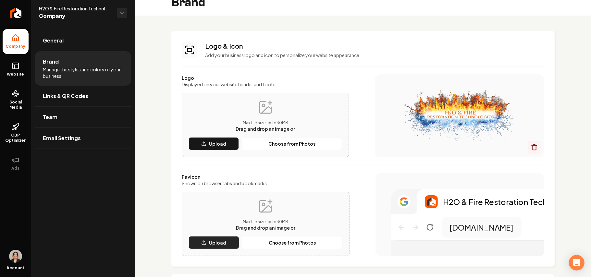
click at [213, 241] on p "Upload" at bounding box center [217, 242] width 17 height 6
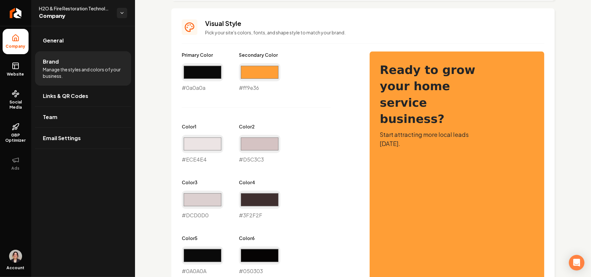
scroll to position [356, 0]
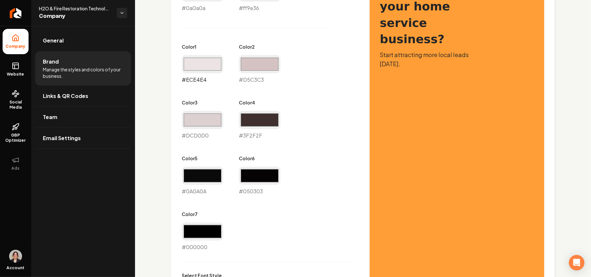
click at [197, 65] on input "#ece4e4" at bounding box center [203, 64] width 42 height 18
type input "#f5f5f5"
click at [260, 65] on input "#d5c3c3" at bounding box center [260, 64] width 42 height 18
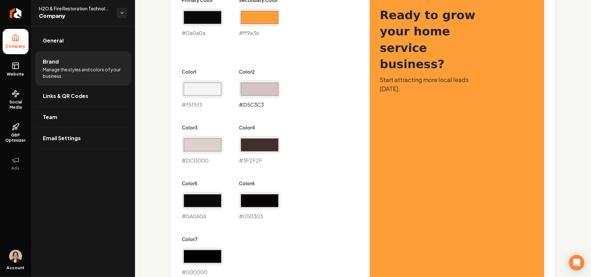
scroll to position [382, 0]
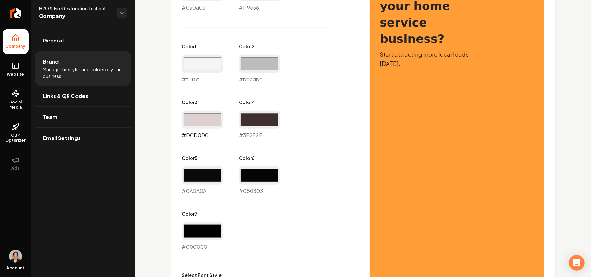
type input "#bdbdbd"
click at [194, 125] on input "#dcd0d0" at bounding box center [203, 120] width 42 height 18
type input "#969696"
drag, startPoint x: 255, startPoint y: 122, endPoint x: 289, endPoint y: 120, distance: 34.2
click at [255, 122] on input "#3f2f2f" at bounding box center [260, 120] width 42 height 18
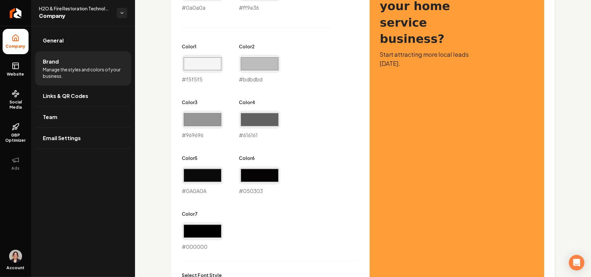
click at [294, 97] on div "Primary Color #0a0a0a #0a0a0a Secondary Color #ff9e36 #ff9e36 Color 1 #f5f5f5 #…" at bounding box center [269, 110] width 175 height 279
click at [247, 117] on input "#616161" at bounding box center [260, 120] width 42 height 18
type input "#383838"
click at [294, 87] on div "Primary Color #0a0a0a #0a0a0a Secondary Color #ff9e36 #ff9e36 Color 1 #f5f5f5 #…" at bounding box center [269, 110] width 175 height 279
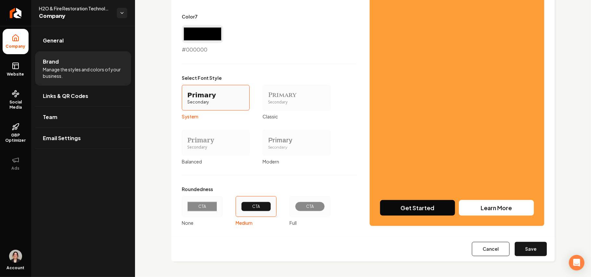
click at [287, 132] on div "Primary Secondary" at bounding box center [297, 143] width 68 height 26
click at [267, 140] on button "Primary Secondary Modern" at bounding box center [264, 142] width 5 height 5
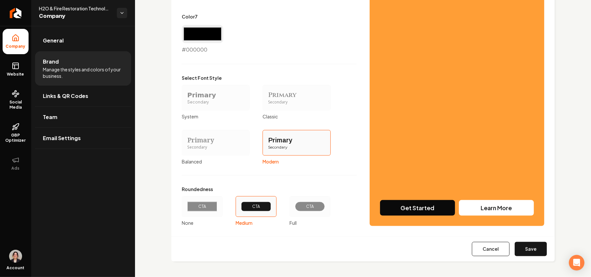
scroll to position [320, 0]
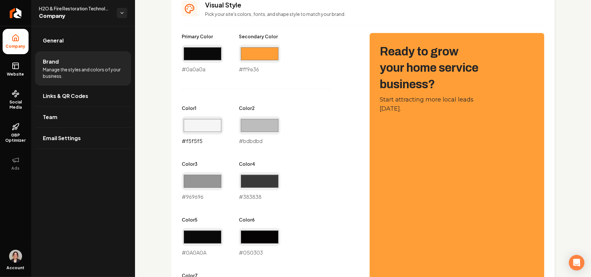
click at [209, 120] on input "#f5f5f5" at bounding box center [203, 125] width 42 height 18
type input "#e6e6e6"
click at [262, 125] on input "#bdbdbd" at bounding box center [260, 125] width 42 height 18
type input "#a8a8a8"
click at [190, 190] on div "#969696 #969696" at bounding box center [203, 186] width 42 height 29
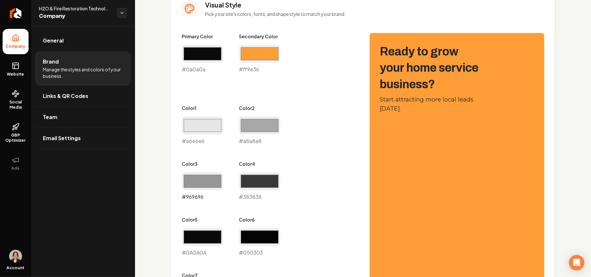
click at [189, 178] on input "#969696" at bounding box center [203, 181] width 42 height 18
type input "#6b6b6b"
click at [294, 154] on div "Primary Color #0a0a0a #0a0a0a Secondary Color #ff9e36 #ff9e36 Color 1 #e6e6e6 #…" at bounding box center [269, 172] width 175 height 279
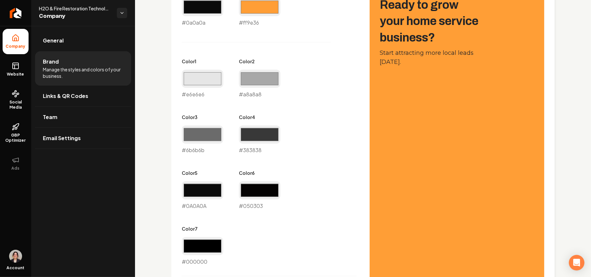
scroll to position [407, 0]
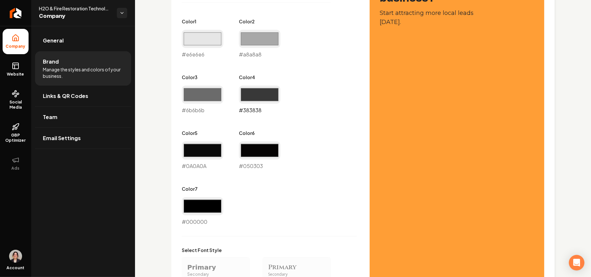
click at [269, 99] on input "#383838" at bounding box center [260, 95] width 42 height 18
type input "#292929"
click at [294, 87] on div "Primary Color #0a0a0a #0a0a0a Secondary Color #ff9e36 #ff9e36 Color 1 #e6e6e6 #…" at bounding box center [269, 85] width 175 height 279
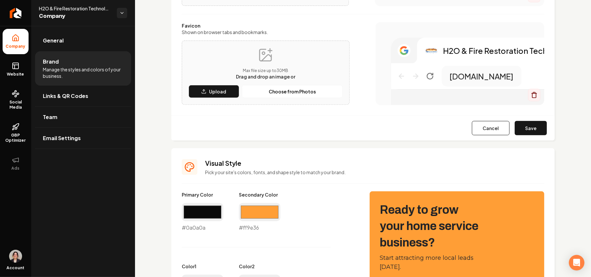
scroll to position [104, 0]
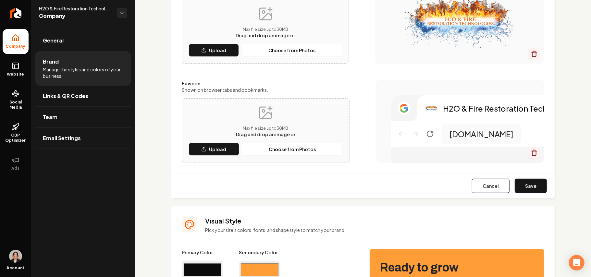
click at [294, 194] on div "Cancel Save" at bounding box center [362, 185] width 383 height 25
click at [294, 187] on button "Save" at bounding box center [531, 186] width 32 height 14
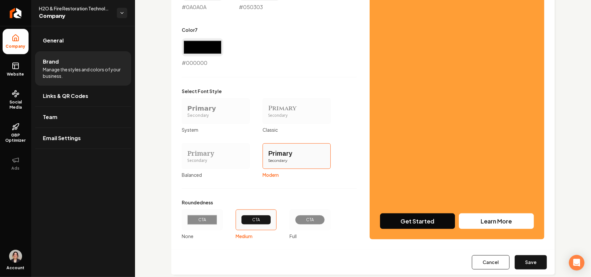
scroll to position [555, 0]
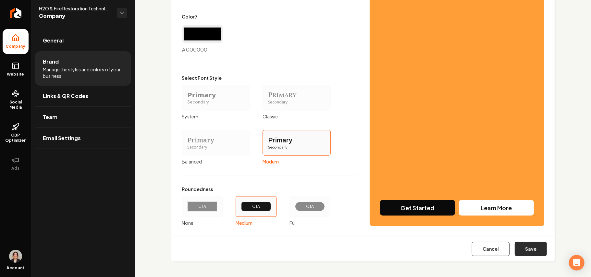
click at [294, 253] on button "Save" at bounding box center [531, 249] width 32 height 14
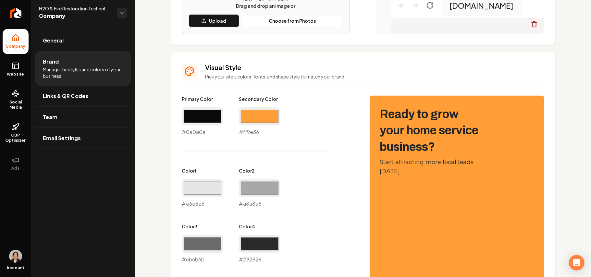
type input "#0a0a0a"
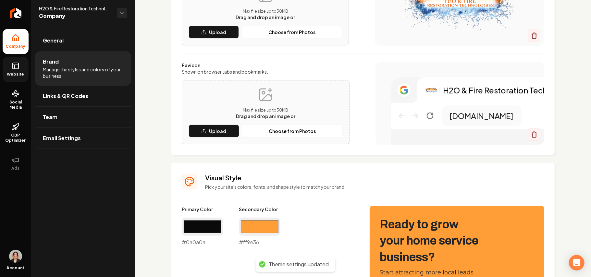
click at [8, 68] on link "Website" at bounding box center [16, 69] width 26 height 25
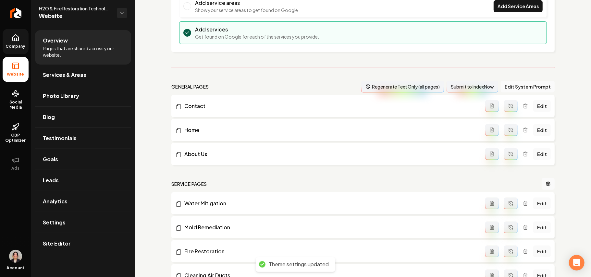
click at [55, 99] on span "Photo Library" at bounding box center [61, 96] width 36 height 8
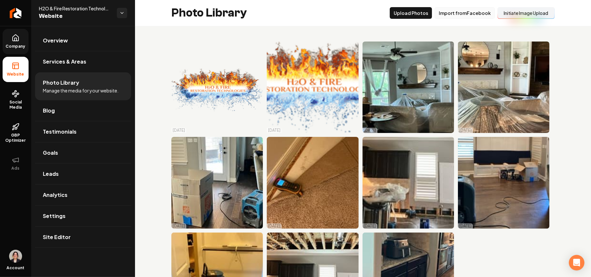
click at [294, 10] on button "Import from Facebook" at bounding box center [464, 13] width 60 height 12
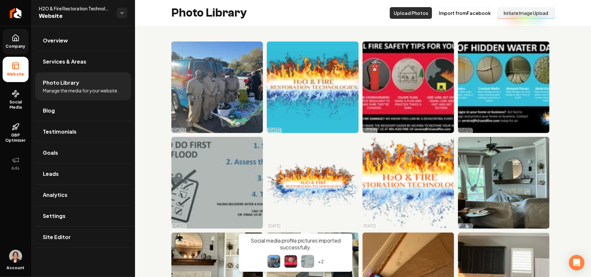
click at [294, 18] on button "Upload Photos" at bounding box center [411, 13] width 42 height 12
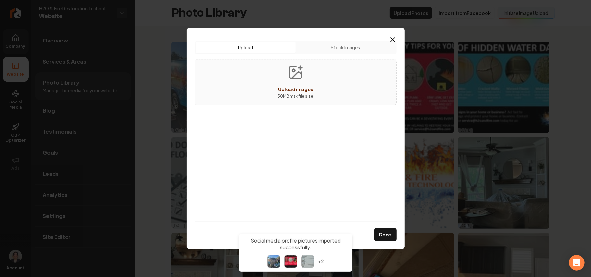
click at [288, 86] on div "Upload images" at bounding box center [295, 89] width 35 height 8
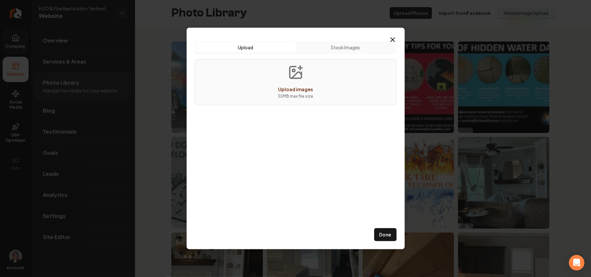
type input "**********"
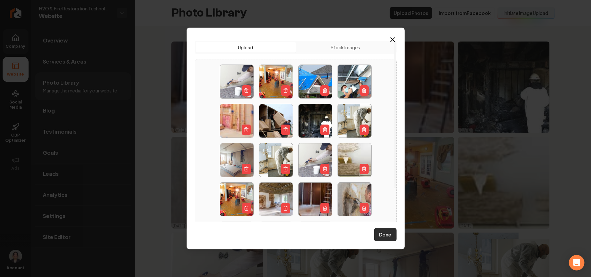
click at [294, 238] on button "Done" at bounding box center [385, 234] width 22 height 13
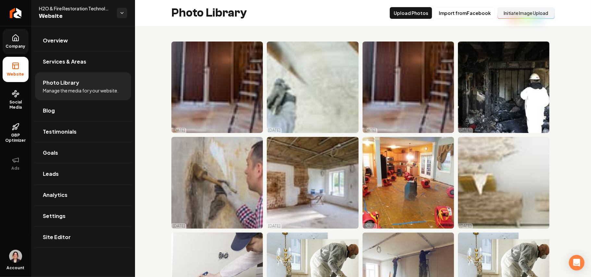
click at [13, 38] on icon at bounding box center [16, 38] width 6 height 6
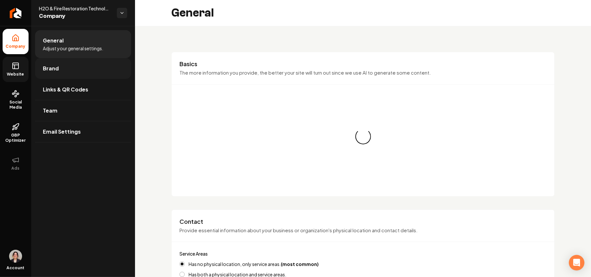
click at [62, 64] on link "Brand" at bounding box center [83, 68] width 96 height 21
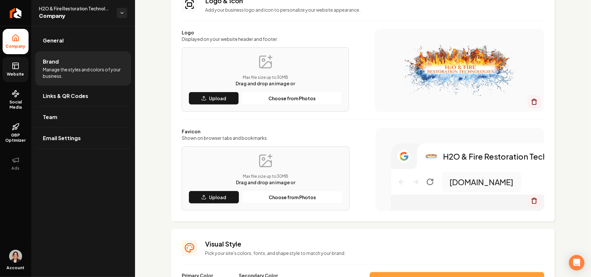
scroll to position [173, 0]
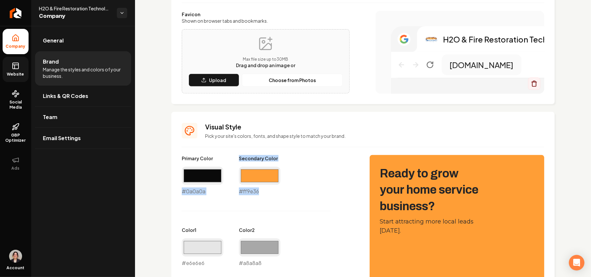
drag, startPoint x: 266, startPoint y: 195, endPoint x: 176, endPoint y: 193, distance: 90.6
copy div "#0a0a0a Secondary Color #ff9e36"
click at [17, 62] on link "Website" at bounding box center [16, 69] width 26 height 25
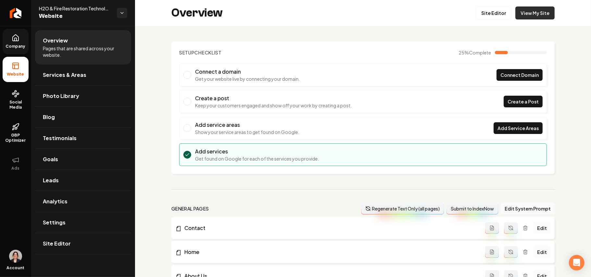
click at [294, 10] on link "View My Site" at bounding box center [534, 12] width 39 height 13
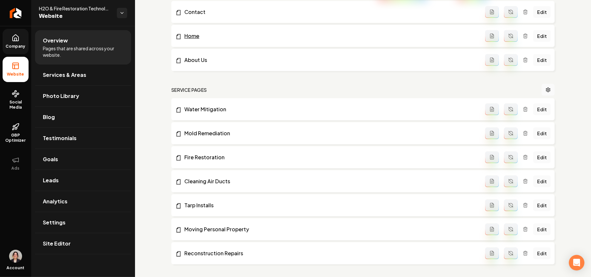
click at [195, 40] on link "Home" at bounding box center [330, 36] width 310 height 8
click at [55, 246] on span "Site Editor" at bounding box center [57, 244] width 28 height 8
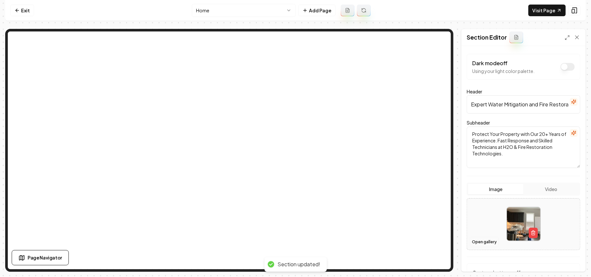
click at [294, 245] on button "Open gallery" at bounding box center [484, 242] width 29 height 10
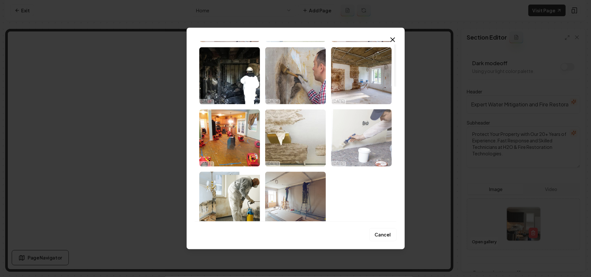
scroll to position [86, 0]
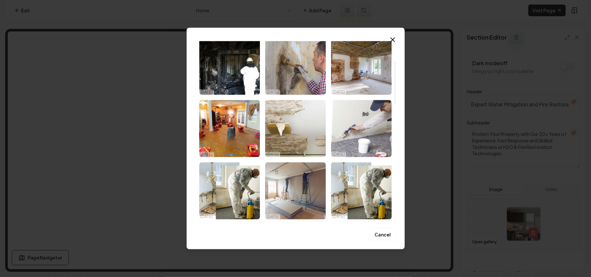
click at [294, 64] on img "Select image image_68d454595c7cd75eb80f71fb.jpg" at bounding box center [361, 66] width 61 height 57
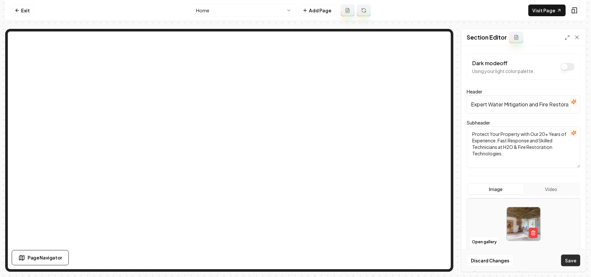
click at [294, 263] on button "Save" at bounding box center [570, 261] width 19 height 12
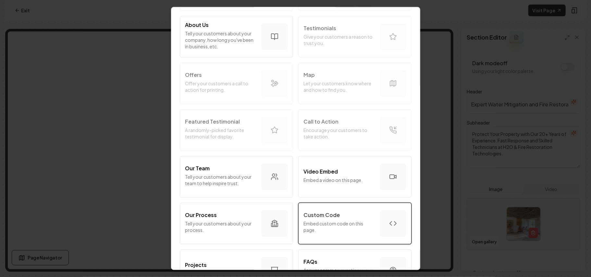
click at [294, 221] on p "Embed custom code on this page." at bounding box center [339, 226] width 71 height 13
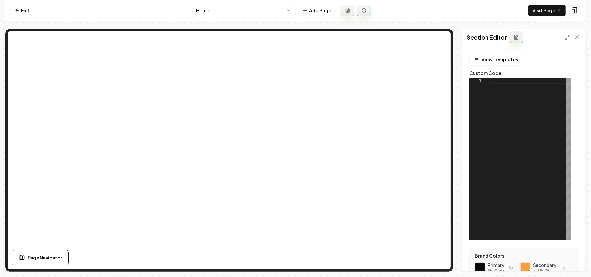
click at [294, 118] on div at bounding box center [530, 159] width 81 height 162
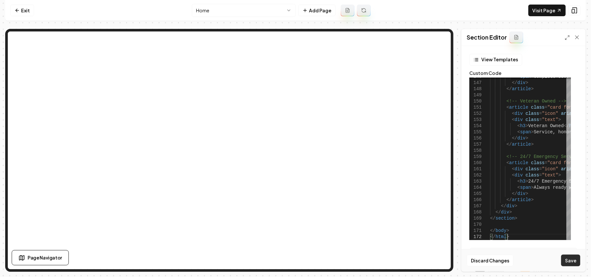
click at [294, 263] on button "Save" at bounding box center [570, 261] width 19 height 12
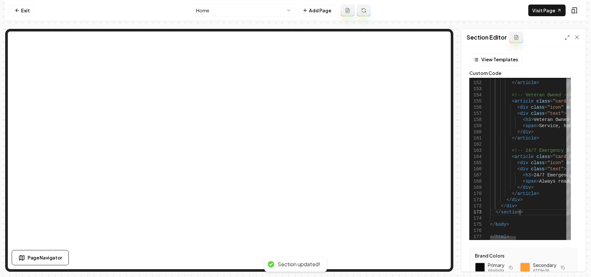
scroll to position [0, 17]
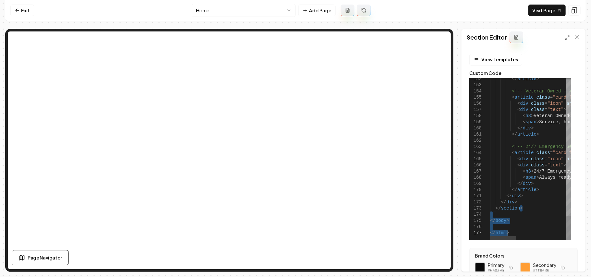
drag, startPoint x: 527, startPoint y: 212, endPoint x: 532, endPoint y: 289, distance: 77.3
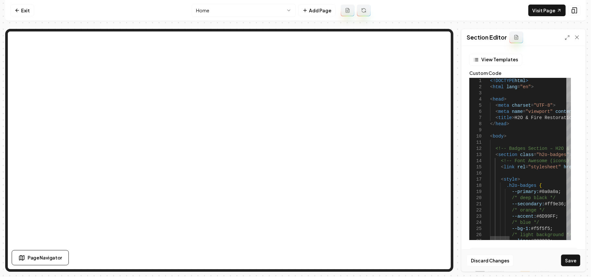
click at [294, 78] on div at bounding box center [568, 90] width 5 height 24
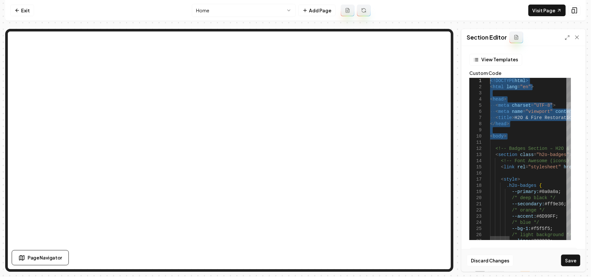
drag, startPoint x: 519, startPoint y: 141, endPoint x: 459, endPoint y: -12, distance: 164.6
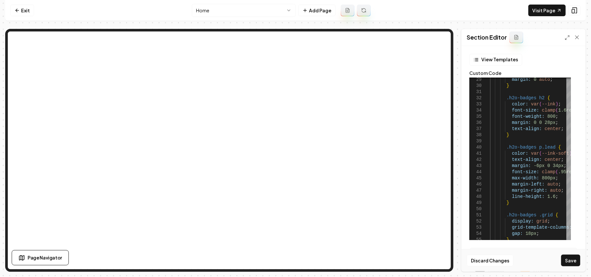
click at [294, 261] on button "Save" at bounding box center [570, 261] width 19 height 12
type textarea "**********"
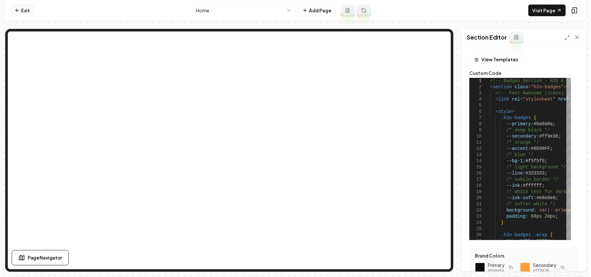
click at [23, 11] on link "Exit" at bounding box center [22, 11] width 24 height 12
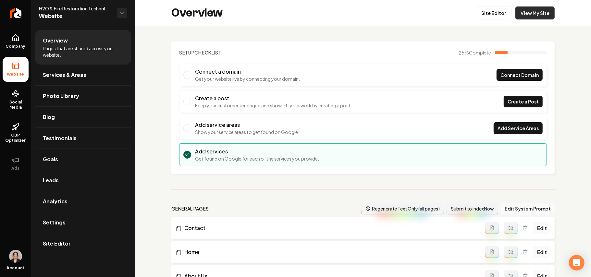
click at [294, 8] on link "View My Site" at bounding box center [534, 12] width 39 height 13
click at [56, 215] on link "Settings" at bounding box center [83, 222] width 96 height 21
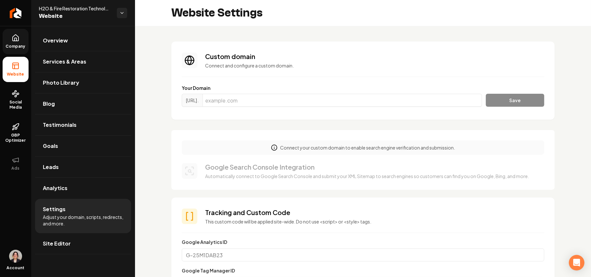
click at [15, 36] on icon at bounding box center [16, 38] width 8 height 8
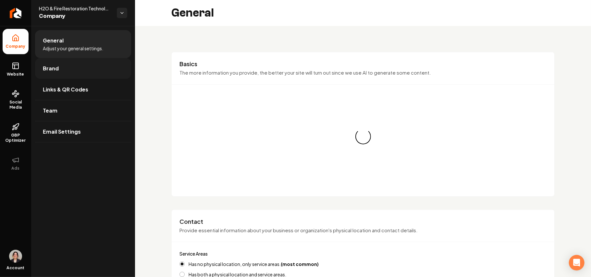
click at [51, 71] on span "Brand" at bounding box center [51, 69] width 16 height 8
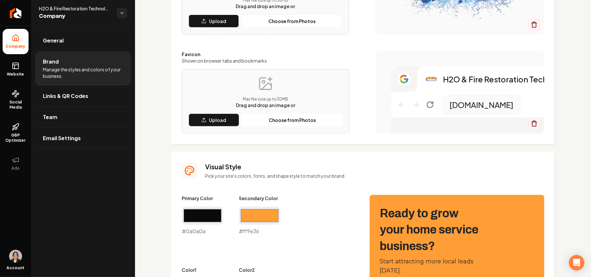
scroll to position [216, 0]
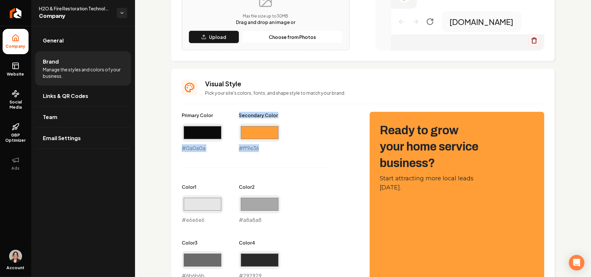
drag, startPoint x: 265, startPoint y: 150, endPoint x: 179, endPoint y: 147, distance: 86.1
copy div "#0a0a0a Secondary Color #ff9e36"
click at [12, 73] on span "Website" at bounding box center [16, 74] width 22 height 5
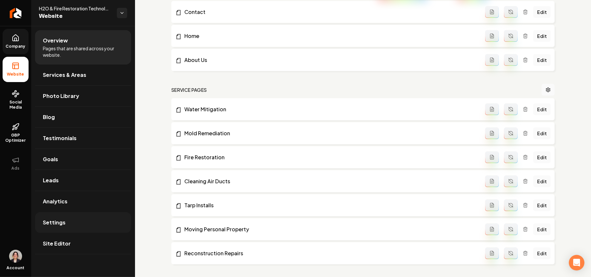
click at [58, 225] on span "Settings" at bounding box center [54, 223] width 23 height 8
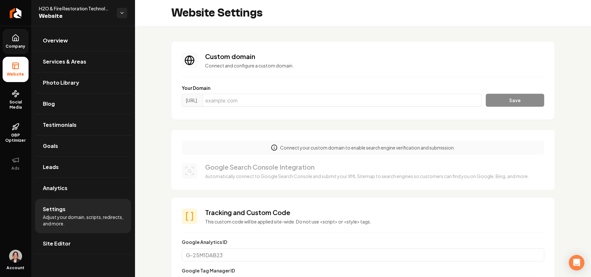
scroll to position [260, 0]
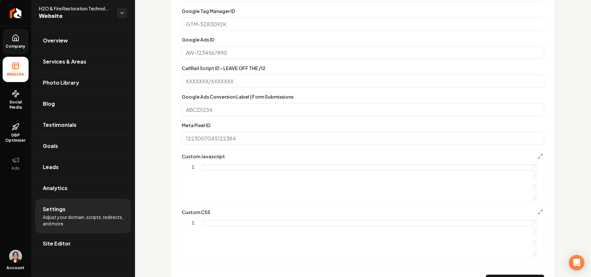
click at [224, 238] on div "Main content area" at bounding box center [370, 239] width 334 height 38
click at [283, 228] on div "nav { background-color: #0a0a0a Secondary Color #ff9e36 }" at bounding box center [370, 239] width 334 height 38
drag, startPoint x: 243, startPoint y: 235, endPoint x: 199, endPoint y: 235, distance: 44.1
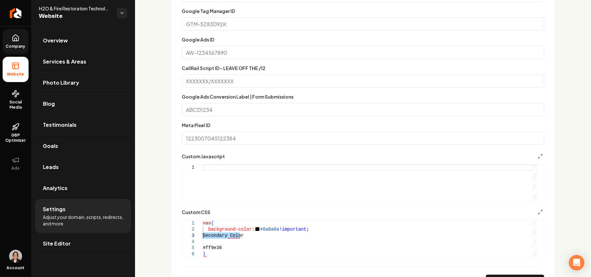
click at [203, 235] on div "nav { background-color: #0a0a0a !important ; Secondary Color #ff9e36 }" at bounding box center [370, 239] width 334 height 38
drag, startPoint x: 223, startPoint y: 251, endPoint x: 196, endPoint y: 251, distance: 26.3
click at [203, 251] on div "nav { background-color: #0a0a0a !important ; #ff9e36 }" at bounding box center [370, 239] width 334 height 38
click at [221, 251] on div "nav { background-color: #0a0a0a !important ; }" at bounding box center [370, 239] width 334 height 38
click at [222, 237] on div "nav { background-color: #0a0a0a !important ; }" at bounding box center [370, 239] width 334 height 38
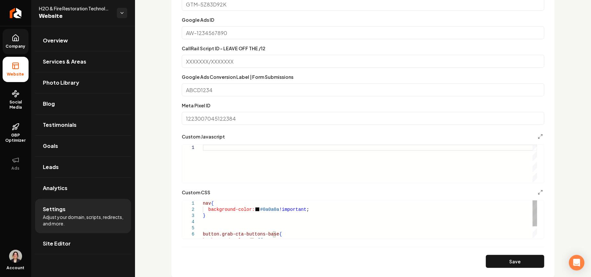
scroll to position [260, 0]
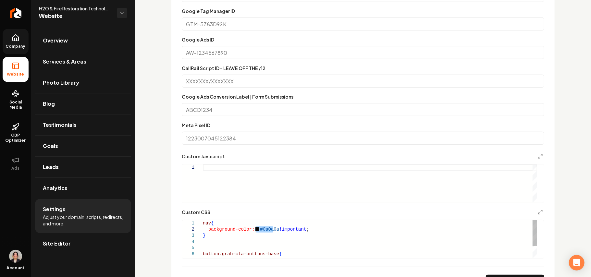
drag, startPoint x: 273, startPoint y: 231, endPoint x: 256, endPoint y: 228, distance: 17.4
click at [256, 228] on div "} button.grab-cta-buttons-base { background-color: #ff9e36 ; nav { background-c…" at bounding box center [370, 247] width 334 height 55
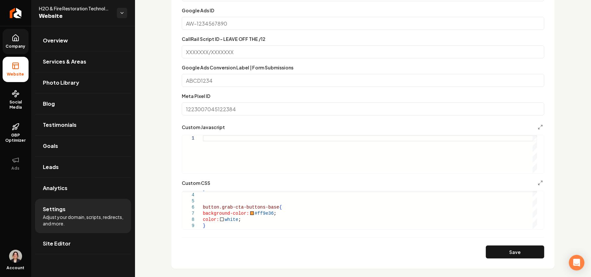
scroll to position [303, 0]
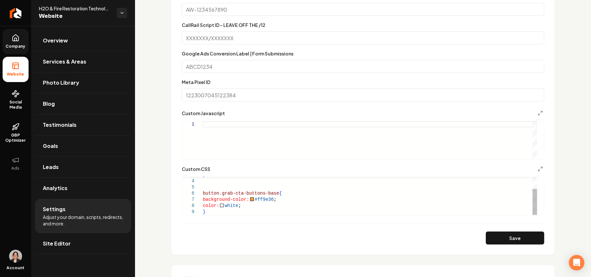
click at [228, 202] on div "} button.grab-cta-buttons-base { background-color: #ff9e36 ; color: white ; }" at bounding box center [370, 187] width 334 height 55
click at [226, 206] on div "} button.grab-cta-buttons-base { background-color: #ff9e36 ; color: white ; }" at bounding box center [370, 187] width 334 height 55
click at [240, 214] on div "} button.grab-cta-buttons-base { background-color: #ff9e36 ; color: #0a0a0a ; }" at bounding box center [370, 187] width 334 height 55
type textarea "**********"
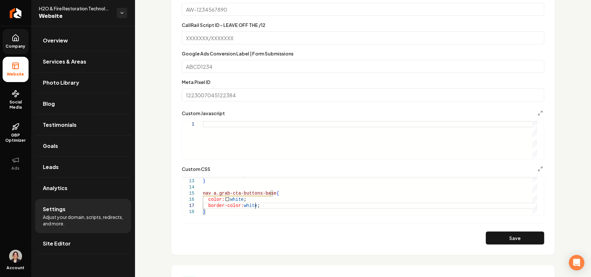
scroll to position [37, 52]
click at [294, 241] on button "Save" at bounding box center [515, 238] width 58 height 13
type textarea "**********"
click at [45, 241] on span "Site Editor" at bounding box center [57, 244] width 28 height 8
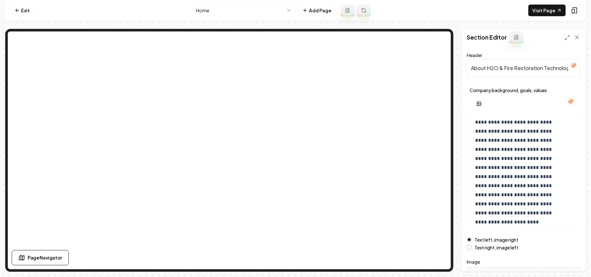
scroll to position [0, 15]
drag, startPoint x: 488, startPoint y: 69, endPoint x: 591, endPoint y: 69, distance: 102.2
click at [294, 69] on div "**********" at bounding box center [295, 138] width 591 height 277
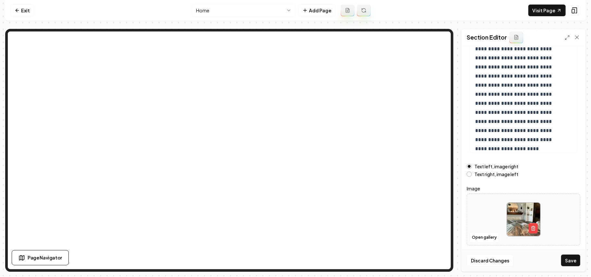
scroll to position [74, 0]
type input "About Us"
click at [294, 234] on button "Open gallery" at bounding box center [484, 237] width 29 height 10
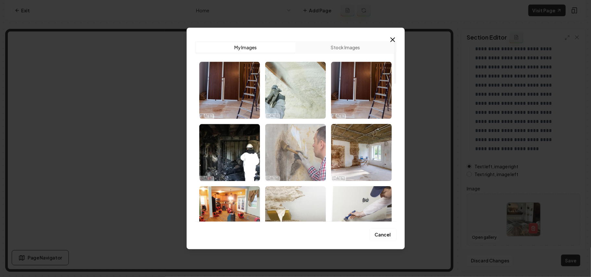
click at [294, 159] on img "Select image image_68d454595c7cd75eb80f7230.jpg" at bounding box center [295, 152] width 61 height 57
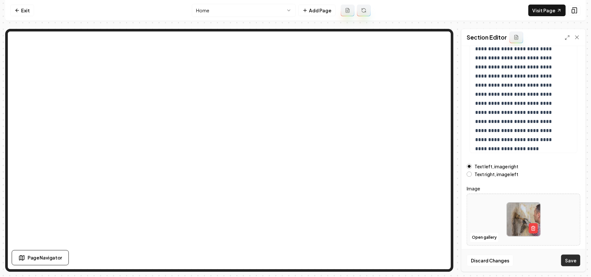
click at [294, 265] on button "Save" at bounding box center [570, 261] width 19 height 12
click at [294, 238] on button "Open gallery" at bounding box center [484, 237] width 29 height 10
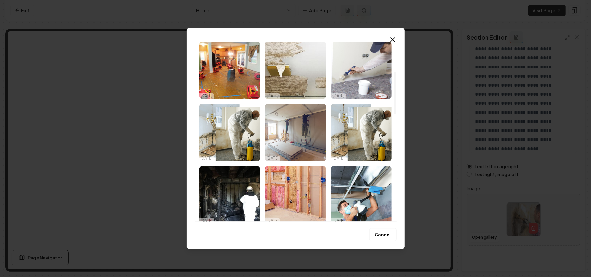
scroll to position [130, 0]
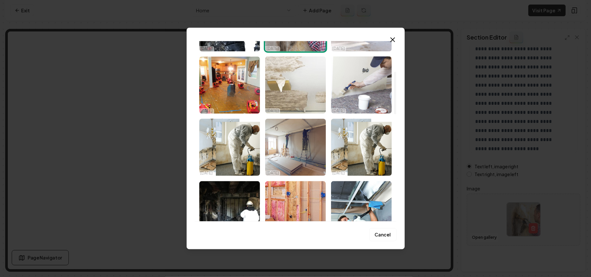
click at [289, 92] on img "Select image image_68d454585c7cd75eb80f6e06.jpg" at bounding box center [295, 84] width 61 height 57
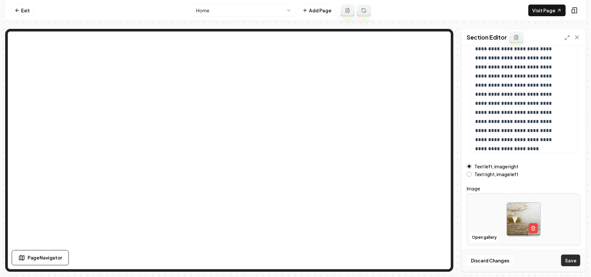
click at [294, 261] on button "Save" at bounding box center [570, 261] width 19 height 12
click at [294, 236] on button "Open gallery" at bounding box center [484, 237] width 29 height 10
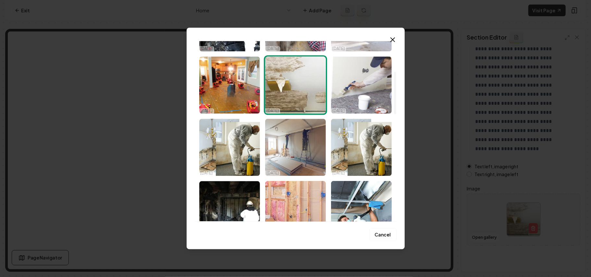
click at [294, 201] on img "Select image image_68d454535c7cd75eb80f5d95.jpg" at bounding box center [295, 209] width 61 height 57
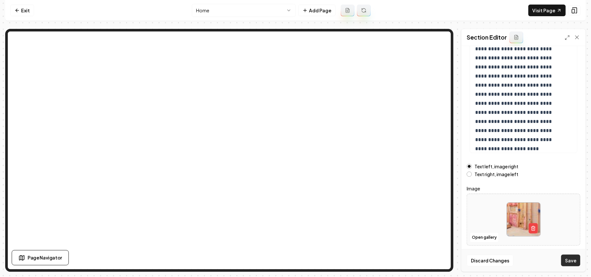
click at [294, 259] on button "Save" at bounding box center [570, 261] width 19 height 12
click at [294, 235] on button "Open gallery" at bounding box center [484, 237] width 29 height 10
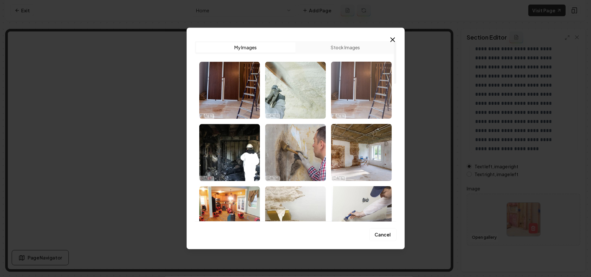
click at [294, 93] on img "Select image image_68d454595c7cd75eb80f7222.jpg" at bounding box center [361, 90] width 61 height 57
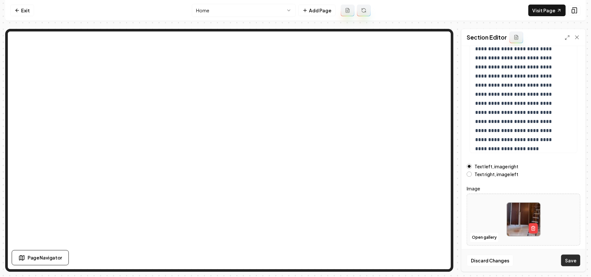
click at [294, 261] on button "Save" at bounding box center [570, 261] width 19 height 12
click at [294, 239] on button "Open gallery" at bounding box center [484, 237] width 29 height 10
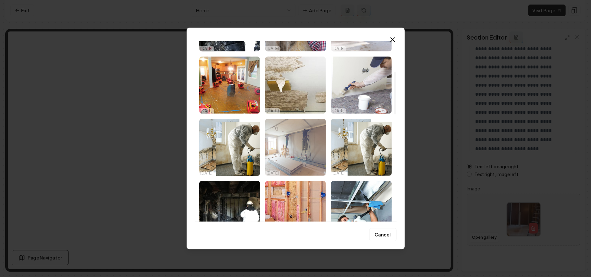
click at [294, 158] on img "Select image image_68d454535c7cd75eb80f5d9a.png" at bounding box center [295, 147] width 61 height 57
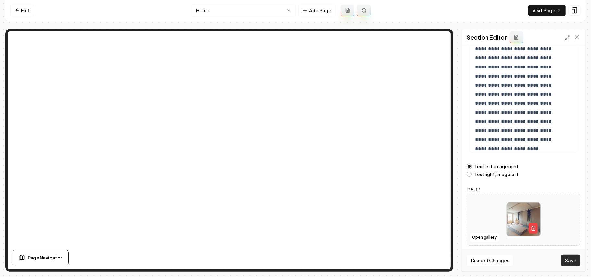
click at [294, 263] on button "Save" at bounding box center [570, 261] width 19 height 12
click at [294, 236] on button "Open gallery" at bounding box center [484, 237] width 29 height 10
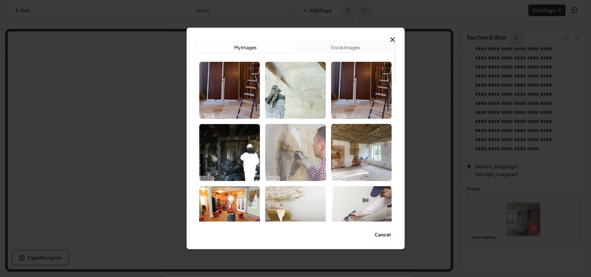
click at [294, 153] on img "Select image image_68d454595c7cd75eb80f7230.jpg" at bounding box center [295, 152] width 61 height 57
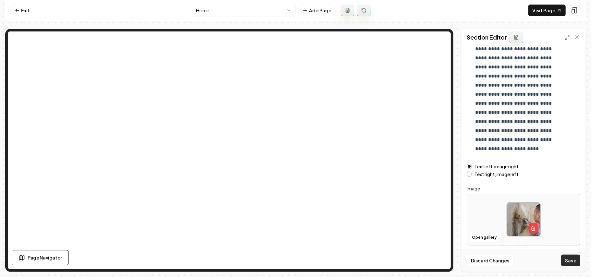
click at [294, 259] on button "Save" at bounding box center [570, 261] width 19 height 12
click at [14, 12] on link "Exit" at bounding box center [22, 11] width 24 height 12
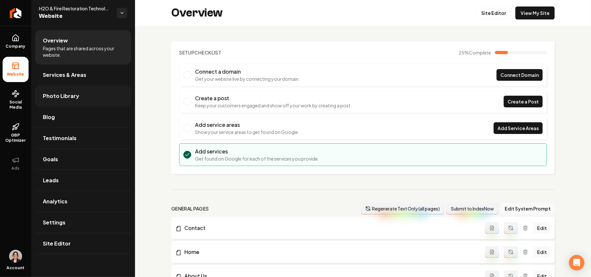
click at [69, 101] on link "Photo Library" at bounding box center [83, 96] width 96 height 21
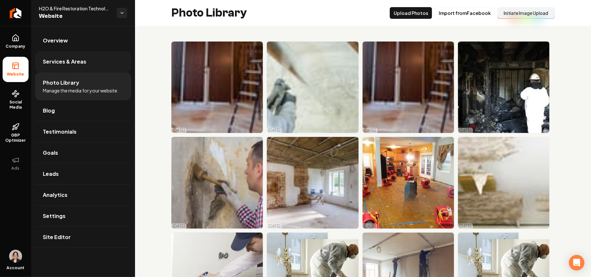
click at [52, 63] on span "Services & Areas" at bounding box center [64, 62] width 43 height 8
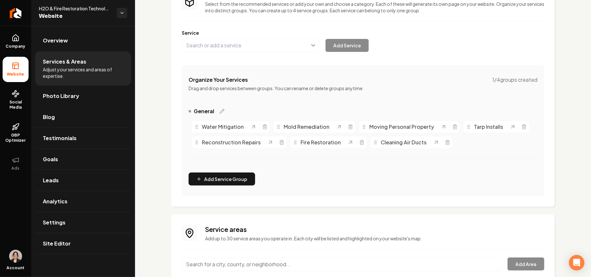
scroll to position [99, 0]
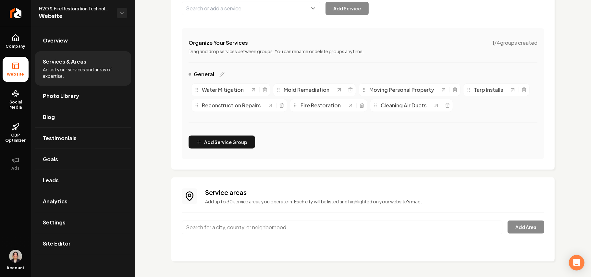
click at [216, 220] on div "Service areas Add up to 30 service areas you operate in. Each city will be list…" at bounding box center [363, 219] width 362 height 63
click at [213, 226] on input "Main content area" at bounding box center [342, 228] width 321 height 14
paste input "Leander, TX"
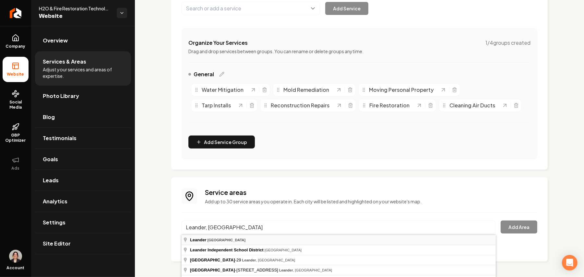
type input "Leander, TX"
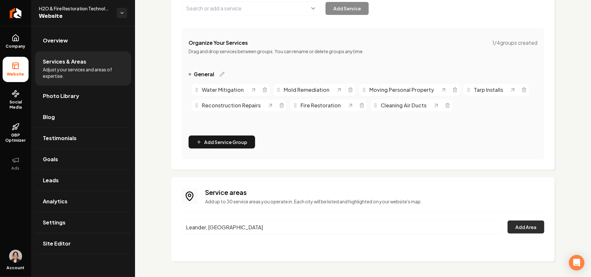
click at [294, 225] on button "Add Area" at bounding box center [526, 227] width 37 height 13
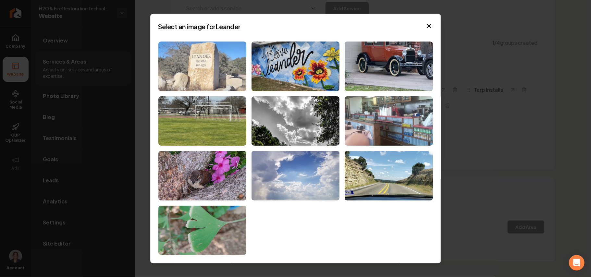
click at [177, 56] on img at bounding box center [202, 67] width 88 height 50
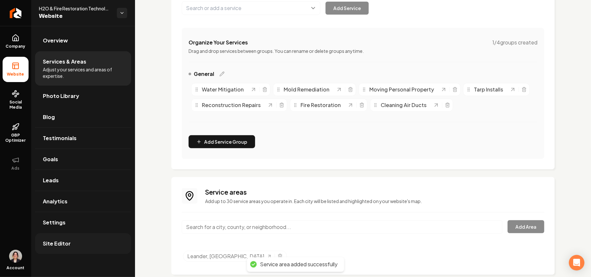
click at [68, 243] on span "Site Editor" at bounding box center [57, 244] width 28 height 8
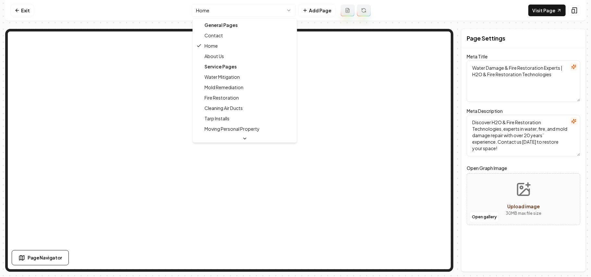
click at [213, 9] on html "Computer Required This feature is only available on a computer. Please switch t…" at bounding box center [295, 138] width 591 height 277
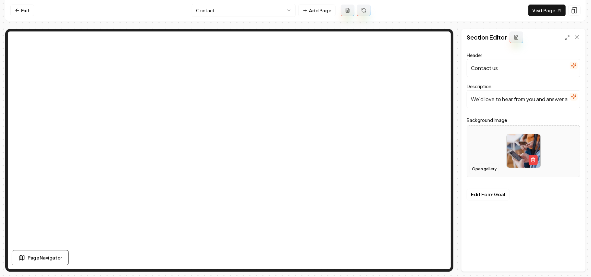
click at [294, 170] on button "Open gallery" at bounding box center [484, 169] width 29 height 10
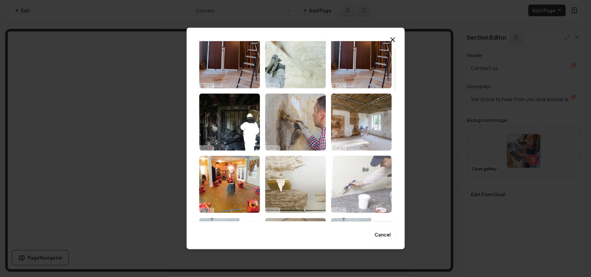
scroll to position [43, 0]
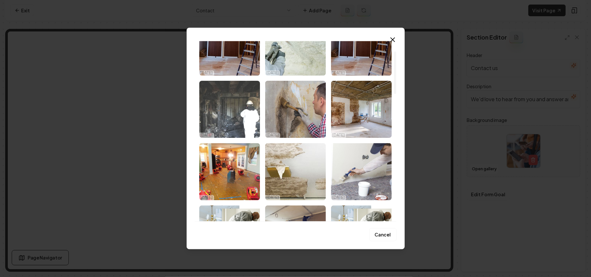
click at [230, 107] on img "Select image image_68d454595c7cd75eb80f7237.jpg" at bounding box center [229, 109] width 61 height 57
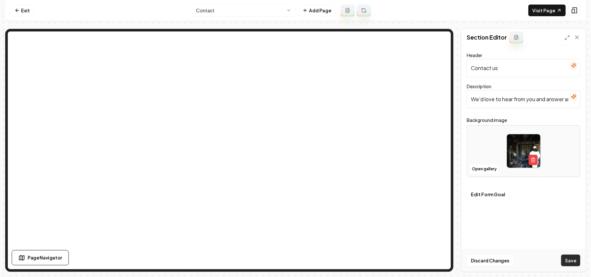
click at [294, 257] on button "Save" at bounding box center [570, 261] width 19 height 12
click at [294, 171] on button "Open gallery" at bounding box center [484, 169] width 29 height 10
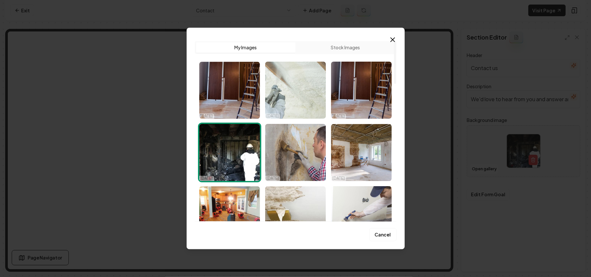
click at [286, 94] on img "Select image image_68d454595c7cd75eb80f71e3.jpg" at bounding box center [295, 90] width 61 height 57
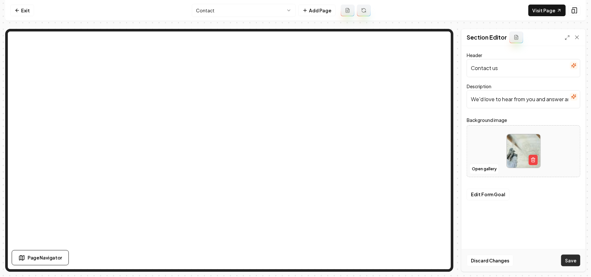
click at [294, 266] on button "Save" at bounding box center [570, 261] width 19 height 12
click at [294, 166] on button "Open gallery" at bounding box center [484, 169] width 29 height 10
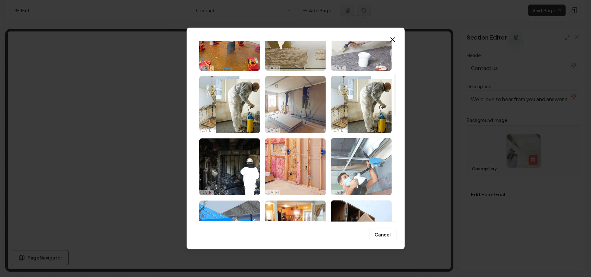
scroll to position [173, 0]
click at [294, 171] on img "Select image image_68d454535c7cd75eb80f5d98.jpg" at bounding box center [361, 166] width 61 height 57
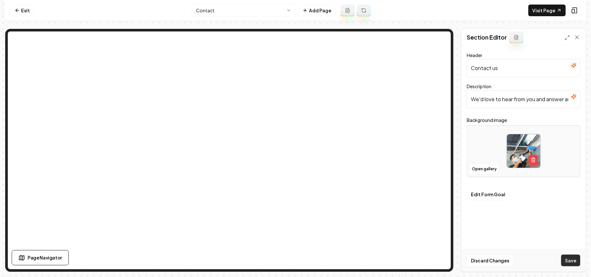
click at [294, 261] on button "Save" at bounding box center [570, 261] width 19 height 12
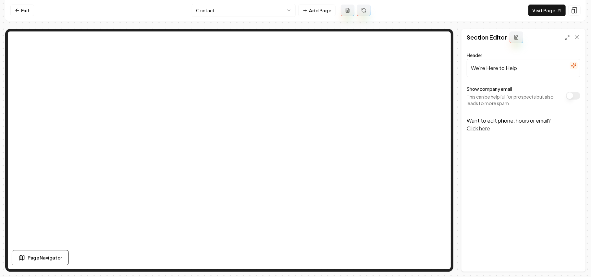
click at [294, 99] on button "Show company email" at bounding box center [573, 96] width 14 height 8
click at [294, 257] on button "Save" at bounding box center [570, 261] width 19 height 12
click at [217, 9] on html "Computer Required This feature is only available on a computer. Please switch t…" at bounding box center [295, 138] width 591 height 277
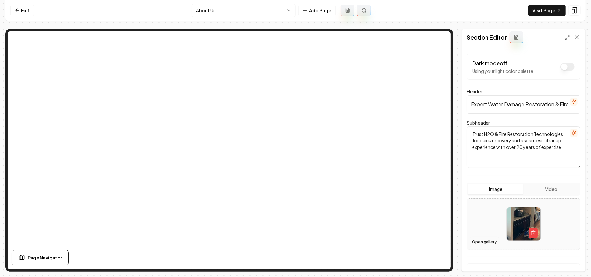
click at [294, 240] on button "Open gallery" at bounding box center [484, 242] width 29 height 10
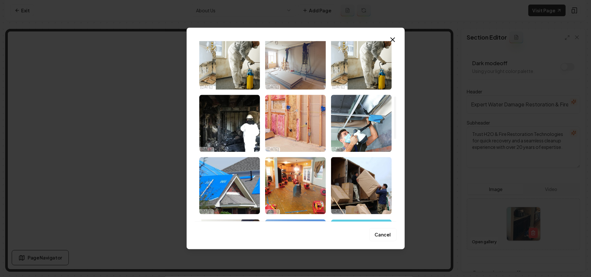
scroll to position [303, 0]
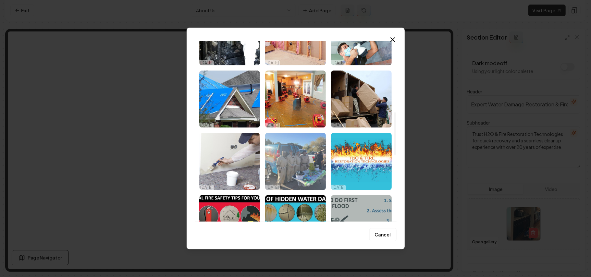
click at [294, 165] on img "Select image image_68d454485c7cd75eb80f1798.jpeg" at bounding box center [295, 161] width 61 height 57
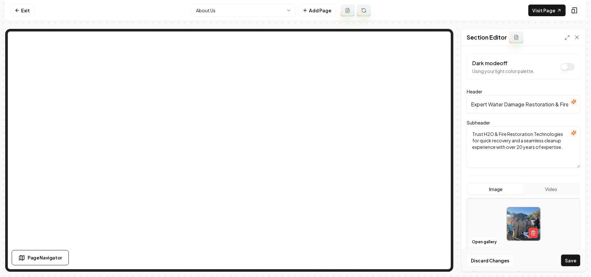
click at [294, 256] on button "Save" at bounding box center [570, 261] width 19 height 12
click at [294, 243] on button "Open gallery" at bounding box center [484, 242] width 29 height 10
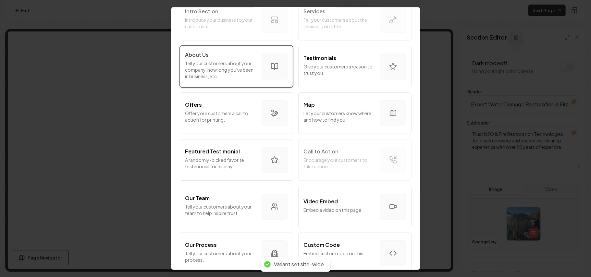
scroll to position [86, 0]
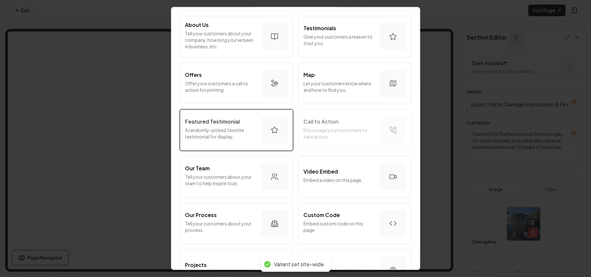
click at [225, 135] on p "A randomly-picked favorite testimonial for display." at bounding box center [220, 133] width 71 height 13
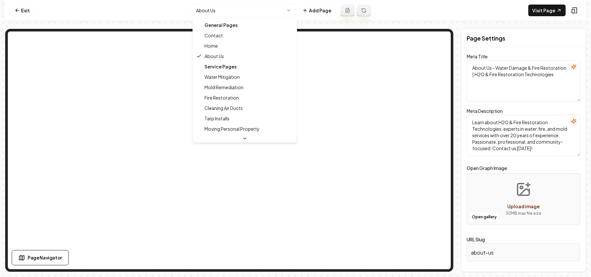
click at [244, 6] on html "Computer Required This feature is only available on a computer. Please switch t…" at bounding box center [295, 138] width 591 height 277
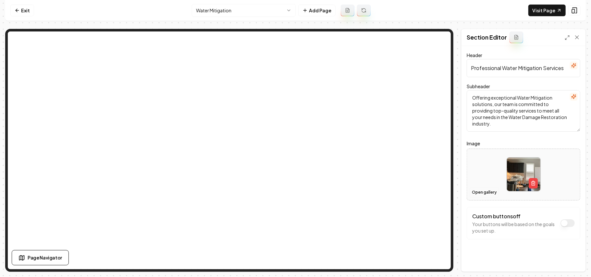
click at [294, 193] on button "Open gallery" at bounding box center [484, 192] width 29 height 10
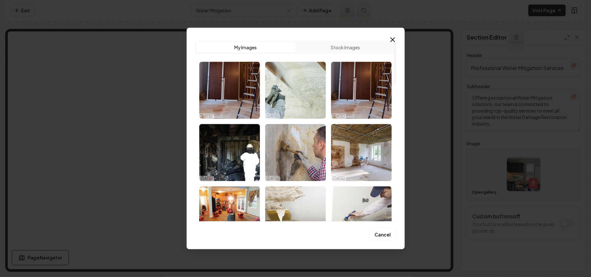
scroll to position [86, 0]
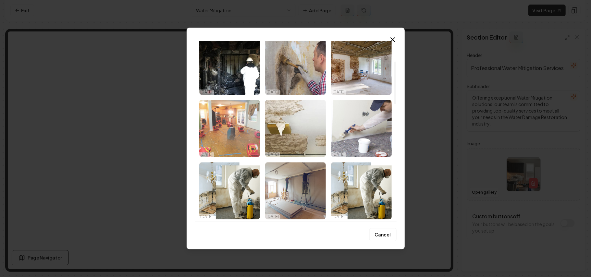
click at [220, 122] on img "Select image image_68d454595c7cd75eb80f71d8.jpg" at bounding box center [229, 128] width 61 height 57
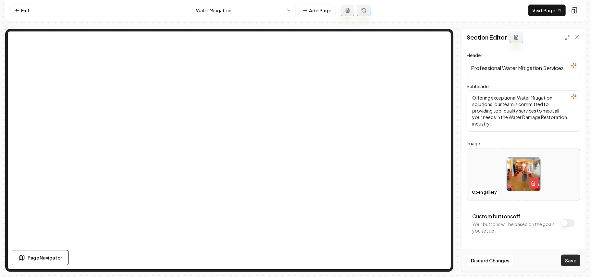
click at [294, 260] on button "Save" at bounding box center [570, 261] width 19 height 12
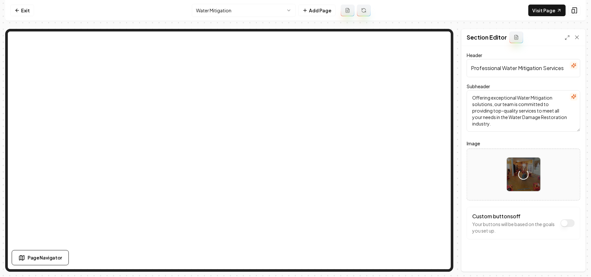
click at [294, 138] on form "Header Professional Water Mitigation Services Subheader Offering exceptional Wa…" at bounding box center [524, 158] width 114 height 214
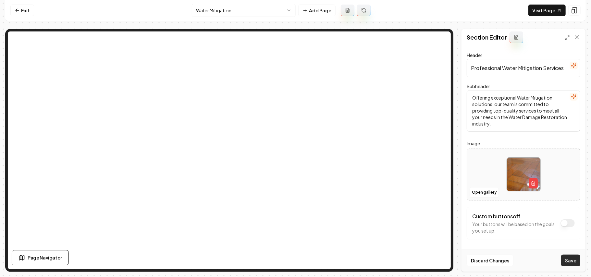
click at [294, 259] on button "Save" at bounding box center [570, 261] width 19 height 12
click at [245, 11] on html "Computer Required This feature is only available on a computer. Please switch t…" at bounding box center [295, 138] width 591 height 277
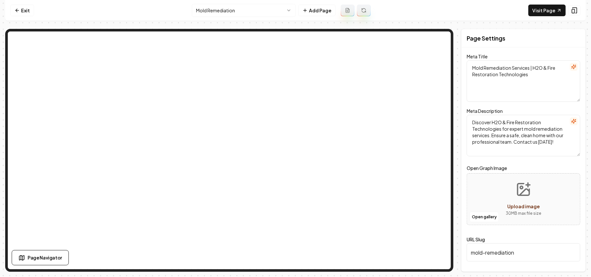
drag, startPoint x: 473, startPoint y: 67, endPoint x: 511, endPoint y: 69, distance: 37.7
click at [294, 69] on textarea "Mold Remediation Services | H2O & Fire Restoration Technologies" at bounding box center [524, 81] width 114 height 42
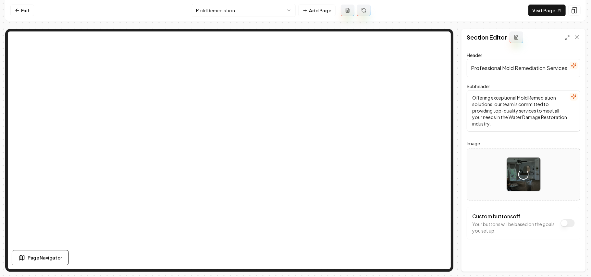
click at [294, 144] on label "Image" at bounding box center [524, 144] width 114 height 8
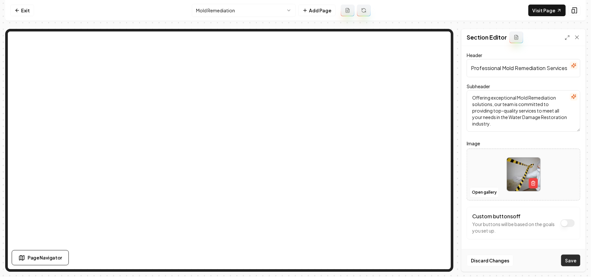
click at [294, 261] on button "Save" at bounding box center [570, 261] width 19 height 12
click at [234, 7] on html "Computer Required This feature is only available on a computer. Please switch t…" at bounding box center [295, 138] width 591 height 277
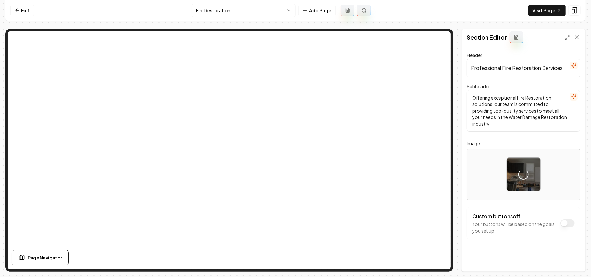
click at [294, 138] on form "Header Professional Fire Restoration Services Subheader Offering exceptional Fi…" at bounding box center [524, 158] width 114 height 214
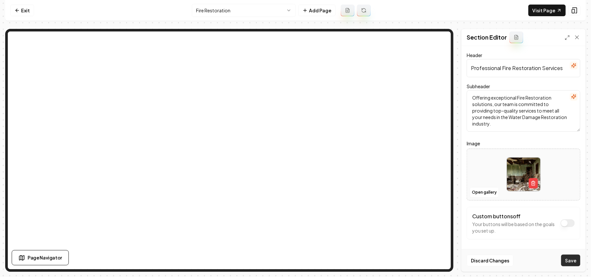
click at [294, 260] on button "Save" at bounding box center [570, 261] width 19 height 12
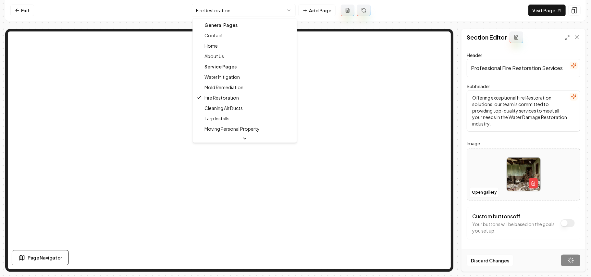
click at [249, 10] on html "Computer Required This feature is only available on a computer. Please switch t…" at bounding box center [295, 138] width 591 height 277
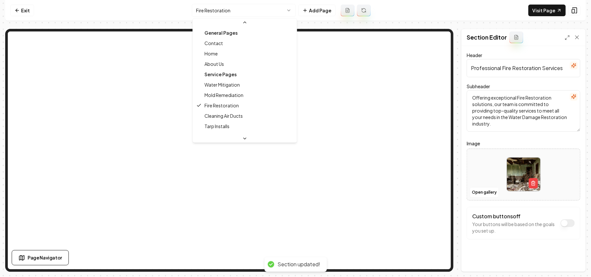
scroll to position [32, 0]
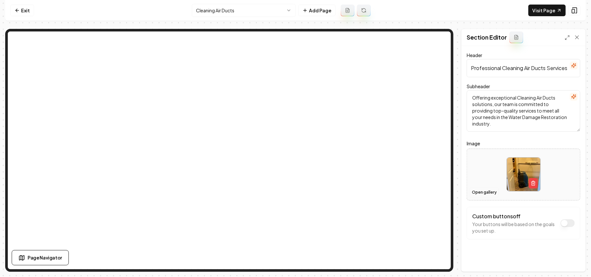
click at [294, 191] on button "Open gallery" at bounding box center [484, 192] width 29 height 10
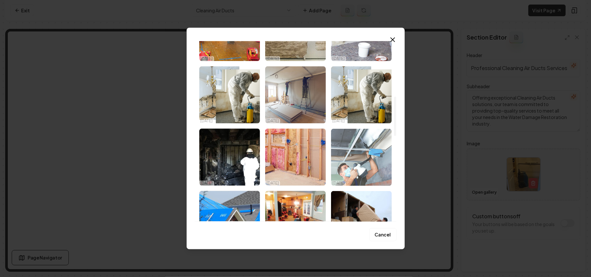
scroll to position [260, 0]
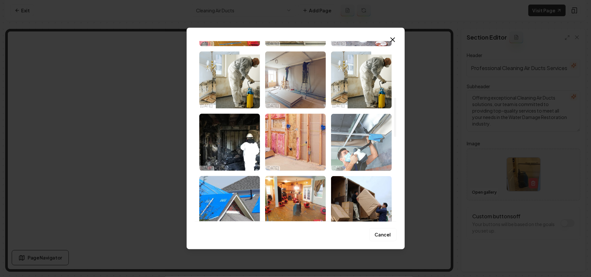
click at [294, 145] on img "Select image image_68d454535c7cd75eb80f5d98.jpg" at bounding box center [361, 142] width 61 height 57
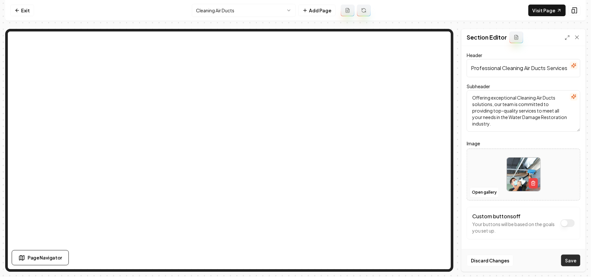
click at [294, 258] on button "Save" at bounding box center [570, 261] width 19 height 12
click at [246, 5] on html "Computer Required This feature is only available on a computer. Please switch t…" at bounding box center [295, 138] width 591 height 277
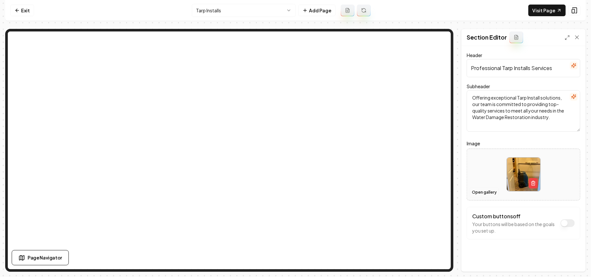
click at [294, 189] on button "Open gallery" at bounding box center [484, 192] width 29 height 10
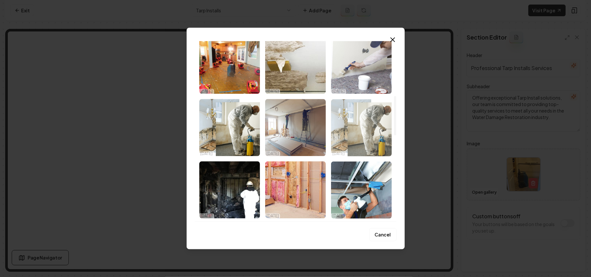
scroll to position [260, 0]
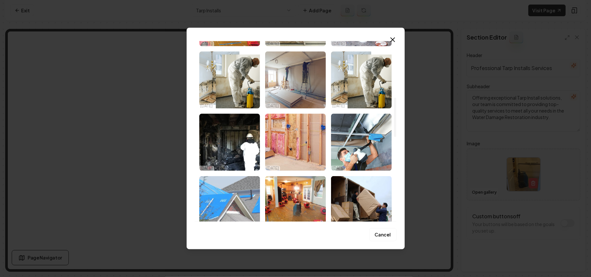
click at [222, 203] on img "Select image image_68d454535c7cd75eb80f5d01.jpg" at bounding box center [229, 204] width 61 height 57
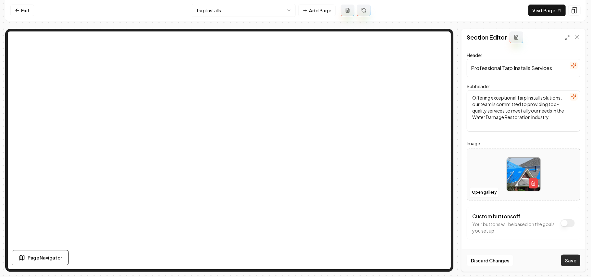
click at [294, 264] on button "Save" at bounding box center [570, 261] width 19 height 12
click at [294, 142] on label "Image" at bounding box center [524, 144] width 114 height 8
click at [294, 257] on button "Save" at bounding box center [570, 261] width 19 height 12
click at [245, 8] on html "Computer Required This feature is only available on a computer. Please switch t…" at bounding box center [295, 138] width 591 height 277
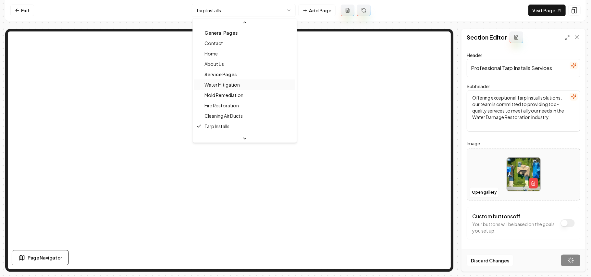
scroll to position [32, 0]
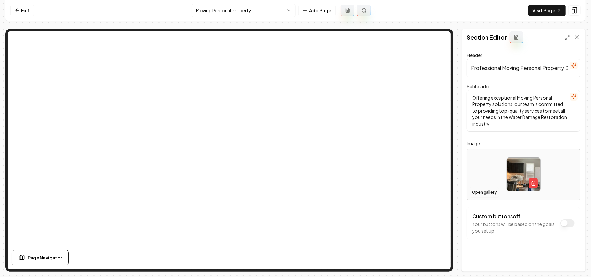
click at [294, 191] on button "Open gallery" at bounding box center [484, 192] width 29 height 10
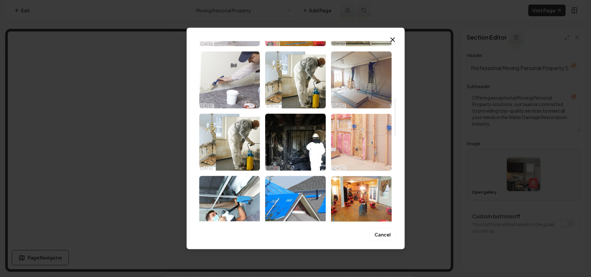
scroll to position [346, 0]
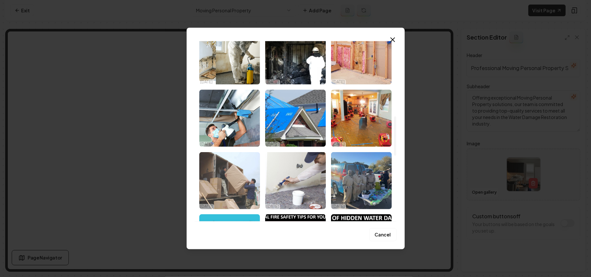
click at [242, 182] on img "Select image image_68d454535c7cd75eb80f5d30.jpg" at bounding box center [229, 180] width 61 height 57
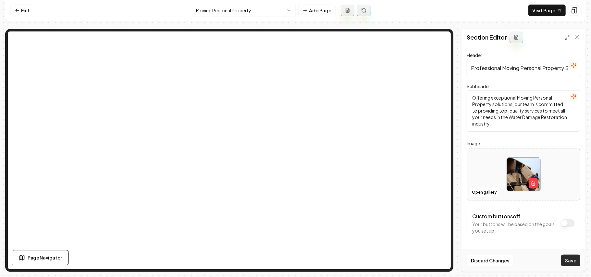
click at [294, 265] on button "Save" at bounding box center [570, 261] width 19 height 12
click at [294, 193] on button "Open gallery" at bounding box center [484, 192] width 29 height 10
click at [294, 178] on div at bounding box center [523, 174] width 113 height 44
click at [294, 194] on button "Open gallery" at bounding box center [484, 192] width 29 height 10
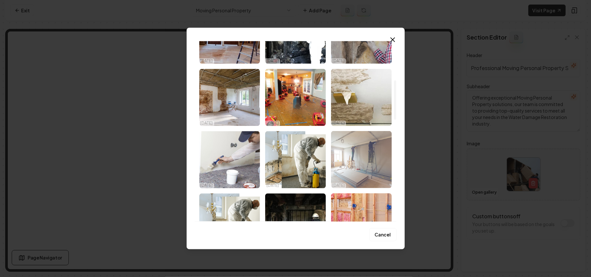
scroll to position [216, 0]
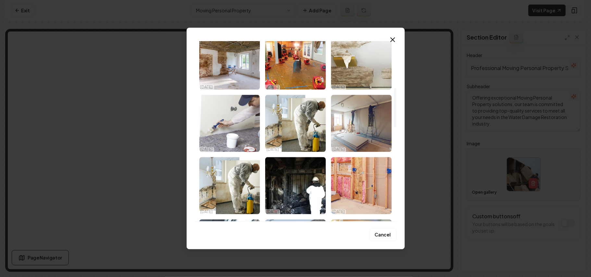
drag, startPoint x: 513, startPoint y: 176, endPoint x: 508, endPoint y: 177, distance: 5.7
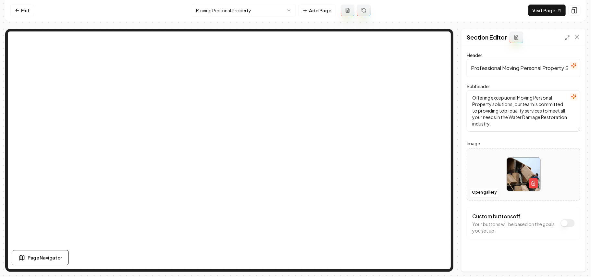
click at [294, 174] on div at bounding box center [523, 174] width 113 height 44
type input "**********"
click at [294, 259] on button "Save" at bounding box center [570, 261] width 19 height 12
click at [250, 12] on html "Computer Required This feature is only available on a computer. Please switch t…" at bounding box center [295, 138] width 591 height 277
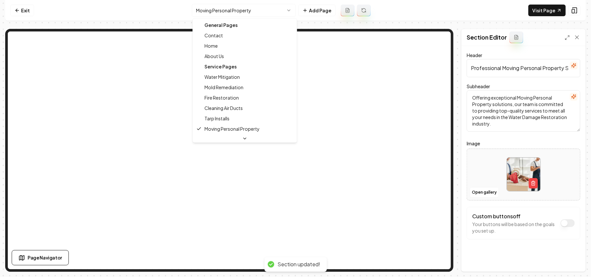
scroll to position [32, 0]
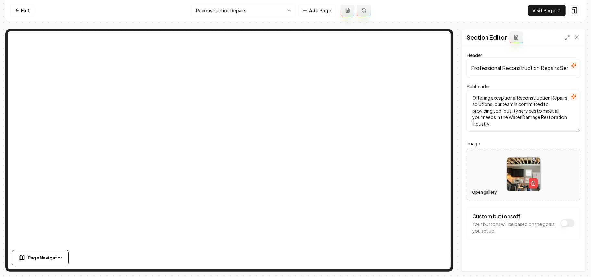
click at [294, 193] on button "Open gallery" at bounding box center [484, 192] width 29 height 10
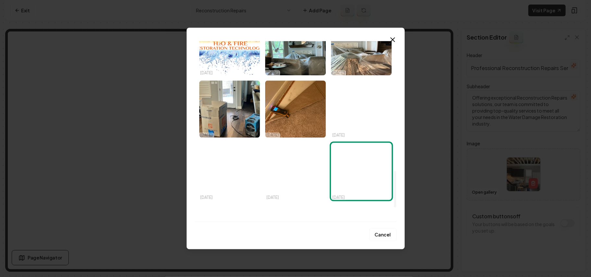
scroll to position [580, 0]
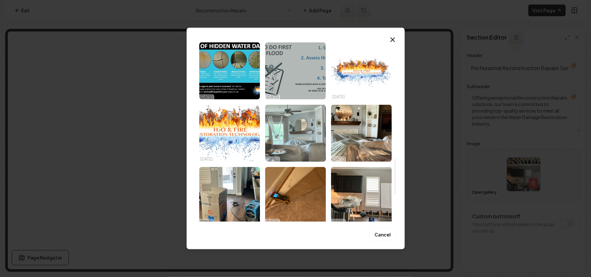
click at [294, 134] on img "Select image image_68d4535b5c7cd75eb808986f.jpeg" at bounding box center [295, 132] width 61 height 57
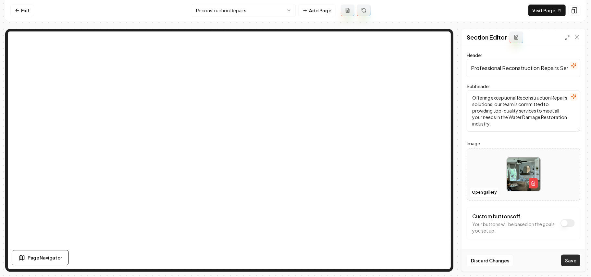
click at [294, 255] on button "Save" at bounding box center [570, 261] width 19 height 12
click at [294, 189] on button "Open gallery" at bounding box center [484, 192] width 29 height 10
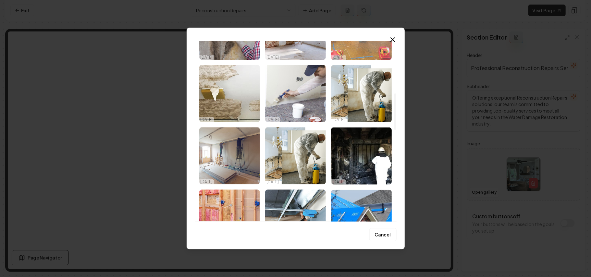
scroll to position [260, 0]
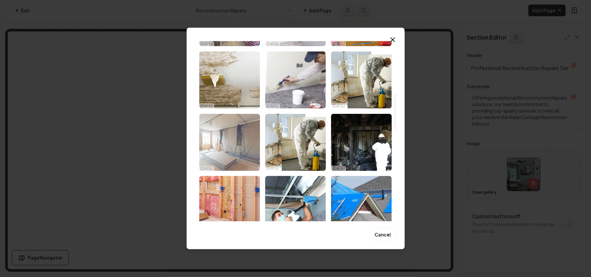
click at [243, 148] on img "Select image image_68d454535c7cd75eb80f5d9a.png" at bounding box center [229, 142] width 61 height 57
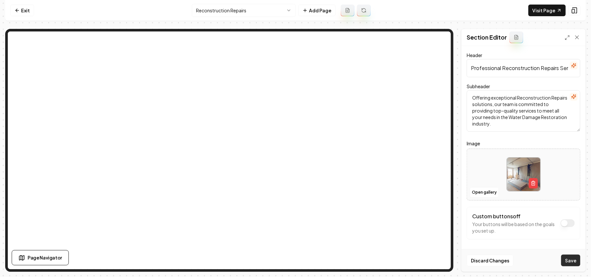
click at [294, 265] on button "Save" at bounding box center [570, 261] width 19 height 12
click at [294, 193] on button "Open gallery" at bounding box center [484, 192] width 29 height 10
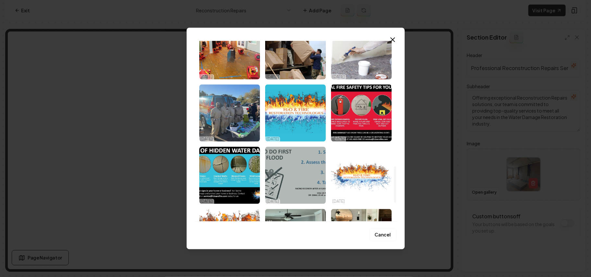
scroll to position [692, 0]
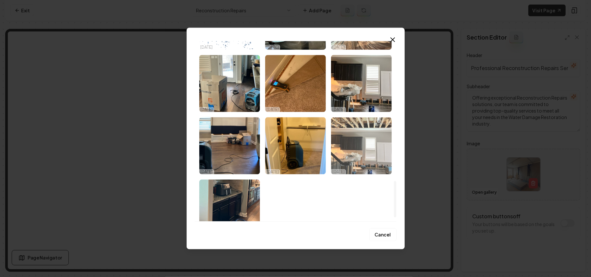
click at [294, 152] on img "Select image image_68d4535a5c7cd75eb80893ab.jpeg" at bounding box center [361, 145] width 61 height 57
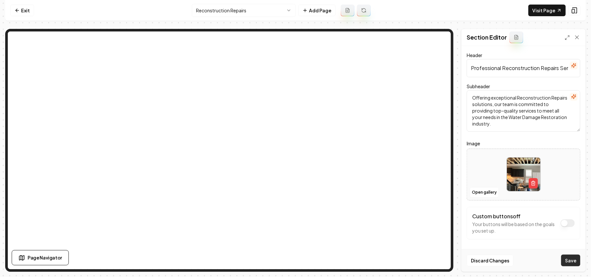
click at [294, 263] on button "Save" at bounding box center [570, 261] width 19 height 12
click at [232, 12] on html "Computer Required This feature is only available on a computer. Please switch t…" at bounding box center [295, 138] width 591 height 277
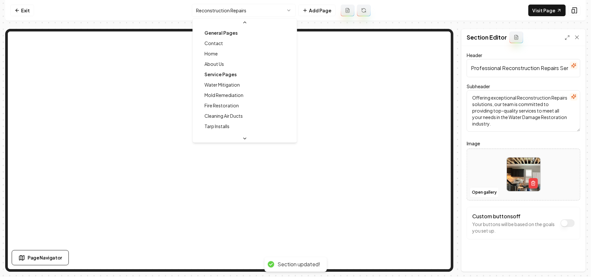
scroll to position [18, 0]
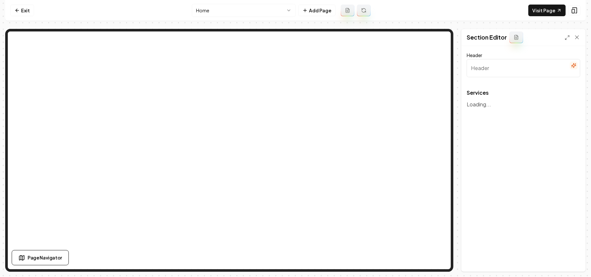
type input "Our Expert Restoration Services"
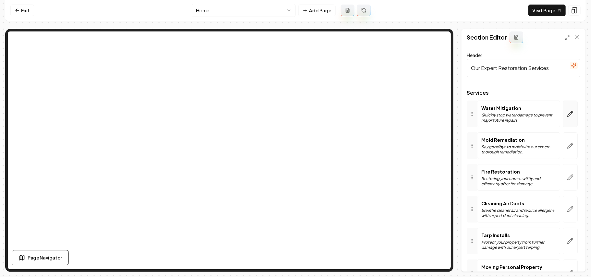
click at [294, 116] on icon "button" at bounding box center [570, 114] width 6 height 6
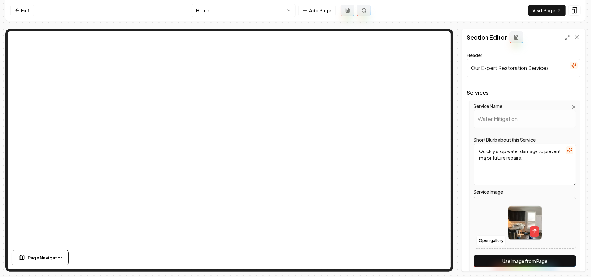
scroll to position [173, 0]
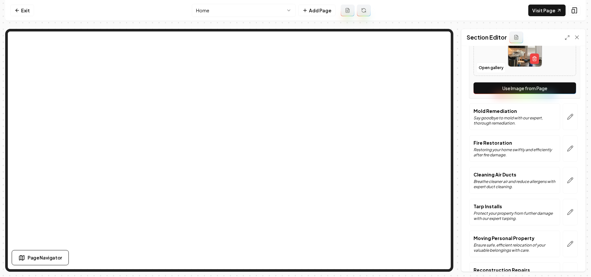
click at [294, 93] on button "Use Image from Page" at bounding box center [524, 88] width 103 height 12
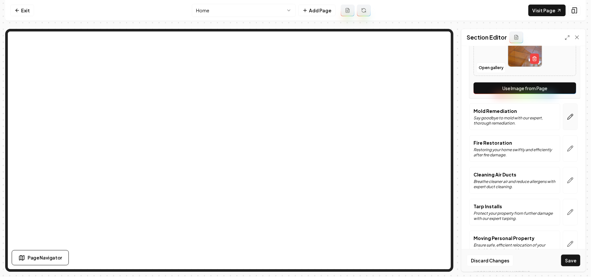
click at [294, 120] on icon "button" at bounding box center [570, 117] width 6 height 6
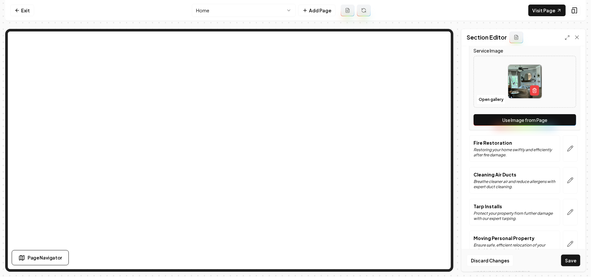
click at [294, 122] on button "Use Image from Page" at bounding box center [524, 120] width 103 height 12
click at [294, 147] on icon "button" at bounding box center [570, 148] width 6 height 6
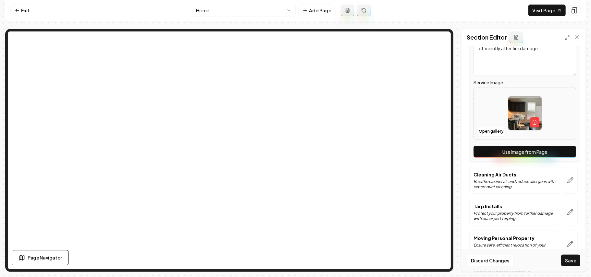
click at [294, 147] on button "Use Image from Page" at bounding box center [524, 152] width 103 height 12
click at [294, 180] on icon "button" at bounding box center [570, 180] width 6 height 6
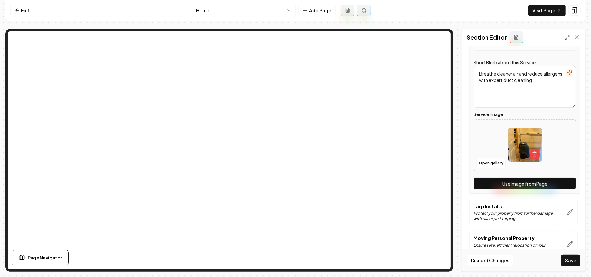
click at [294, 181] on button "Use Image from Page" at bounding box center [524, 184] width 103 height 12
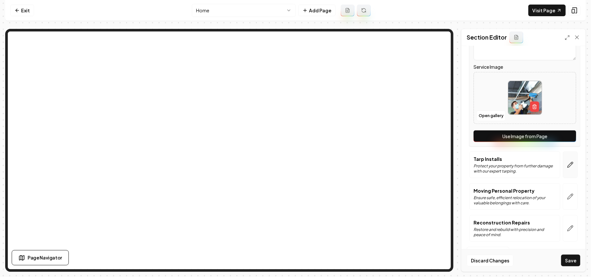
click at [294, 168] on button "button" at bounding box center [570, 165] width 15 height 27
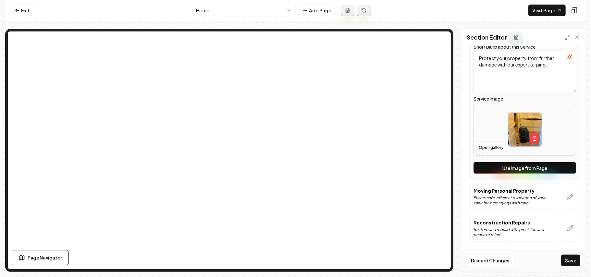
click at [294, 168] on button "Use Image from Page" at bounding box center [524, 168] width 103 height 12
click at [294, 198] on icon "button" at bounding box center [570, 196] width 6 height 6
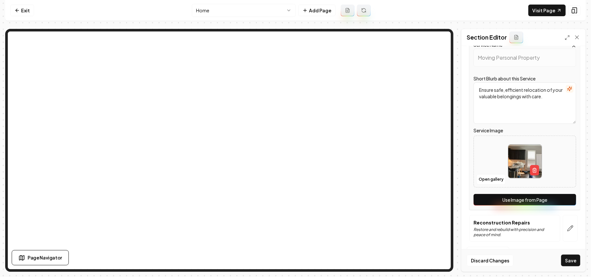
click at [294, 201] on button "Use Image from Page" at bounding box center [524, 200] width 103 height 12
click at [294, 230] on icon "button" at bounding box center [570, 228] width 6 height 6
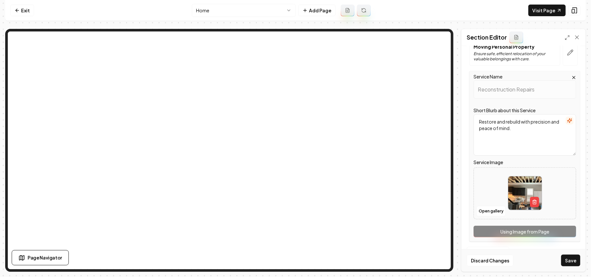
click at [294, 230] on div "Service Name Reconstruction Repairs Short Blurb about this Service Restore and …" at bounding box center [524, 156] width 111 height 171
click at [294, 256] on button "Save" at bounding box center [570, 261] width 19 height 12
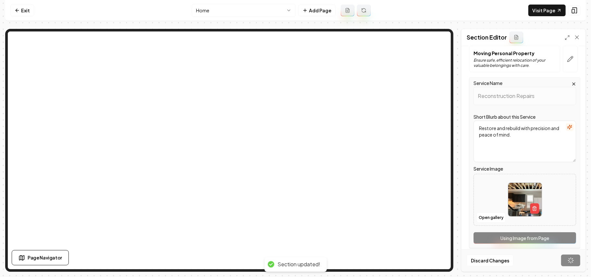
scroll to position [78, 0]
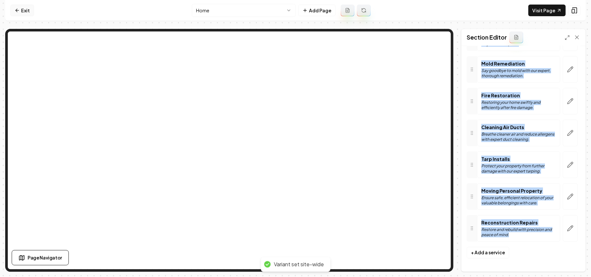
click at [22, 9] on link "Exit" at bounding box center [22, 11] width 24 height 12
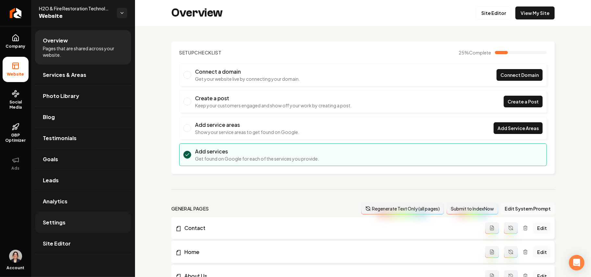
click at [71, 230] on link "Settings" at bounding box center [83, 222] width 96 height 21
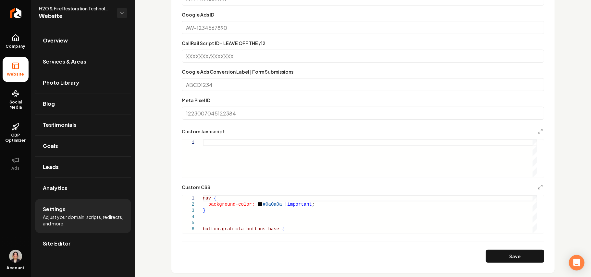
scroll to position [303, 0]
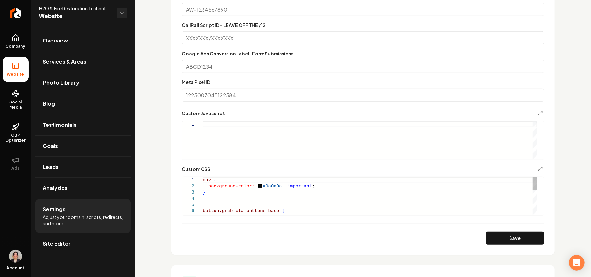
drag, startPoint x: 212, startPoint y: 180, endPoint x: 252, endPoint y: 179, distance: 40.2
click at [212, 180] on div "nav { background-color: #0a0a0a !important ; } button.grab-cta-buttons-base { b…" at bounding box center [370, 232] width 334 height 111
click at [294, 241] on button "Save" at bounding box center [515, 238] width 58 height 13
type textarea "**********"
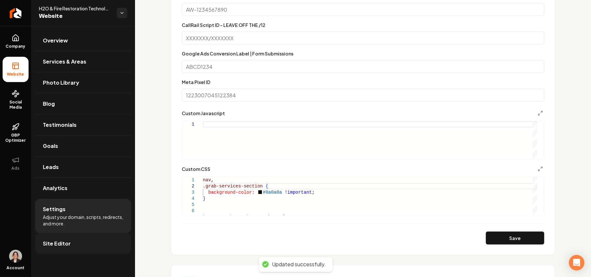
click at [62, 238] on link "Site Editor" at bounding box center [83, 243] width 96 height 21
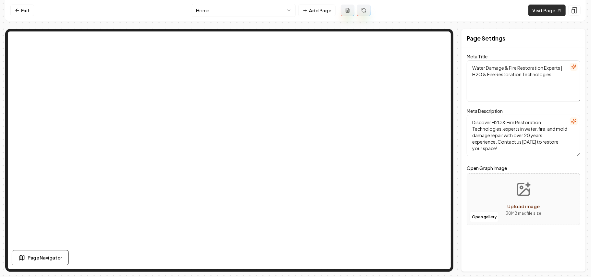
click at [294, 11] on link "Visit Page" at bounding box center [546, 11] width 37 height 12
click at [26, 11] on link "Exit" at bounding box center [22, 11] width 24 height 12
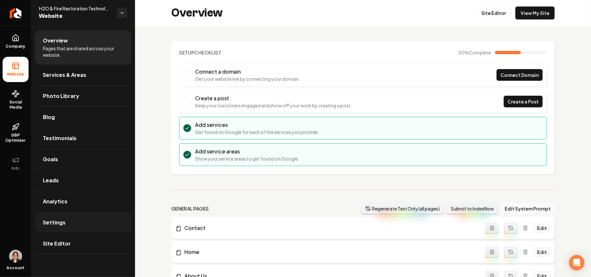
click at [55, 224] on span "Settings" at bounding box center [54, 223] width 23 height 8
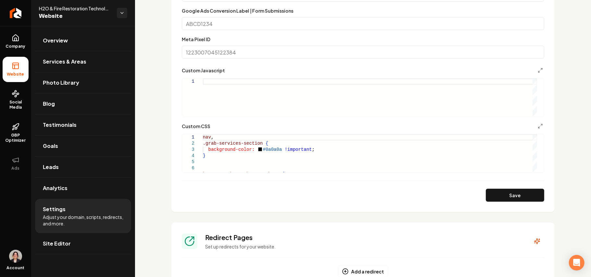
scroll to position [346, 0]
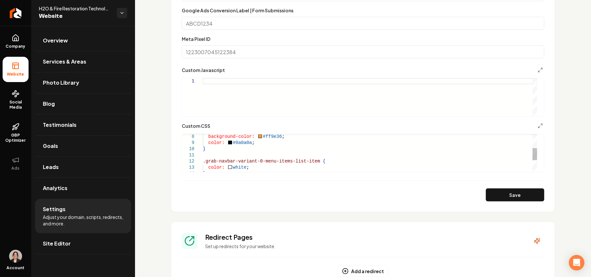
click at [294, 163] on div "background-color: #ff9e36 ; color: #0a0a0a ; } .grab-navbar-variant-0-menu-item…" at bounding box center [370, 149] width 334 height 117
drag, startPoint x: 436, startPoint y: 160, endPoint x: 373, endPoint y: 160, distance: 63.3
click at [294, 160] on div "background-color: #ff9e36 ; color: #0a0a0a ; } .grab-navbar-variant-0-menu-item…" at bounding box center [370, 149] width 334 height 117
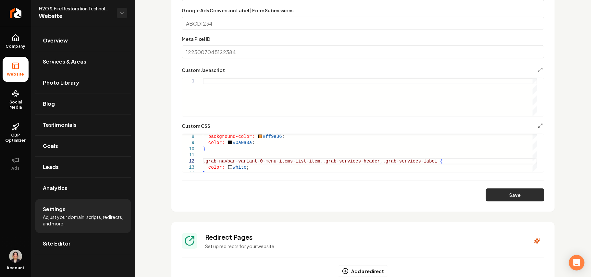
click at [294, 194] on button "Save" at bounding box center [515, 195] width 58 height 13
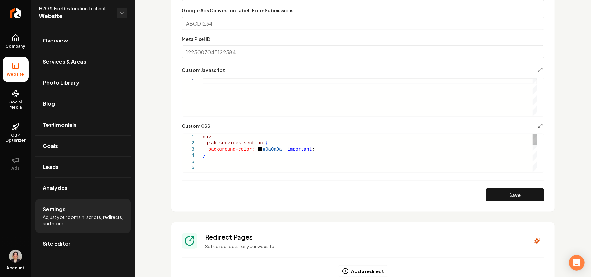
click at [258, 143] on div "button.grab-cta-buttons-base { background-color: #0a0a0a !important ; } nav , .…" at bounding box center [370, 198] width 334 height 129
click at [294, 197] on button "Save" at bounding box center [515, 195] width 58 height 13
click at [226, 166] on div "background-color: #0a0a0a !important ; } nav , .grab-services-section , .grab-s…" at bounding box center [370, 202] width 334 height 136
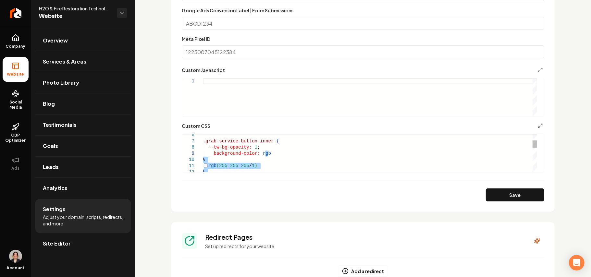
drag, startPoint x: 309, startPoint y: 164, endPoint x: 308, endPoint y: 156, distance: 8.1
click at [265, 166] on div "background-color: rgb ↳ rgb ( 255 255 255 / 1 ) ↳ .grab-service-button-inner { …" at bounding box center [370, 196] width 334 height 191
drag, startPoint x: 309, startPoint y: 163, endPoint x: 259, endPoint y: 152, distance: 51.7
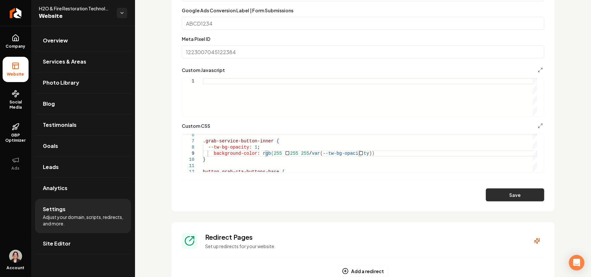
click at [294, 191] on button "Save" at bounding box center [515, 195] width 58 height 13
type textarea "**********"
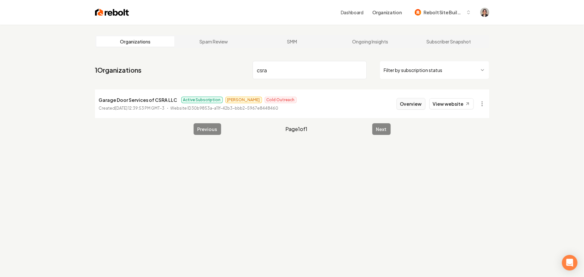
type input "csra"
click at [421, 108] on button "Overview" at bounding box center [411, 104] width 29 height 12
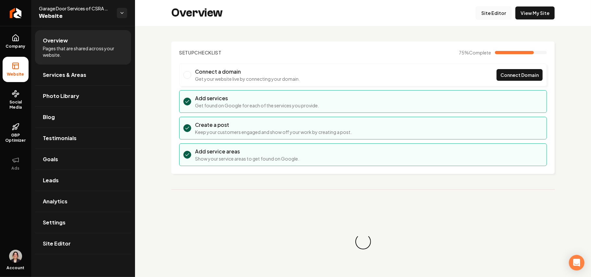
click at [488, 14] on link "Site Editor" at bounding box center [494, 12] width 36 height 13
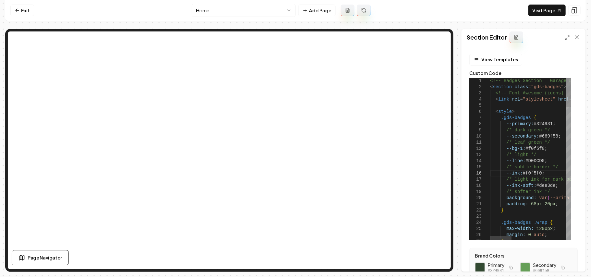
type textarea "**********"
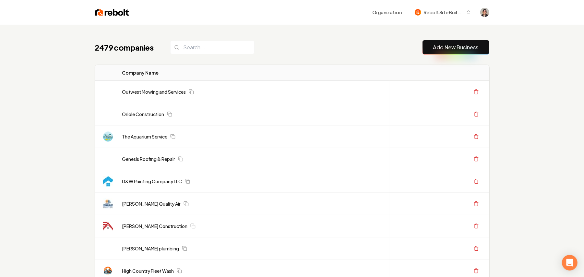
click at [452, 49] on link "Add New Business" at bounding box center [456, 47] width 45 height 8
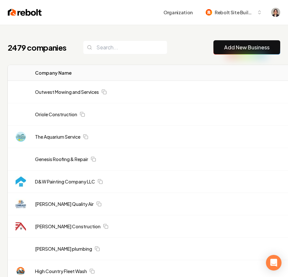
drag, startPoint x: 249, startPoint y: 46, endPoint x: 0, endPoint y: 105, distance: 255.6
click at [249, 46] on link "Add New Business" at bounding box center [246, 47] width 45 height 8
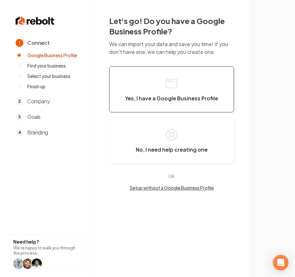
click at [196, 86] on button "Yes, I have a Google Business Profile" at bounding box center [171, 89] width 125 height 46
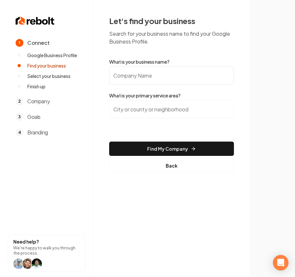
click at [142, 79] on input "What is your business name?" at bounding box center [171, 75] width 125 height 18
paste input "Performance Outdoor Living"
type input "Performance Outdoor Living"
click at [123, 109] on input "search" at bounding box center [171, 109] width 125 height 18
paste input "Beaumont"
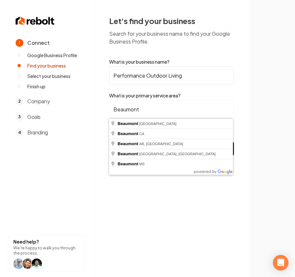
type input "[GEOGRAPHIC_DATA], [GEOGRAPHIC_DATA]"
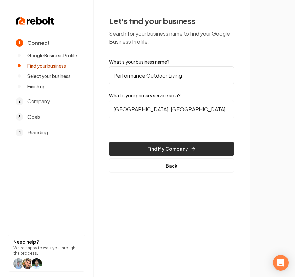
click at [207, 152] on button "Find My Company" at bounding box center [171, 148] width 125 height 14
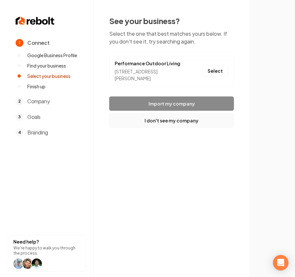
click at [161, 125] on button "I don't see my company" at bounding box center [171, 120] width 125 height 14
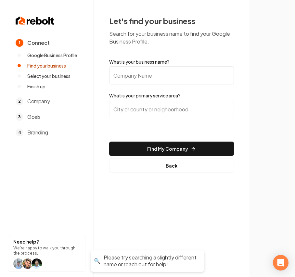
click at [143, 78] on input "What is your business name?" at bounding box center [171, 75] width 125 height 18
paste input "Performance Outdoor Living"
type input "Performance Outdoor Living"
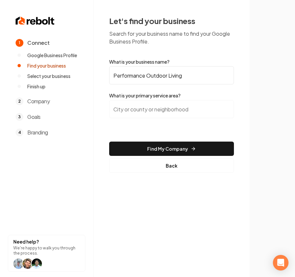
click at [136, 102] on input "search" at bounding box center [171, 109] width 125 height 18
paste input "[GEOGRAPHIC_DATA][PERSON_NAME], [US_STATE]"
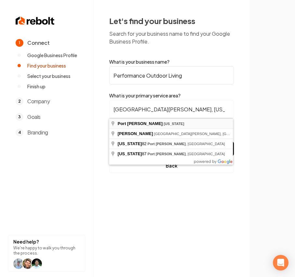
type input "[GEOGRAPHIC_DATA][PERSON_NAME], [US_STATE]"
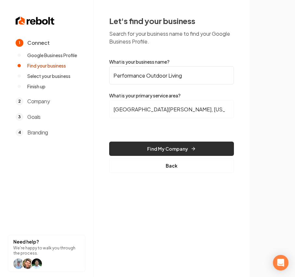
click at [160, 151] on button "Find My Company" at bounding box center [171, 148] width 125 height 14
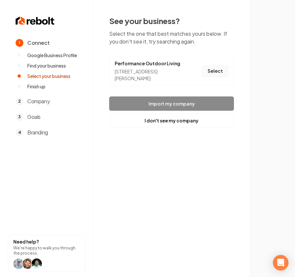
click at [215, 77] on button "Select" at bounding box center [215, 71] width 26 height 12
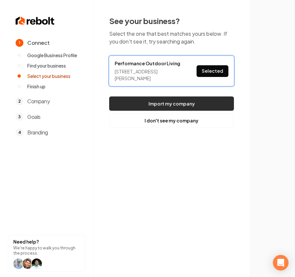
click at [195, 104] on button "Import my company" at bounding box center [171, 103] width 125 height 14
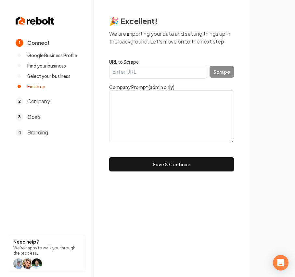
click at [163, 92] on textarea at bounding box center [171, 116] width 125 height 52
paste textarea "Established in [DATE], Performance Outdoor Living is the ultimate landscaping, …"
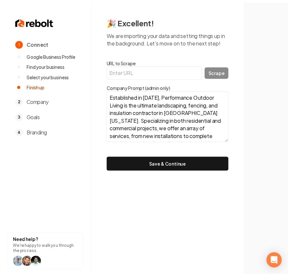
scroll to position [91, 0]
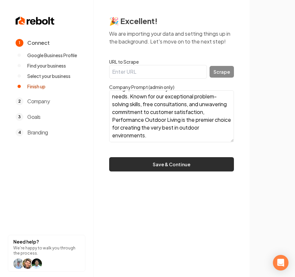
type textarea "Established in [DATE], Performance Outdoor Living is the ultimate landscaping, …"
click at [147, 160] on button "Save & Continue" at bounding box center [171, 164] width 125 height 14
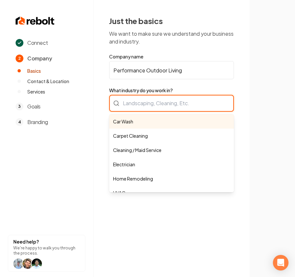
click at [141, 104] on div "Car Wash Carpet Cleaning Cleaning / Maid Service Electrician Home Remodeling HV…" at bounding box center [171, 103] width 125 height 17
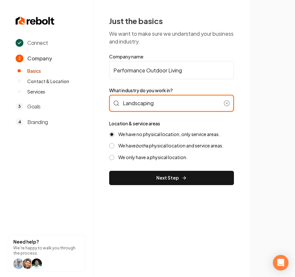
type input "Landscaping"
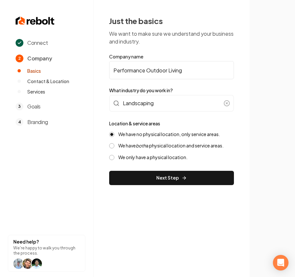
drag, startPoint x: 145, startPoint y: 144, endPoint x: 145, endPoint y: 164, distance: 19.8
click at [145, 144] on icon "both" at bounding box center [141, 145] width 10 height 6
click at [114, 144] on button "We have both a physical location and service areas." at bounding box center [111, 145] width 5 height 5
click at [144, 189] on div "Just the basics We want to make sure we understand your business and industry. …" at bounding box center [171, 100] width 156 height 201
click at [144, 182] on button "Next Step" at bounding box center [171, 178] width 125 height 14
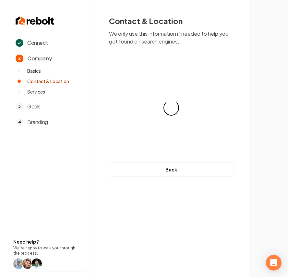
select select "**"
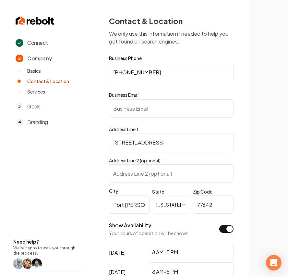
click at [132, 105] on input "Business Email" at bounding box center [171, 108] width 125 height 18
paste input "[EMAIL_ADDRESS][DOMAIN_NAME]"
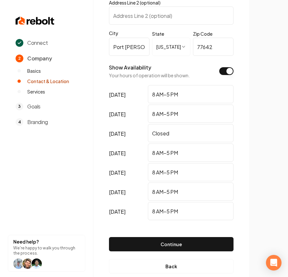
scroll to position [169, 0]
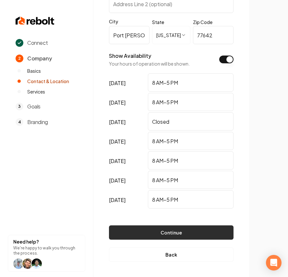
type input "[EMAIL_ADDRESS][DOMAIN_NAME]"
click at [209, 229] on button "Continue" at bounding box center [171, 232] width 125 height 14
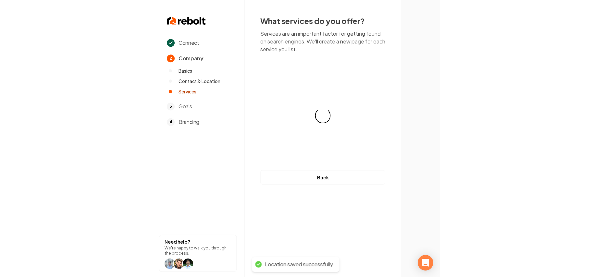
scroll to position [0, 0]
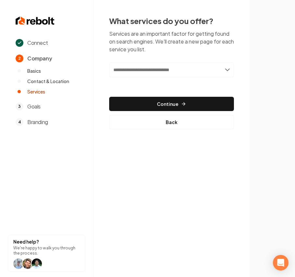
click at [152, 67] on input "text" at bounding box center [171, 69] width 125 height 15
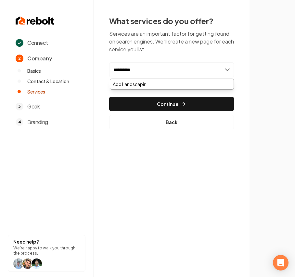
type input "**********"
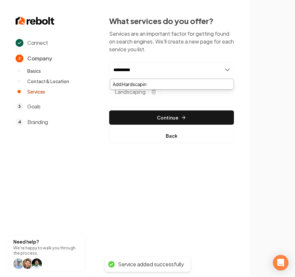
type input "**********"
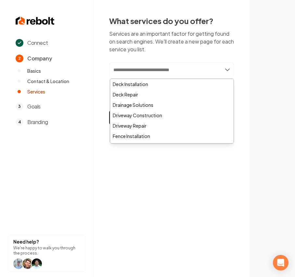
click at [153, 71] on input "text" at bounding box center [171, 69] width 125 height 15
paste input "**********"
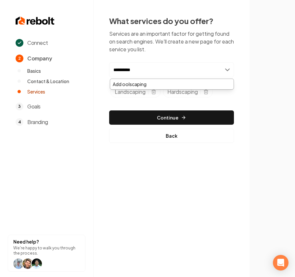
type input "**********"
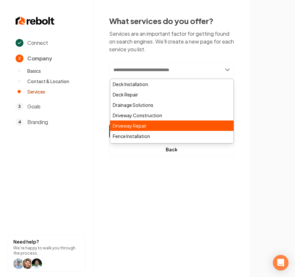
click at [169, 130] on div "Driveway Repair" at bounding box center [171, 125] width 123 height 10
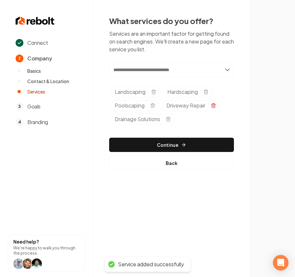
click at [214, 105] on icon "Selected tags" at bounding box center [213, 105] width 5 height 5
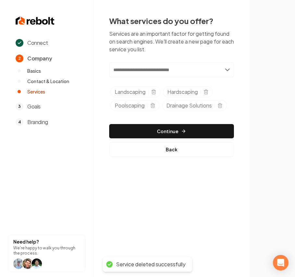
click at [257, 106] on section at bounding box center [271, 138] width 45 height 277
click at [222, 106] on icon "Selected tags" at bounding box center [219, 105] width 5 height 5
click at [181, 69] on input "text" at bounding box center [171, 69] width 125 height 15
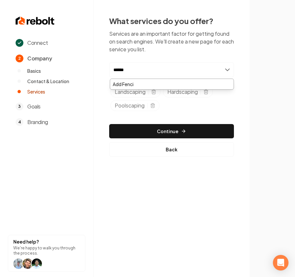
type input "*******"
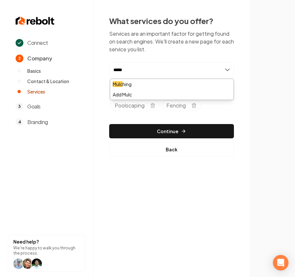
type input "******"
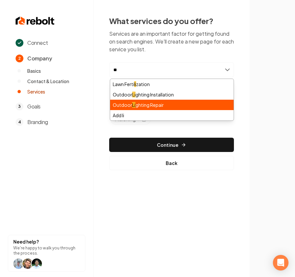
type input "*"
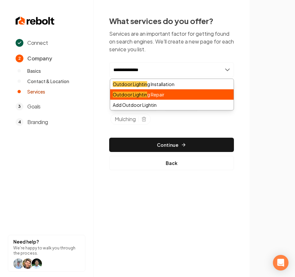
type input "**********"
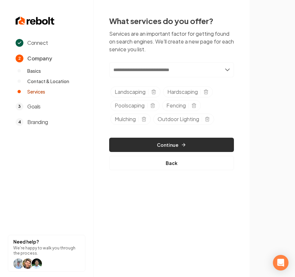
click at [150, 140] on button "Continue" at bounding box center [171, 145] width 125 height 14
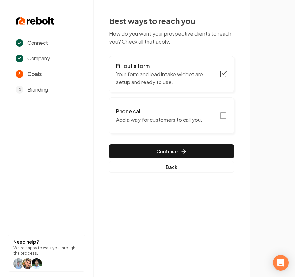
click at [186, 124] on button "Phone call Add a way for customers to call you." at bounding box center [171, 115] width 125 height 36
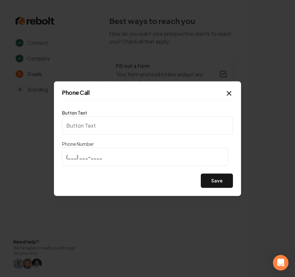
type input "Call us"
type input "[PHONE_NUMBER]"
click at [219, 178] on button "Save" at bounding box center [217, 180] width 32 height 14
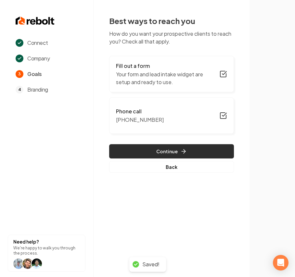
click at [169, 150] on button "Continue" at bounding box center [171, 151] width 125 height 14
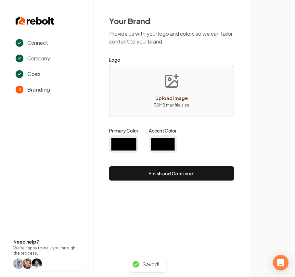
type input "#194d33"
type input "#70be00"
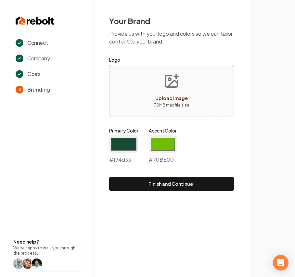
click at [192, 98] on button "Upload image 30 MB max file size" at bounding box center [171, 90] width 46 height 45
type input "**********"
click at [127, 143] on input "#194d33" at bounding box center [123, 144] width 29 height 18
type input "#024b3c"
click at [161, 142] on input "#70be00" at bounding box center [163, 144] width 28 height 18
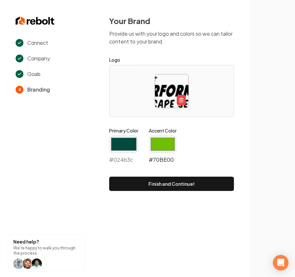
click at [166, 142] on input "#70be00" at bounding box center [163, 144] width 28 height 18
click at [157, 150] on input "#70be00" at bounding box center [163, 144] width 28 height 18
type input "#44ab43"
click at [216, 133] on div "Primary Color #024b3c #024b3c Accent Color #44ab43 #44ab43" at bounding box center [171, 146] width 125 height 39
click at [190, 180] on button "Finish and Continue!" at bounding box center [171, 184] width 125 height 14
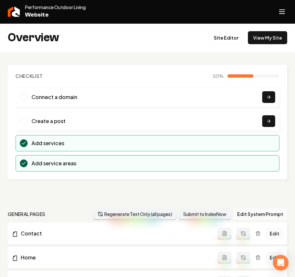
click at [275, 16] on button "Open navigation menu" at bounding box center [282, 12] width 16 height 16
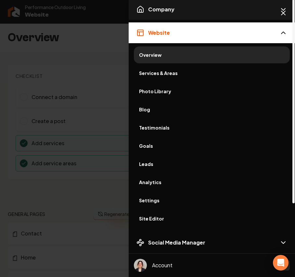
click at [154, 16] on button "Company" at bounding box center [211, 9] width 166 height 21
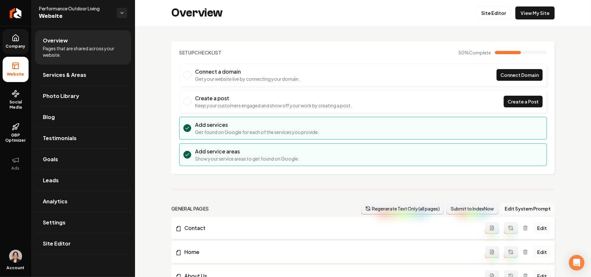
click at [25, 43] on html "Company Website Social Media GBP Optimizer Ads Account Performance Outdoor Livi…" at bounding box center [295, 138] width 591 height 277
click at [9, 32] on link "Company" at bounding box center [16, 41] width 26 height 25
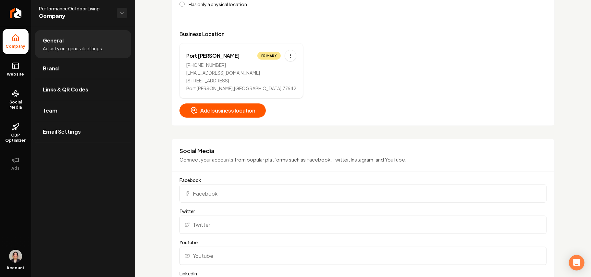
scroll to position [433, 0]
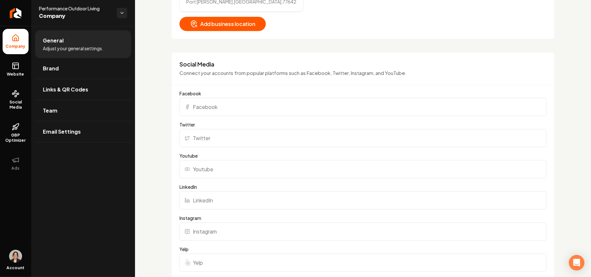
click at [224, 101] on input "Facebook" at bounding box center [362, 107] width 367 height 18
paste input "[URL][DOMAIN_NAME]"
type input "[URL][DOMAIN_NAME]"
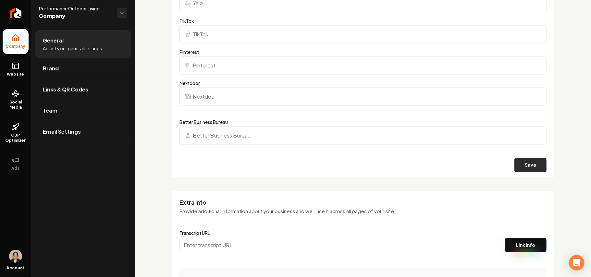
click at [521, 171] on button "Save" at bounding box center [530, 165] width 32 height 14
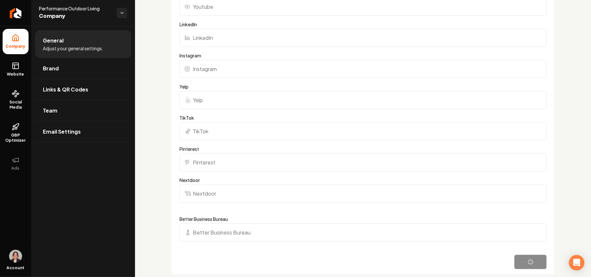
scroll to position [649, 0]
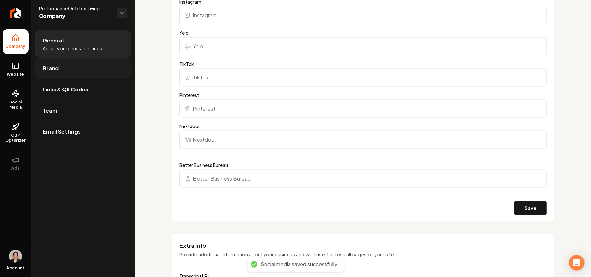
click at [46, 64] on link "Brand" at bounding box center [83, 68] width 96 height 21
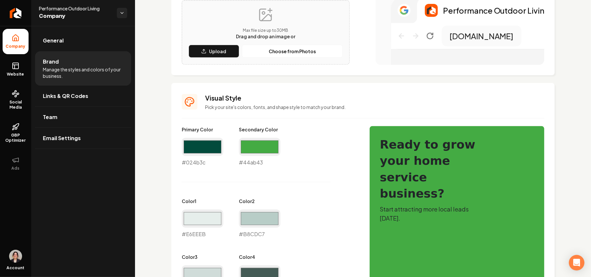
scroll to position [97, 0]
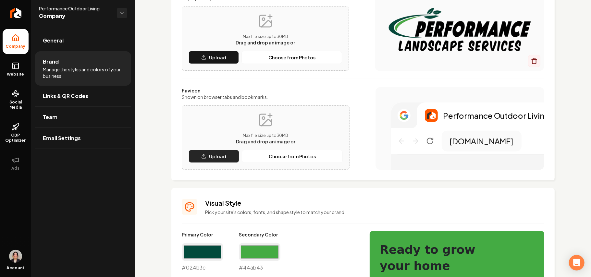
click at [202, 151] on button "Upload" at bounding box center [214, 156] width 51 height 13
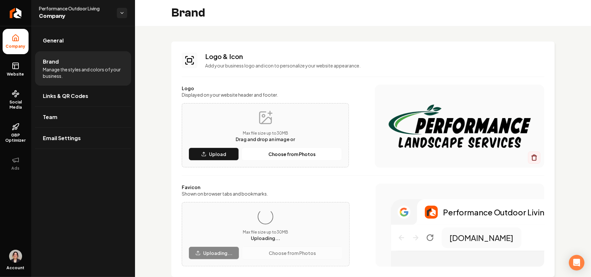
scroll to position [43, 0]
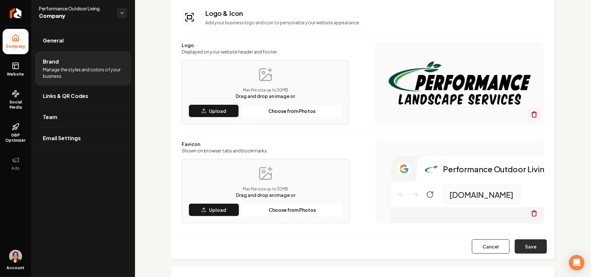
click at [522, 245] on button "Save" at bounding box center [531, 246] width 32 height 14
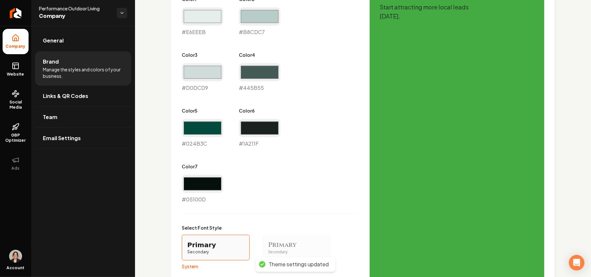
scroll to position [530, 0]
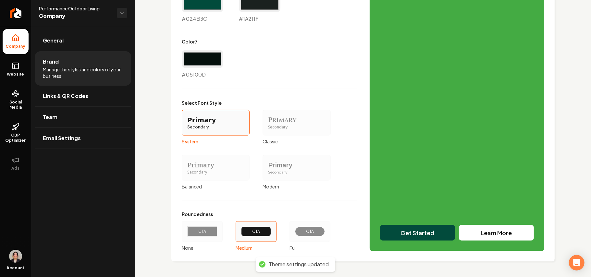
click at [286, 168] on div "Primary" at bounding box center [296, 165] width 57 height 9
click at [267, 168] on button "Primary Secondary Modern" at bounding box center [264, 167] width 5 height 5
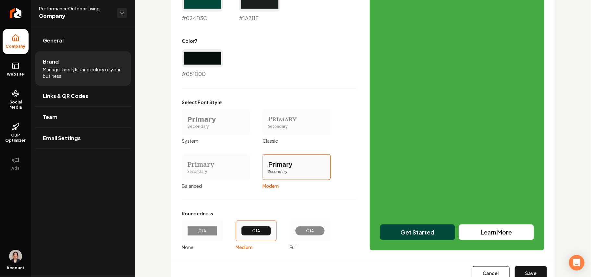
scroll to position [555, 0]
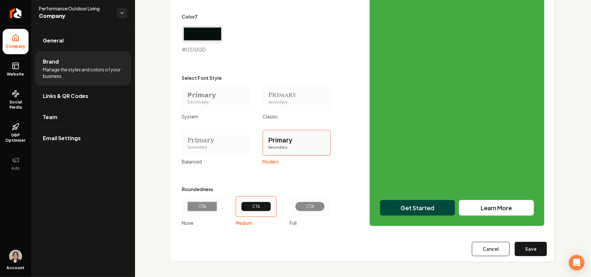
click at [304, 206] on div "CTA" at bounding box center [309, 206] width 19 height 5
click at [294, 206] on button "CTA Full" at bounding box center [291, 206] width 5 height 5
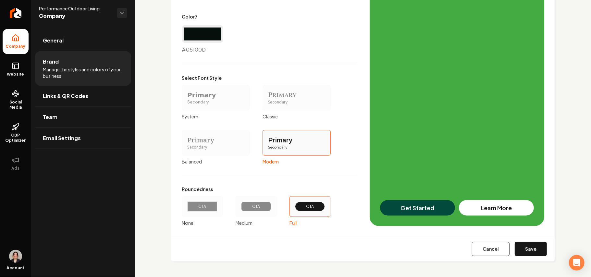
click at [218, 111] on label "Primary Secondary System" at bounding box center [216, 102] width 68 height 35
click at [187, 100] on button "Primary Secondary System" at bounding box center [183, 97] width 5 height 5
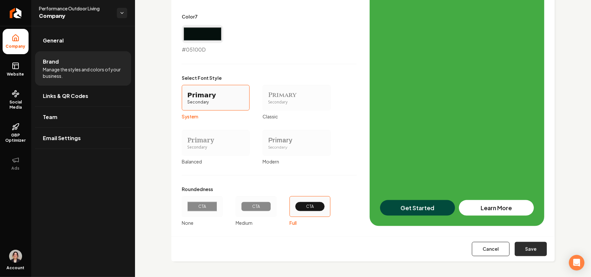
click at [515, 242] on button "Save" at bounding box center [531, 249] width 32 height 14
type input "#e6eeeb"
type input "#b8cdc7"
type input "#d0dcd9"
type input "#445b55"
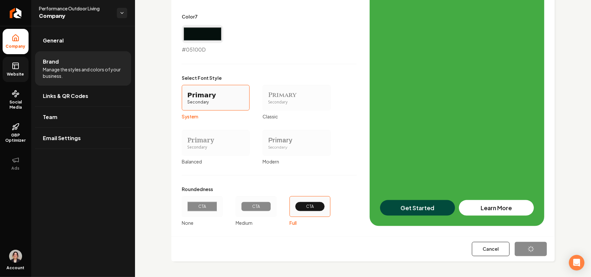
type input "#024b3c"
type input "#1a211f"
type input "#05100d"
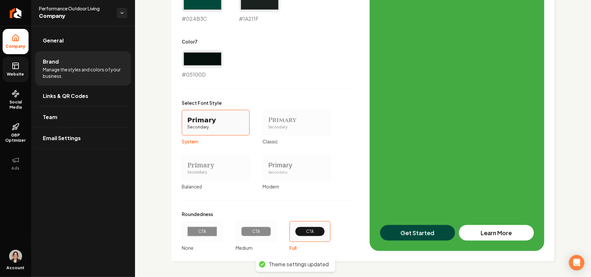
click at [10, 73] on span "Website" at bounding box center [16, 74] width 22 height 5
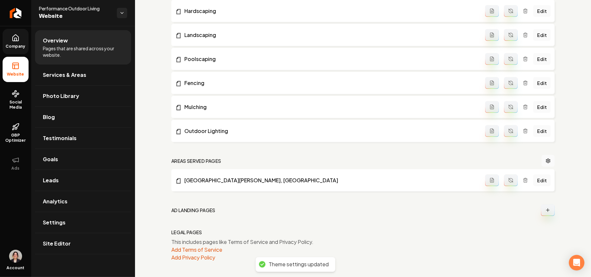
scroll to position [315, 0]
click at [67, 99] on span "Photo Library" at bounding box center [61, 96] width 36 height 8
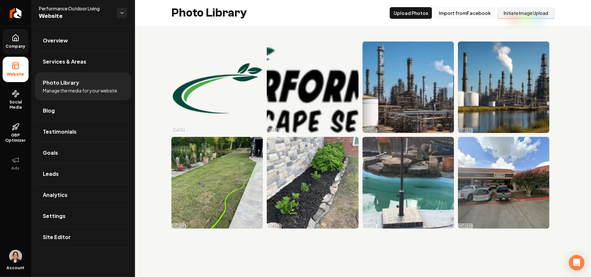
click at [472, 14] on button "Import from Facebook" at bounding box center [464, 13] width 60 height 12
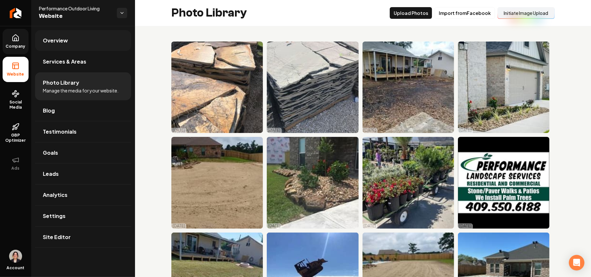
click at [80, 42] on link "Overview" at bounding box center [83, 40] width 96 height 21
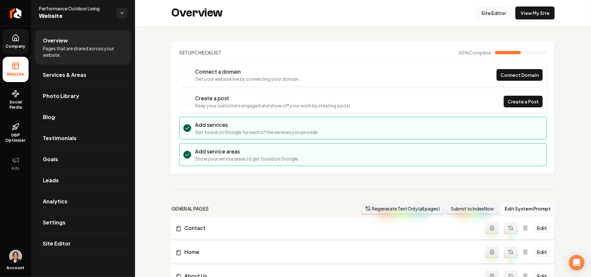
click at [481, 9] on link "Site Editor" at bounding box center [494, 12] width 36 height 13
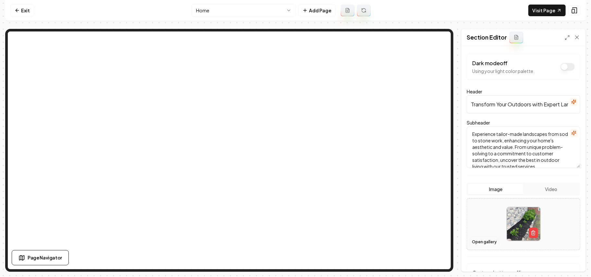
click at [478, 243] on button "Open gallery" at bounding box center [484, 242] width 29 height 10
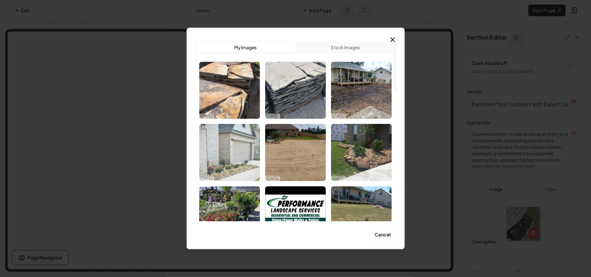
click at [222, 156] on img "Select image image_68d45a4e5c7cd75eb839e891.jpeg" at bounding box center [229, 152] width 61 height 57
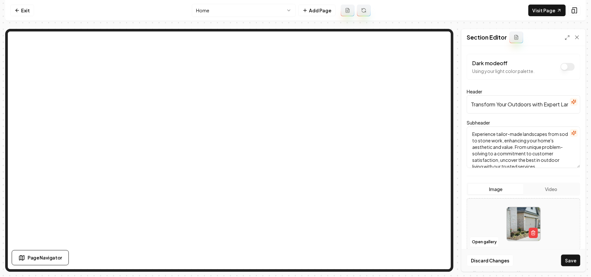
click at [578, 262] on button "Save" at bounding box center [570, 261] width 19 height 12
click at [486, 241] on button "Open gallery" at bounding box center [484, 242] width 29 height 10
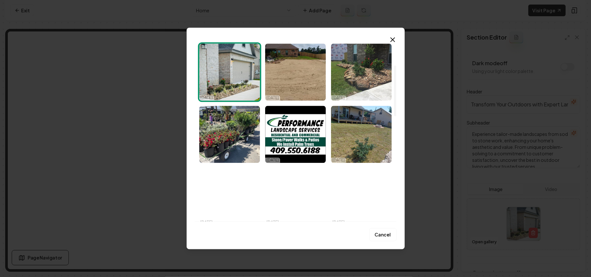
scroll to position [86, 0]
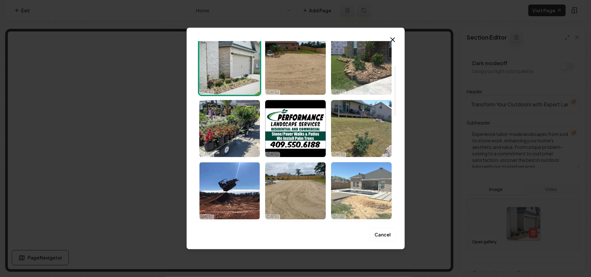
click at [364, 191] on img "Select image image_68d45a4d5c7cd75eb839e661.jpeg" at bounding box center [361, 190] width 61 height 57
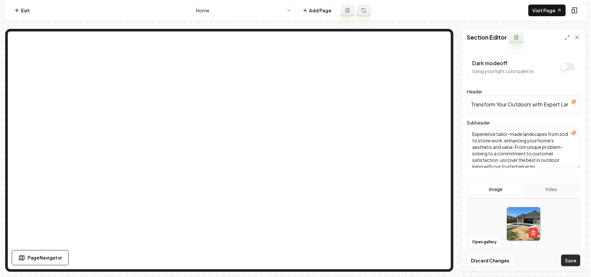
click at [570, 261] on button "Save" at bounding box center [570, 261] width 19 height 12
click at [486, 245] on button "Open gallery" at bounding box center [484, 242] width 29 height 10
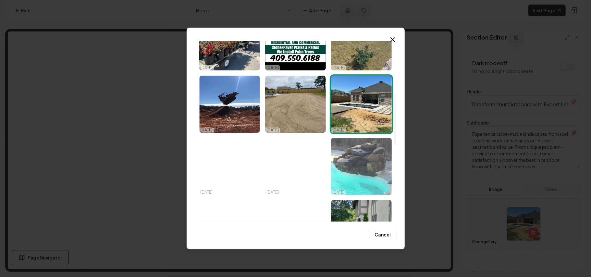
scroll to position [216, 0]
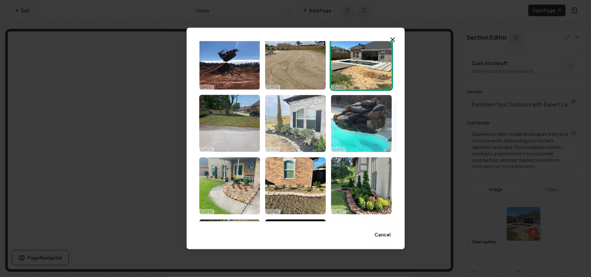
click at [311, 139] on img "Select image image_68d45a4d5c7cd75eb839e641.jpeg" at bounding box center [295, 123] width 61 height 57
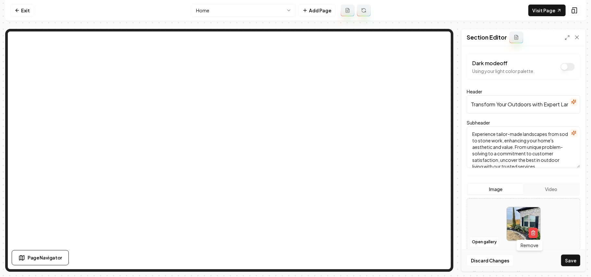
click at [566, 258] on button "Save" at bounding box center [570, 261] width 19 height 12
click at [484, 240] on button "Open gallery" at bounding box center [484, 242] width 29 height 10
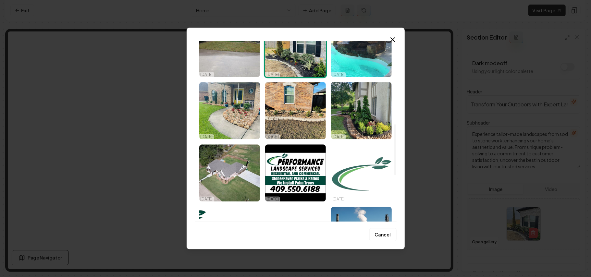
scroll to position [303, 0]
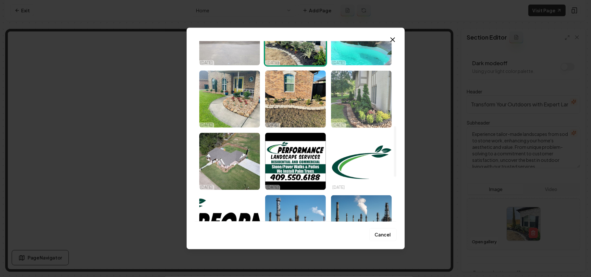
click at [361, 99] on img "Select image image_68d45a4d5c7cd75eb839e23e.jpeg" at bounding box center [361, 98] width 61 height 57
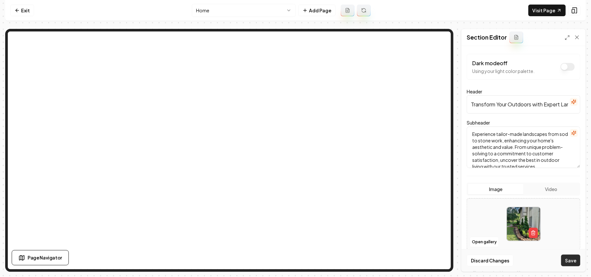
click at [570, 257] on button "Save" at bounding box center [570, 261] width 19 height 12
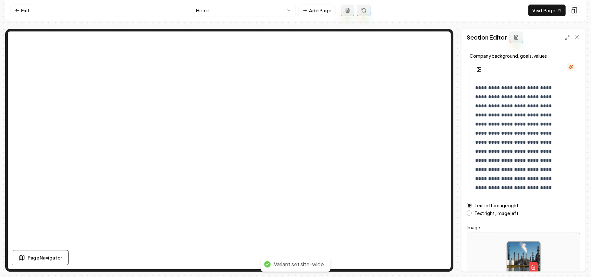
scroll to position [74, 0]
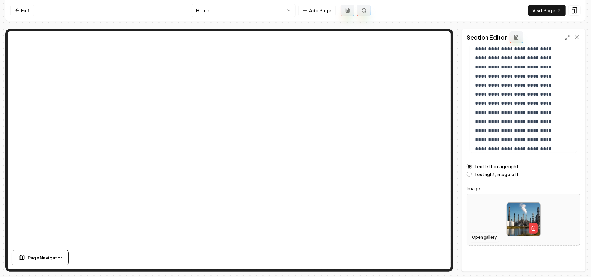
click at [491, 241] on button "Open gallery" at bounding box center [484, 237] width 29 height 10
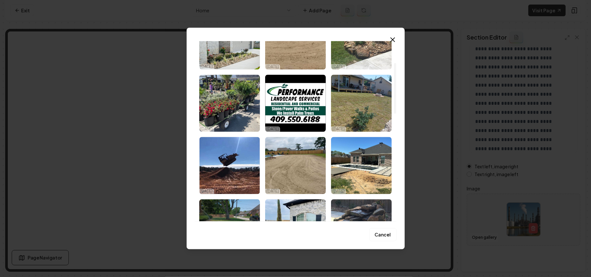
scroll to position [0, 0]
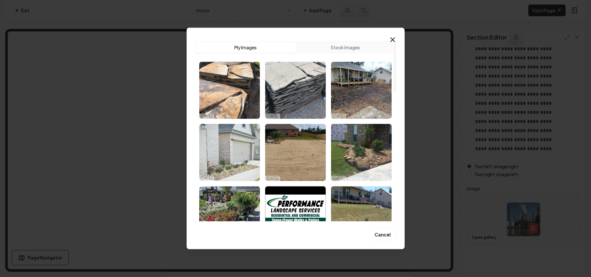
click at [238, 156] on img "Select image image_68d45a4e5c7cd75eb839e891.jpeg" at bounding box center [229, 152] width 61 height 57
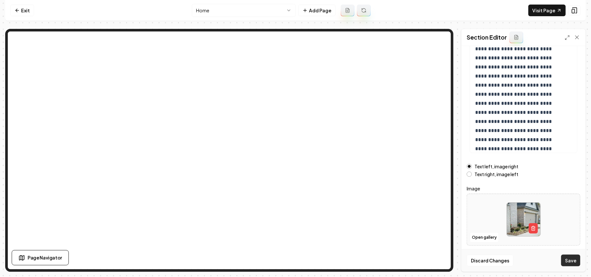
click at [570, 262] on button "Save" at bounding box center [570, 261] width 19 height 12
click at [201, 15] on html "**********" at bounding box center [295, 138] width 591 height 277
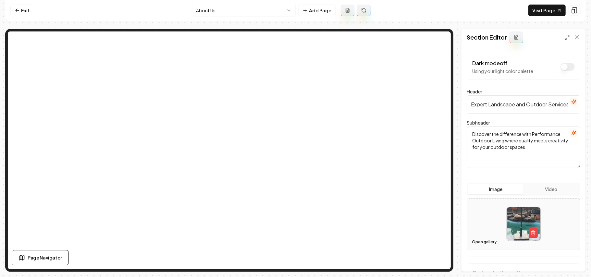
click at [483, 240] on button "Open gallery" at bounding box center [484, 242] width 29 height 10
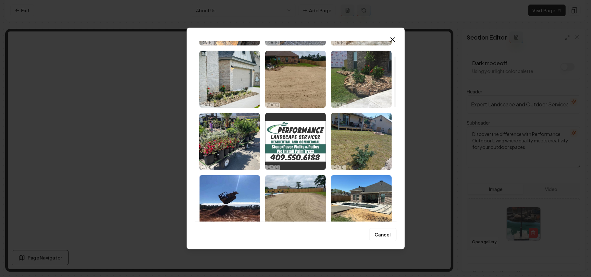
scroll to position [86, 0]
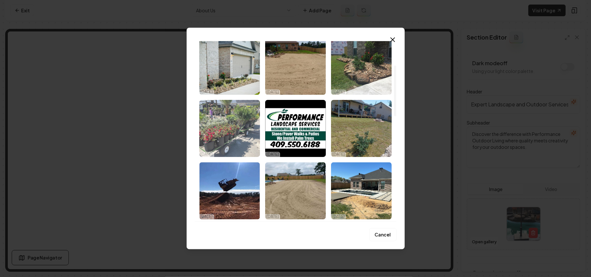
click at [242, 133] on img "Select image image_68d45a4d5c7cd75eb839e663.jpeg" at bounding box center [229, 128] width 61 height 57
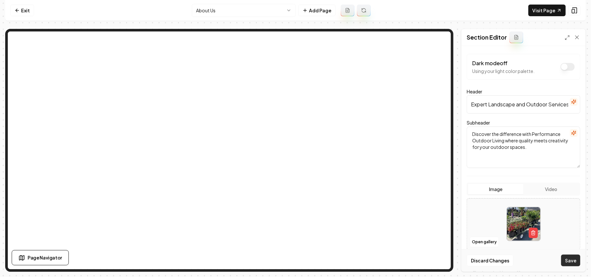
click at [572, 262] on button "Save" at bounding box center [570, 261] width 19 height 12
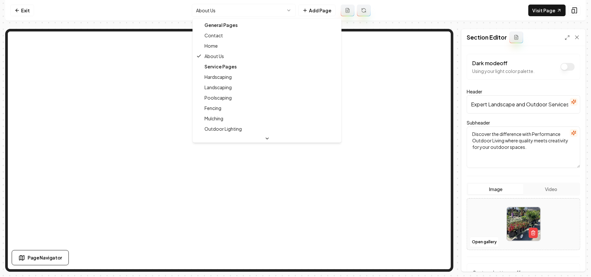
click at [233, 8] on html "Computer Required This feature is only available on a computer. Please switch t…" at bounding box center [295, 138] width 591 height 277
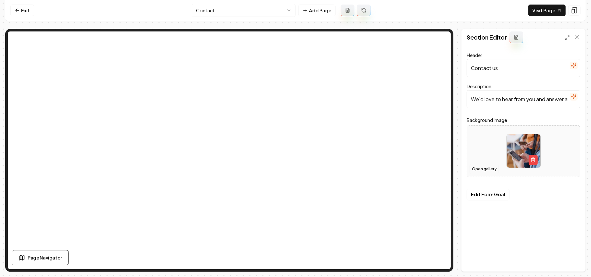
click at [484, 170] on button "Open gallery" at bounding box center [484, 169] width 29 height 10
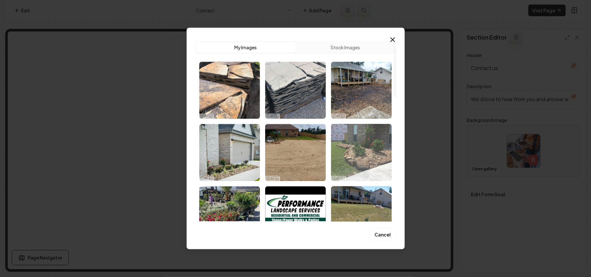
scroll to position [216, 0]
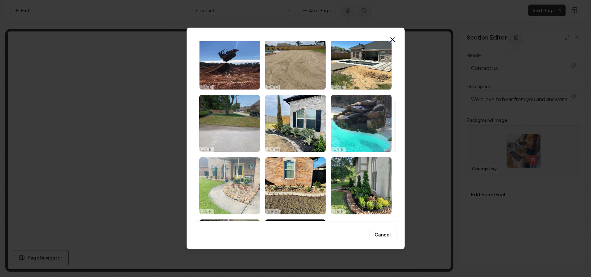
click at [237, 186] on img "Select image image_68d45a4d5c7cd75eb839e477.jpeg" at bounding box center [229, 185] width 61 height 57
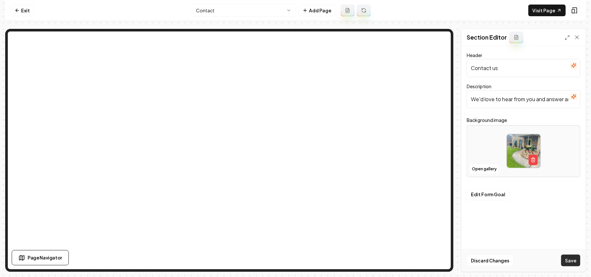
click at [570, 262] on button "Save" at bounding box center [570, 261] width 19 height 12
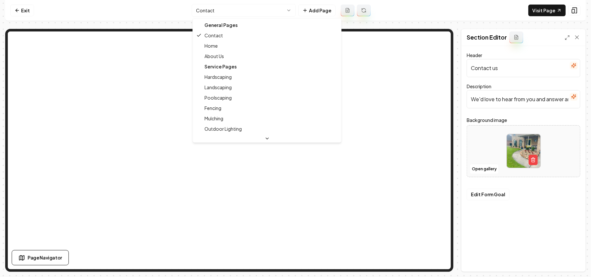
click at [235, 9] on html "Computer Required This feature is only available on a computer. Please switch t…" at bounding box center [295, 138] width 591 height 277
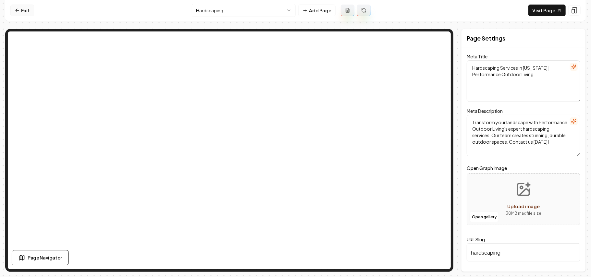
click at [22, 12] on link "Exit" at bounding box center [22, 11] width 24 height 12
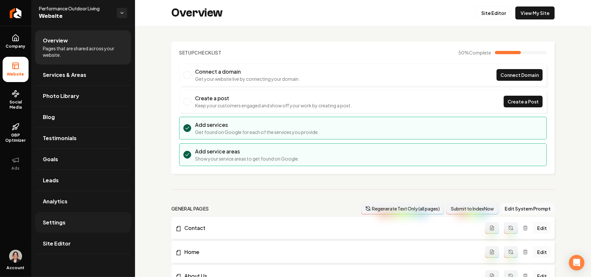
click at [63, 218] on link "Settings" at bounding box center [83, 222] width 96 height 21
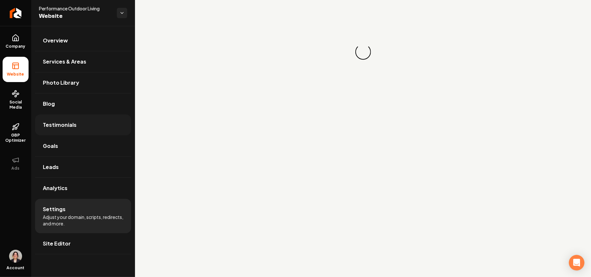
click at [72, 127] on span "Testimonials" at bounding box center [60, 125] width 34 height 8
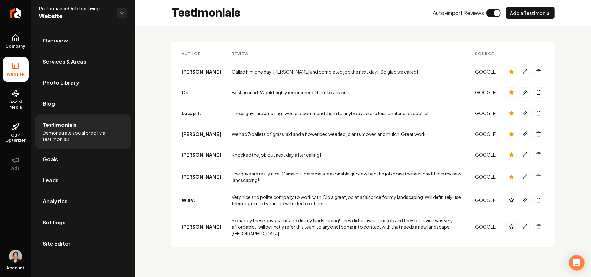
click at [509, 225] on icon "Main content area" at bounding box center [511, 226] width 5 height 5
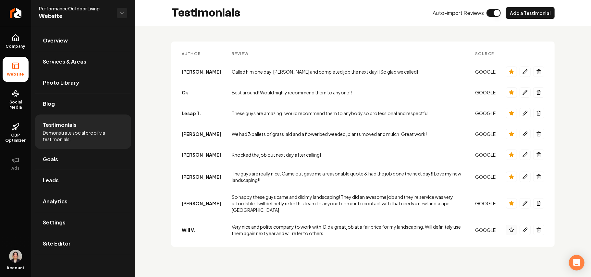
click at [510, 227] on icon "Main content area" at bounding box center [511, 229] width 5 height 5
click at [511, 70] on icon "Main content area" at bounding box center [511, 71] width 4 height 4
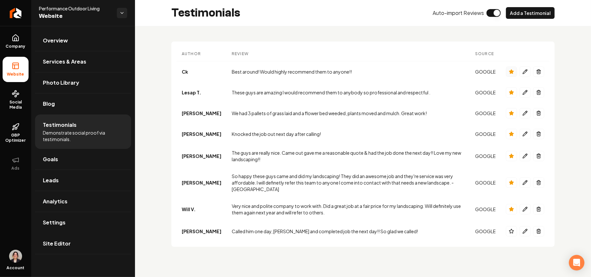
click at [511, 70] on icon "Main content area" at bounding box center [511, 71] width 4 height 4
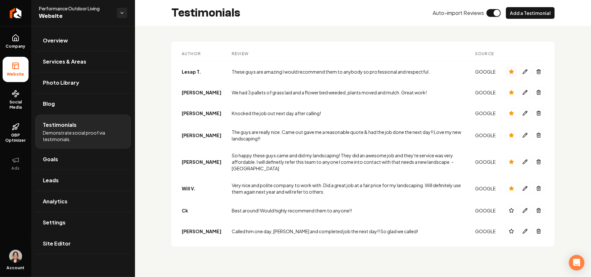
click at [511, 70] on icon "Main content area" at bounding box center [511, 71] width 4 height 4
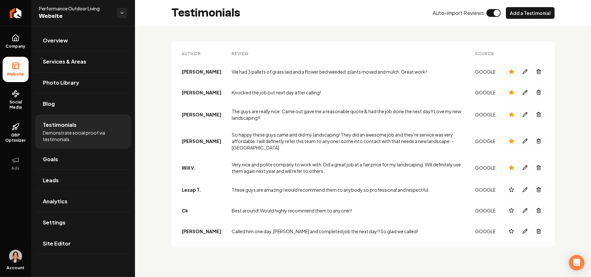
click at [511, 70] on icon "Main content area" at bounding box center [511, 71] width 4 height 4
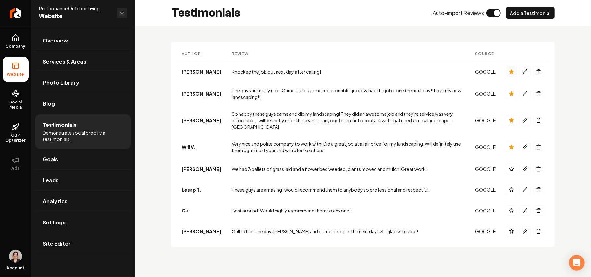
click at [511, 70] on icon "Main content area" at bounding box center [511, 71] width 4 height 4
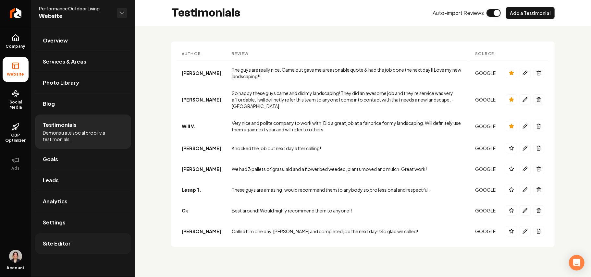
click at [76, 242] on link "Site Editor" at bounding box center [83, 243] width 96 height 21
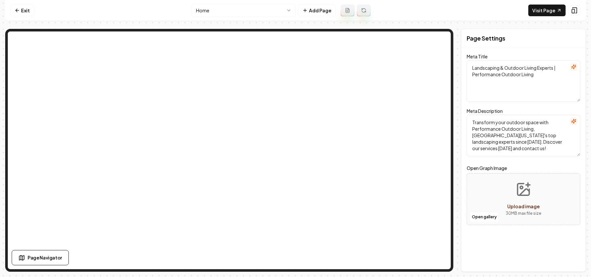
click at [249, 13] on html "Computer Required This feature is only available on a computer. Please switch t…" at bounding box center [295, 138] width 591 height 277
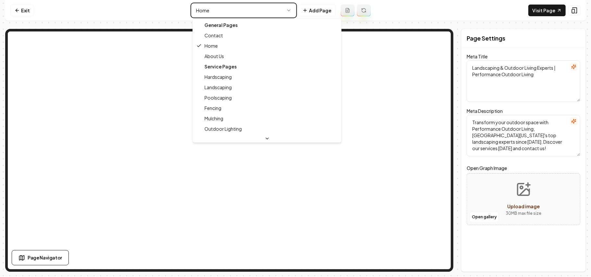
type textarea "Hardscaping Services in [US_STATE] | Performance Outdoor Living"
type textarea "Transform your landscape with Performance Outdoor Living's expert hardscaping s…"
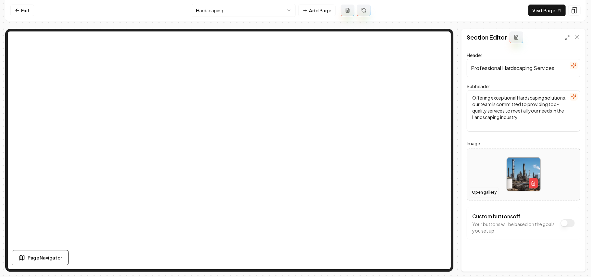
click at [482, 193] on button "Open gallery" at bounding box center [484, 192] width 29 height 10
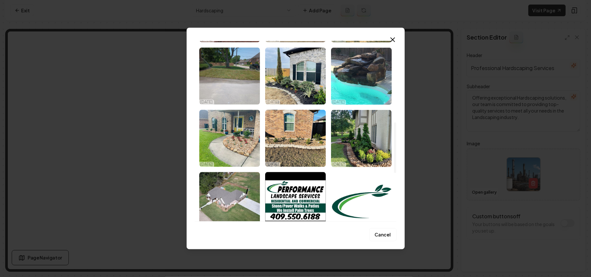
scroll to position [260, 0]
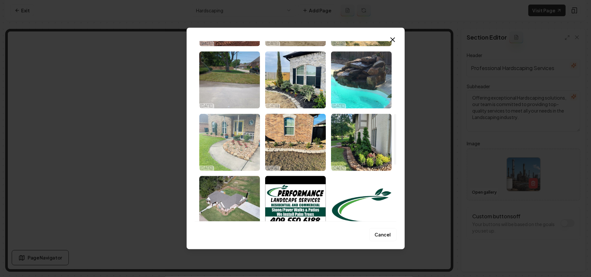
click at [247, 158] on img "Select image image_68d45a4d5c7cd75eb839e477.jpeg" at bounding box center [229, 142] width 61 height 57
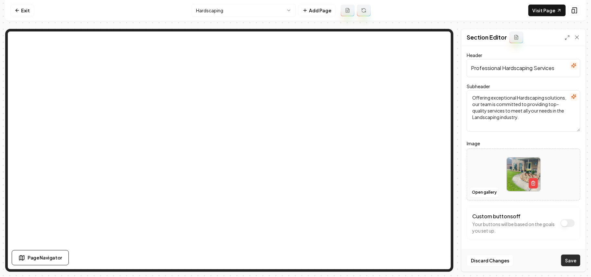
click at [569, 261] on button "Save" at bounding box center [570, 261] width 19 height 12
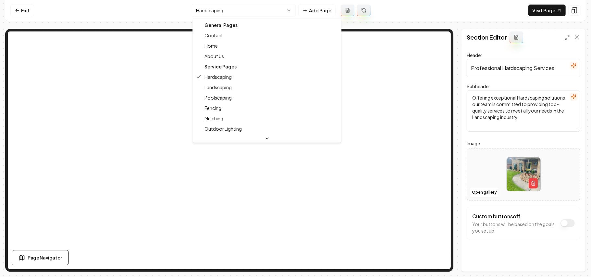
click at [212, 8] on html "Computer Required This feature is only available on a computer. Please switch t…" at bounding box center [295, 138] width 591 height 277
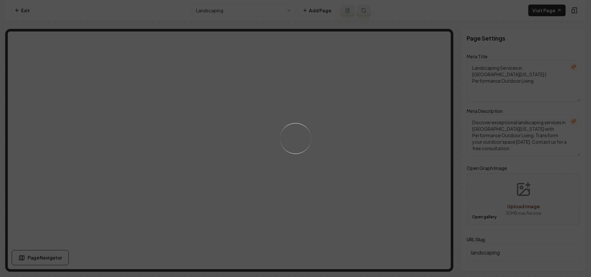
click at [385, 184] on div "Loading..." at bounding box center [295, 138] width 591 height 277
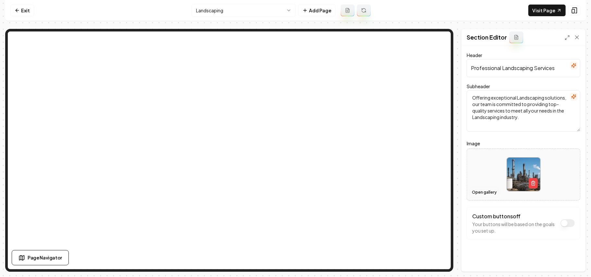
click at [493, 193] on button "Open gallery" at bounding box center [484, 192] width 29 height 10
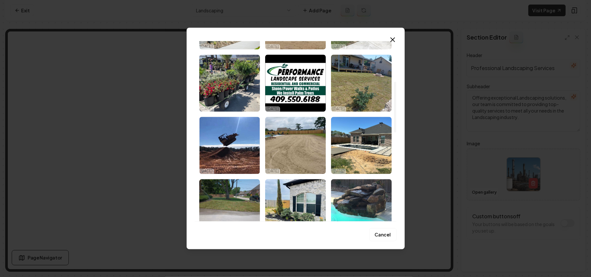
scroll to position [173, 0]
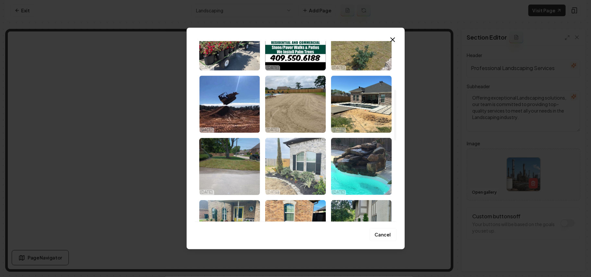
click at [307, 174] on img "Select image image_68d45a4d5c7cd75eb839e641.jpeg" at bounding box center [295, 166] width 61 height 57
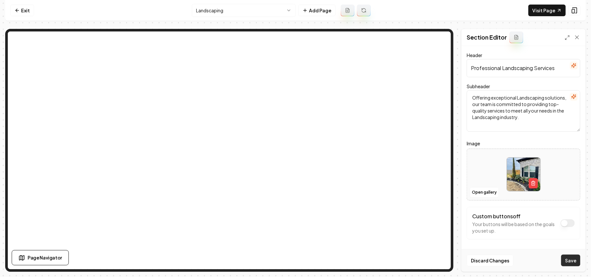
click at [576, 262] on button "Save" at bounding box center [570, 261] width 19 height 12
click at [224, 6] on html "Computer Required This feature is only available on a computer. Please switch t…" at bounding box center [295, 138] width 591 height 277
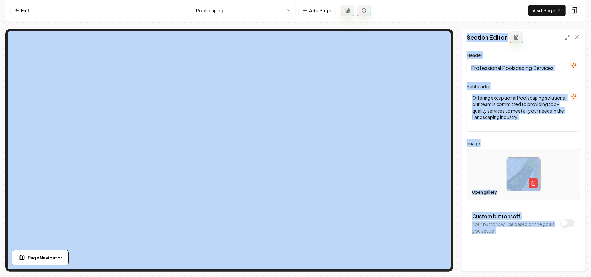
click at [482, 196] on button "Open gallery" at bounding box center [484, 192] width 29 height 10
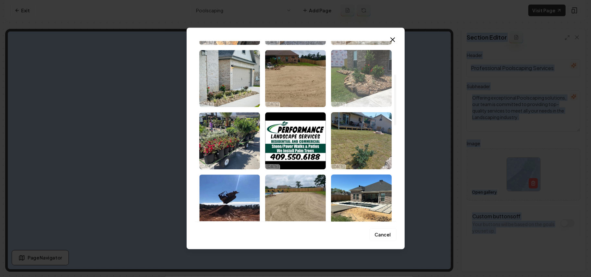
scroll to position [130, 0]
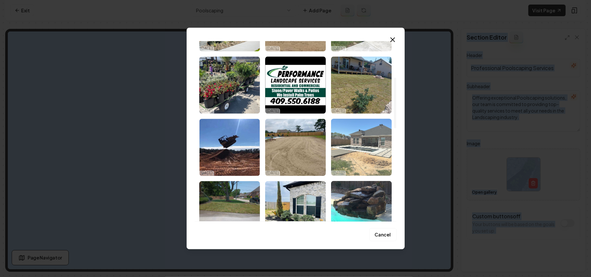
click at [369, 153] on img "Select image image_68d45a4d5c7cd75eb839e661.jpeg" at bounding box center [361, 147] width 61 height 57
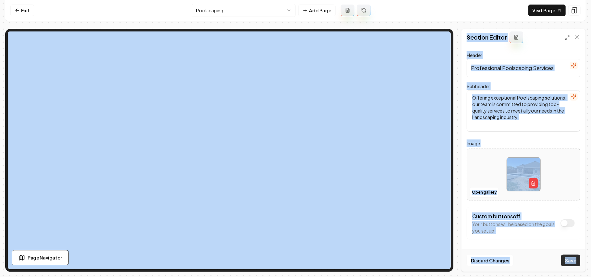
click at [576, 262] on button "Save" at bounding box center [570, 261] width 19 height 12
click at [227, 11] on html "Computer Required This feature is only available on a computer. Please switch t…" at bounding box center [295, 138] width 591 height 277
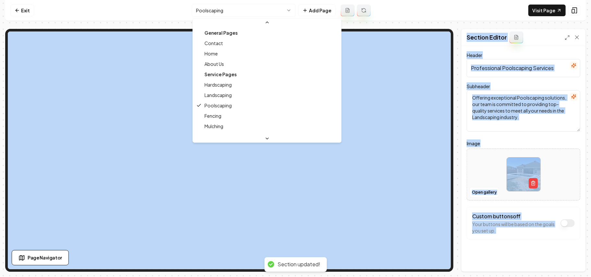
scroll to position [21, 0]
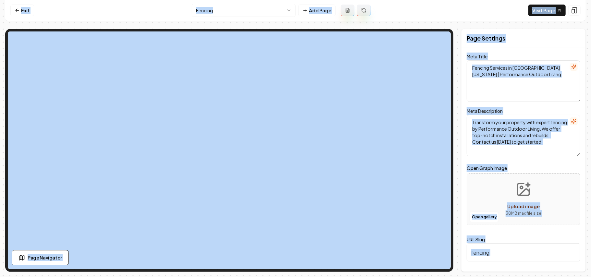
click at [461, 154] on div "Page Settings Meta Title Fencing Services in [GEOGRAPHIC_DATA][US_STATE] | Perf…" at bounding box center [295, 150] width 581 height 243
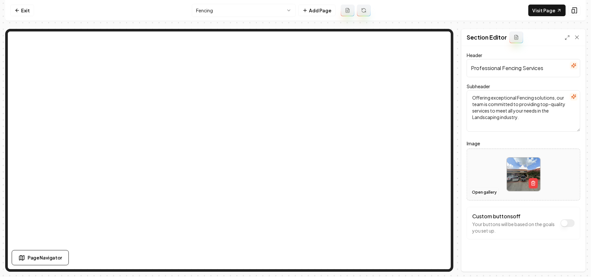
click at [482, 196] on button "Open gallery" at bounding box center [484, 192] width 29 height 10
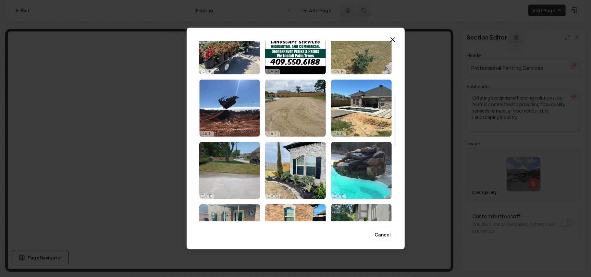
scroll to position [115, 0]
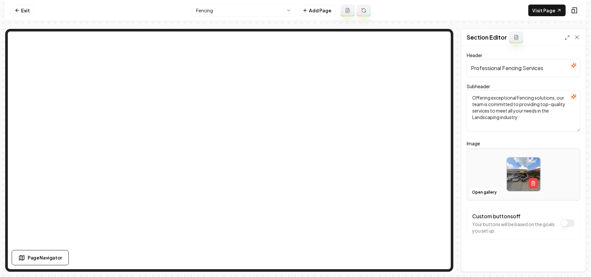
click at [477, 171] on div at bounding box center [523, 174] width 113 height 44
type input "**********"
click at [574, 261] on button "Save" at bounding box center [570, 261] width 19 height 12
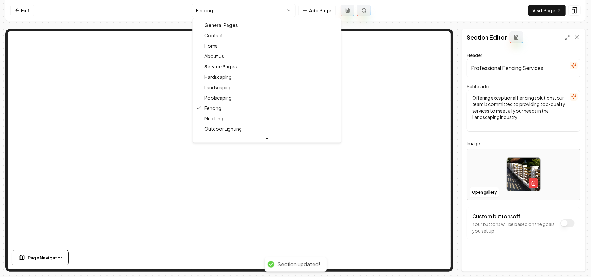
click at [217, 12] on html "Computer Required This feature is only available on a computer. Please switch t…" at bounding box center [295, 138] width 591 height 277
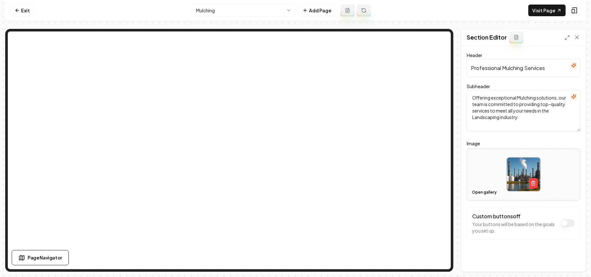
click at [483, 178] on div at bounding box center [523, 174] width 113 height 44
click at [558, 147] on div "Image Loading..." at bounding box center [524, 170] width 114 height 61
click at [565, 262] on button "Save" at bounding box center [570, 261] width 19 height 12
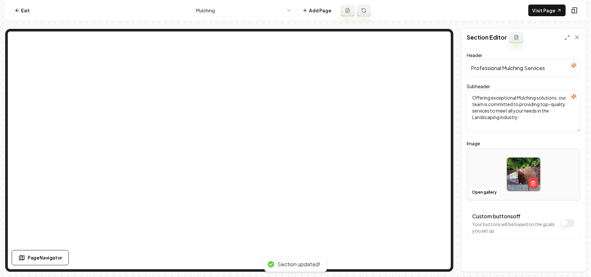
click at [213, 15] on html "Computer Required This feature is only available on a computer. Please switch t…" at bounding box center [295, 138] width 591 height 277
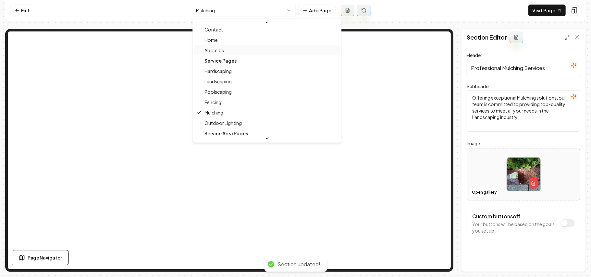
scroll to position [21, 0]
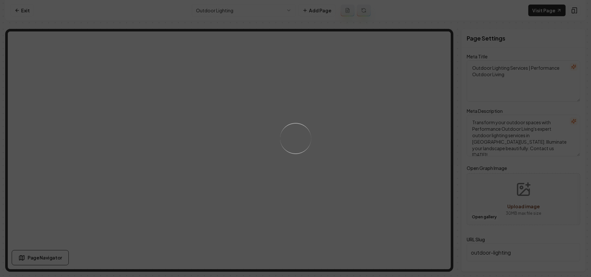
click at [366, 174] on div "Loading..." at bounding box center [295, 138] width 591 height 277
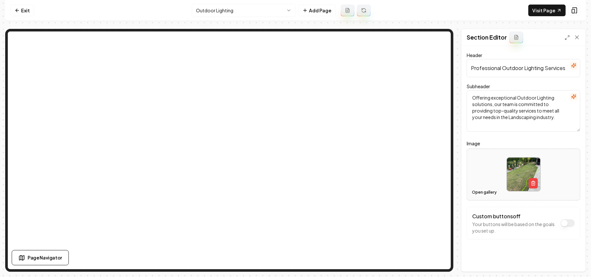
click at [473, 192] on button "Open gallery" at bounding box center [484, 192] width 29 height 10
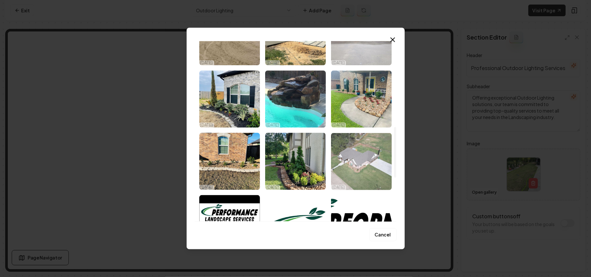
scroll to position [346, 0]
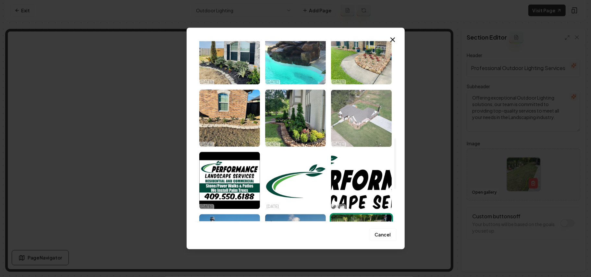
click at [374, 119] on img "Select image image_68d45a4c5c7cd75eb839dd0a.jpeg" at bounding box center [361, 118] width 61 height 57
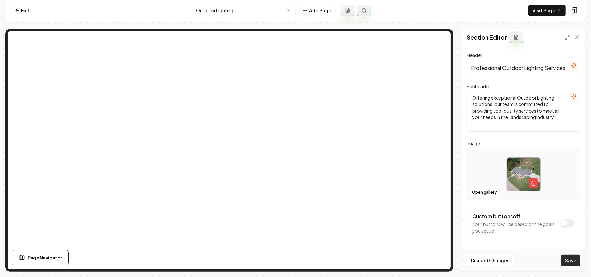
click at [574, 256] on button "Save" at bounding box center [570, 261] width 19 height 12
click at [234, 13] on html "Computer Required This feature is only available on a computer. Please switch t…" at bounding box center [295, 138] width 591 height 277
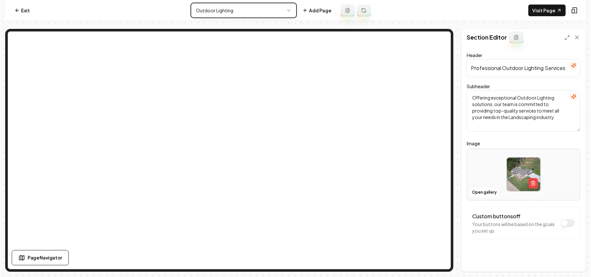
click at [484, 181] on html "Computer Required This feature is only available on a computer. Please switch t…" at bounding box center [295, 138] width 591 height 277
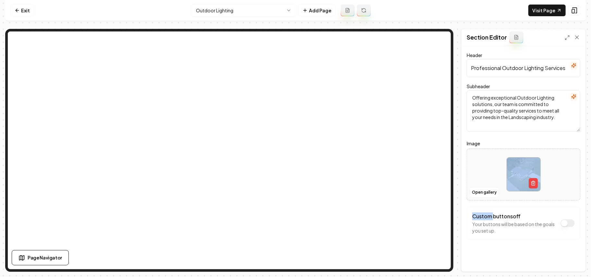
click at [484, 180] on div at bounding box center [523, 174] width 113 height 44
type input "**********"
click at [577, 264] on button "Save" at bounding box center [570, 261] width 19 height 12
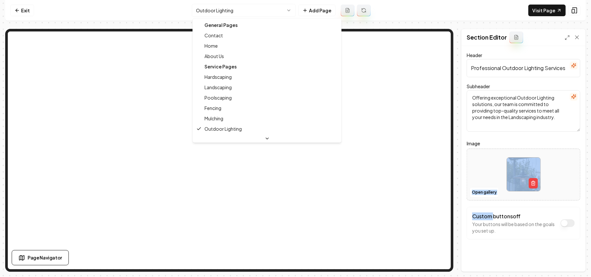
click at [230, 12] on html "Computer Required This feature is only available on a computer. Please switch t…" at bounding box center [295, 138] width 591 height 277
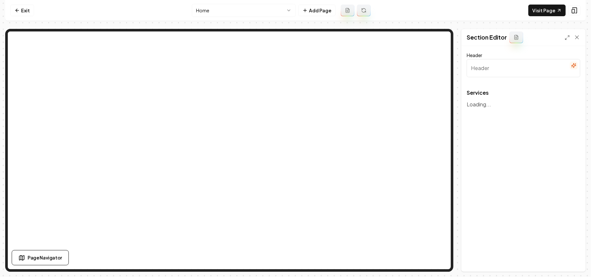
type input "Elevate Your Outdoors"
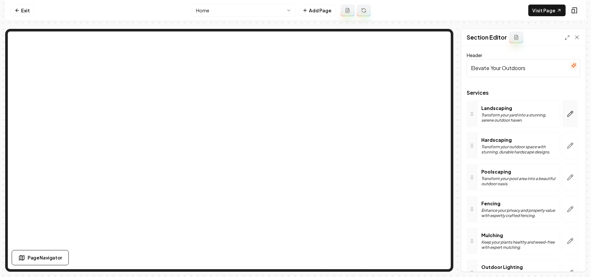
click at [567, 108] on button "button" at bounding box center [570, 114] width 15 height 27
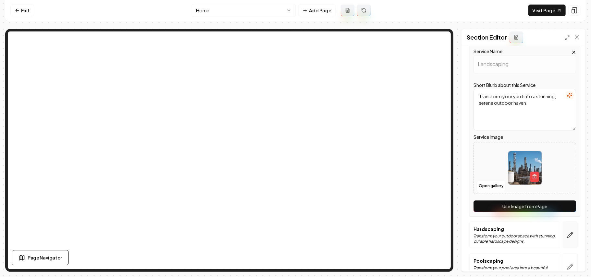
scroll to position [173, 0]
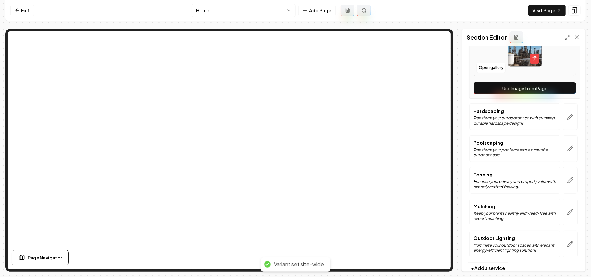
click at [554, 92] on button "Use Image from Page" at bounding box center [524, 88] width 103 height 12
click at [567, 119] on button "button" at bounding box center [570, 117] width 15 height 27
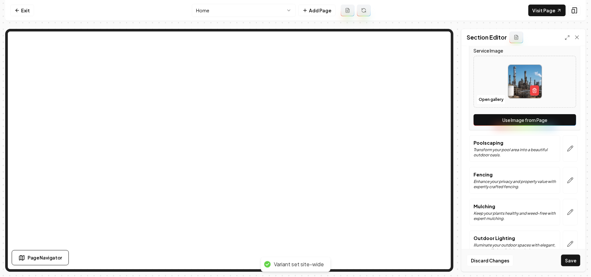
click at [567, 120] on button "Use Image from Page" at bounding box center [524, 120] width 103 height 12
click at [567, 147] on icon "button" at bounding box center [570, 148] width 6 height 6
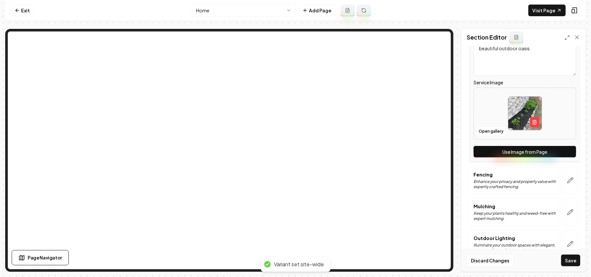
click at [562, 153] on button "Use Image from Page" at bounding box center [524, 152] width 103 height 12
click at [563, 187] on button "button" at bounding box center [570, 180] width 15 height 27
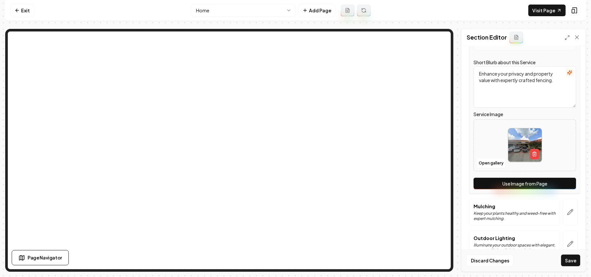
click at [561, 185] on button "Use Image from Page" at bounding box center [524, 184] width 103 height 12
click at [563, 213] on button "button" at bounding box center [570, 212] width 15 height 27
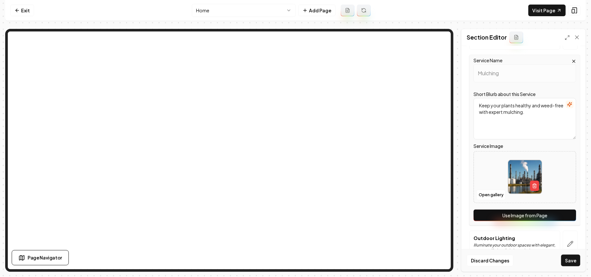
click at [559, 216] on button "Use Image from Page" at bounding box center [524, 216] width 103 height 12
click at [568, 243] on icon "button" at bounding box center [571, 244] width 6 height 6
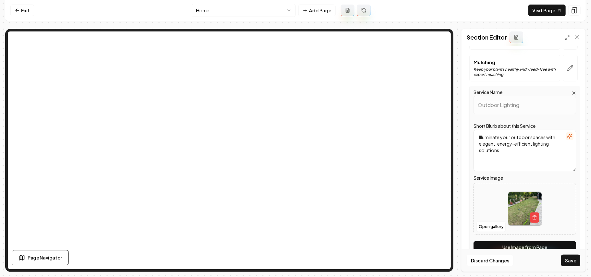
click at [563, 246] on button "Use Image from Page" at bounding box center [524, 247] width 103 height 12
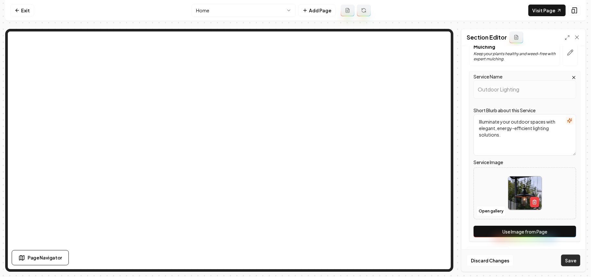
click at [564, 258] on button "Save" at bounding box center [570, 261] width 19 height 12
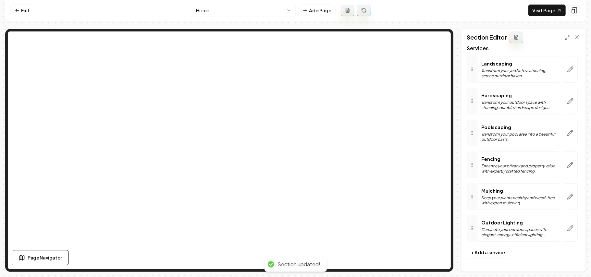
scroll to position [46, 0]
click at [539, 12] on link "Visit Page" at bounding box center [546, 11] width 37 height 12
